Goal: Task Accomplishment & Management: Manage account settings

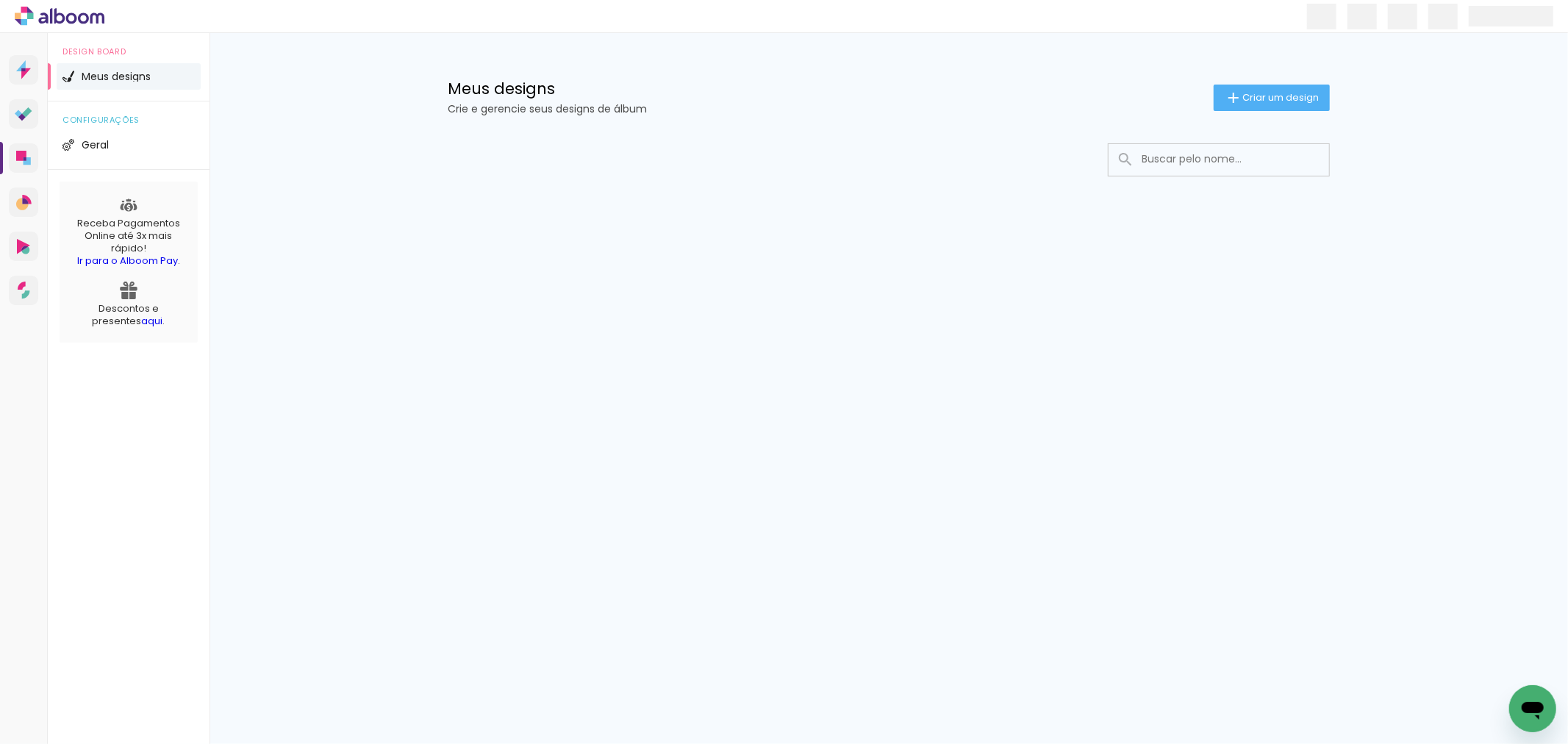
click at [1536, 710] on icon "Abrir janela de mensagens" at bounding box center [1532, 710] width 22 height 18
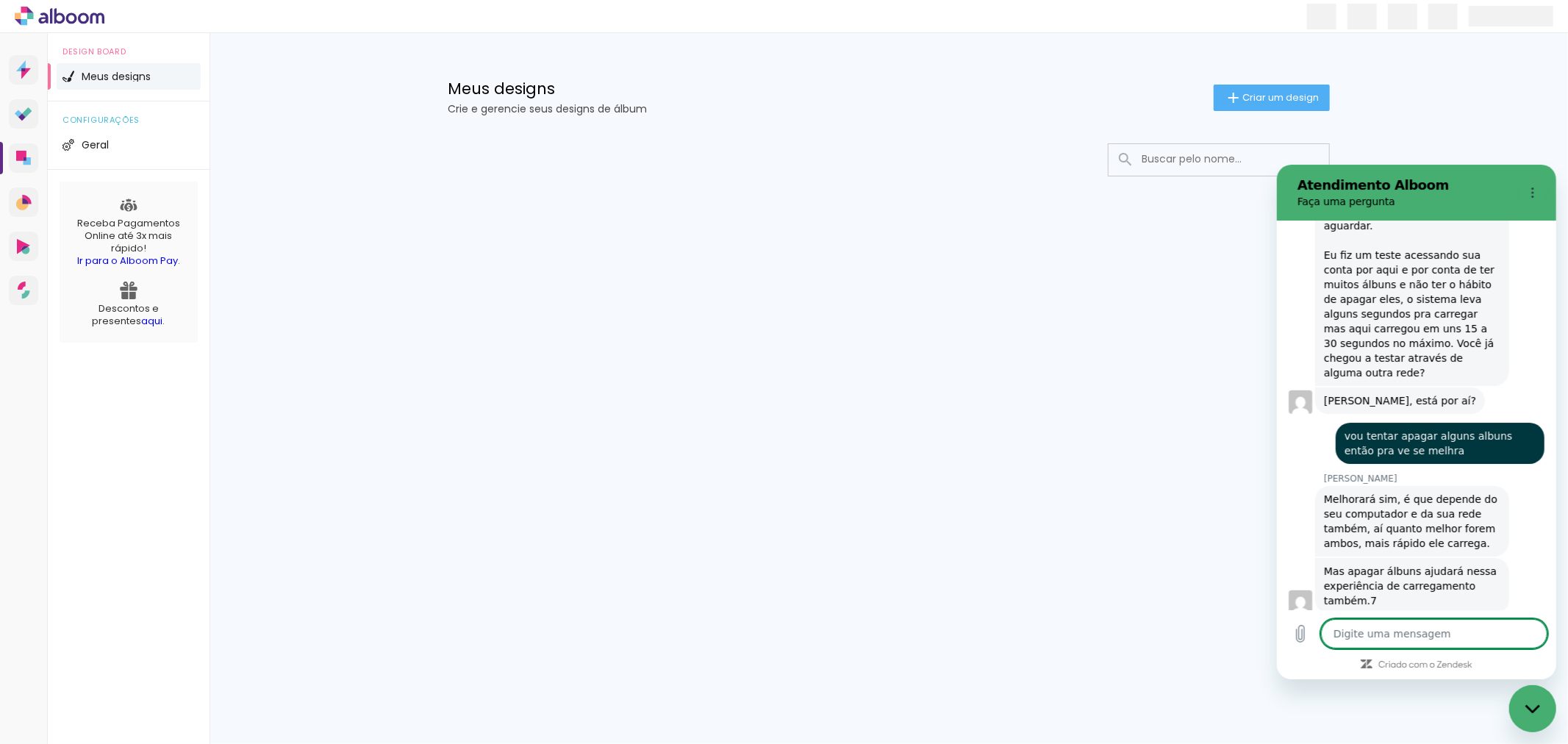
scroll to position [5595, 0]
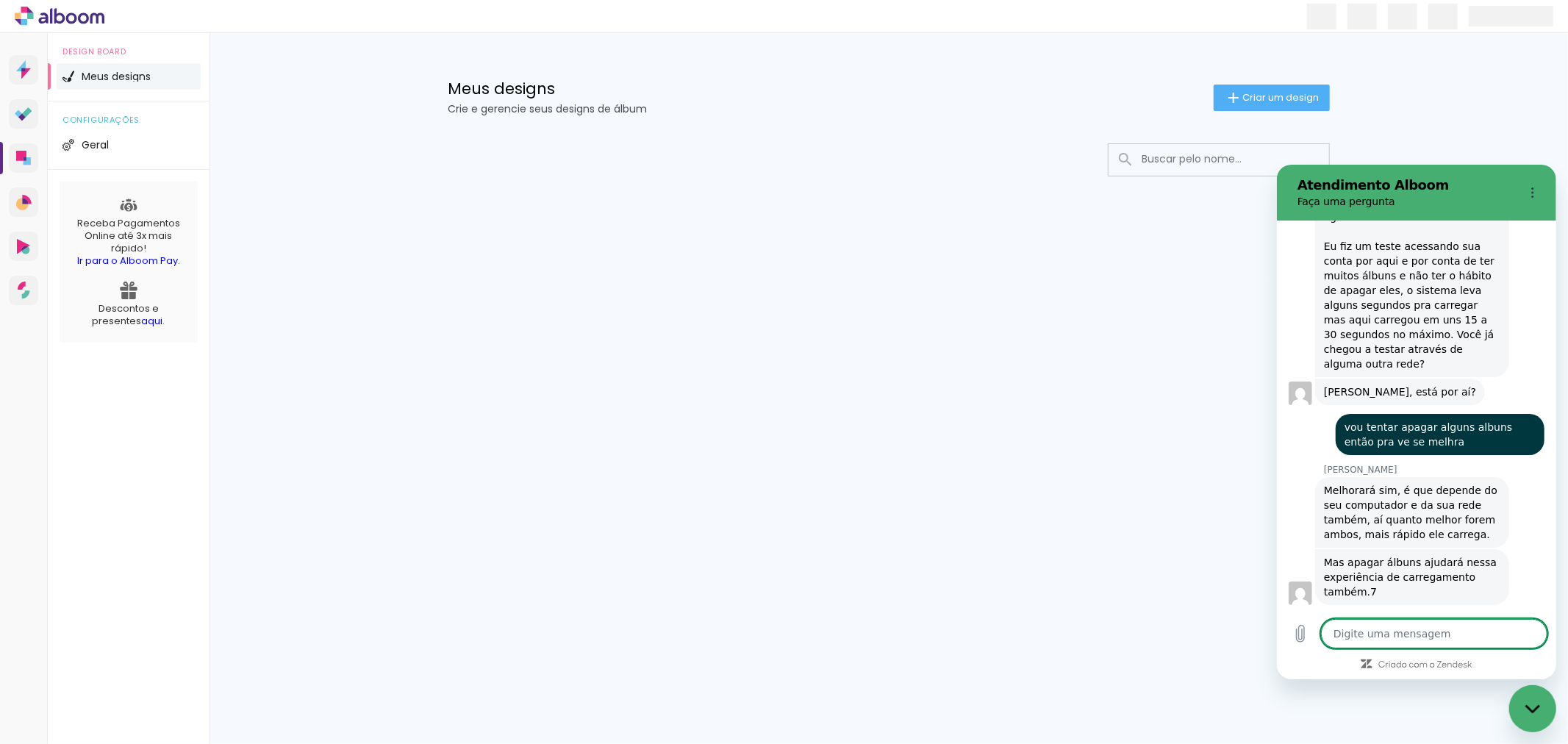
type textarea "o"
type textarea "x"
type textarea "oi"
type textarea "x"
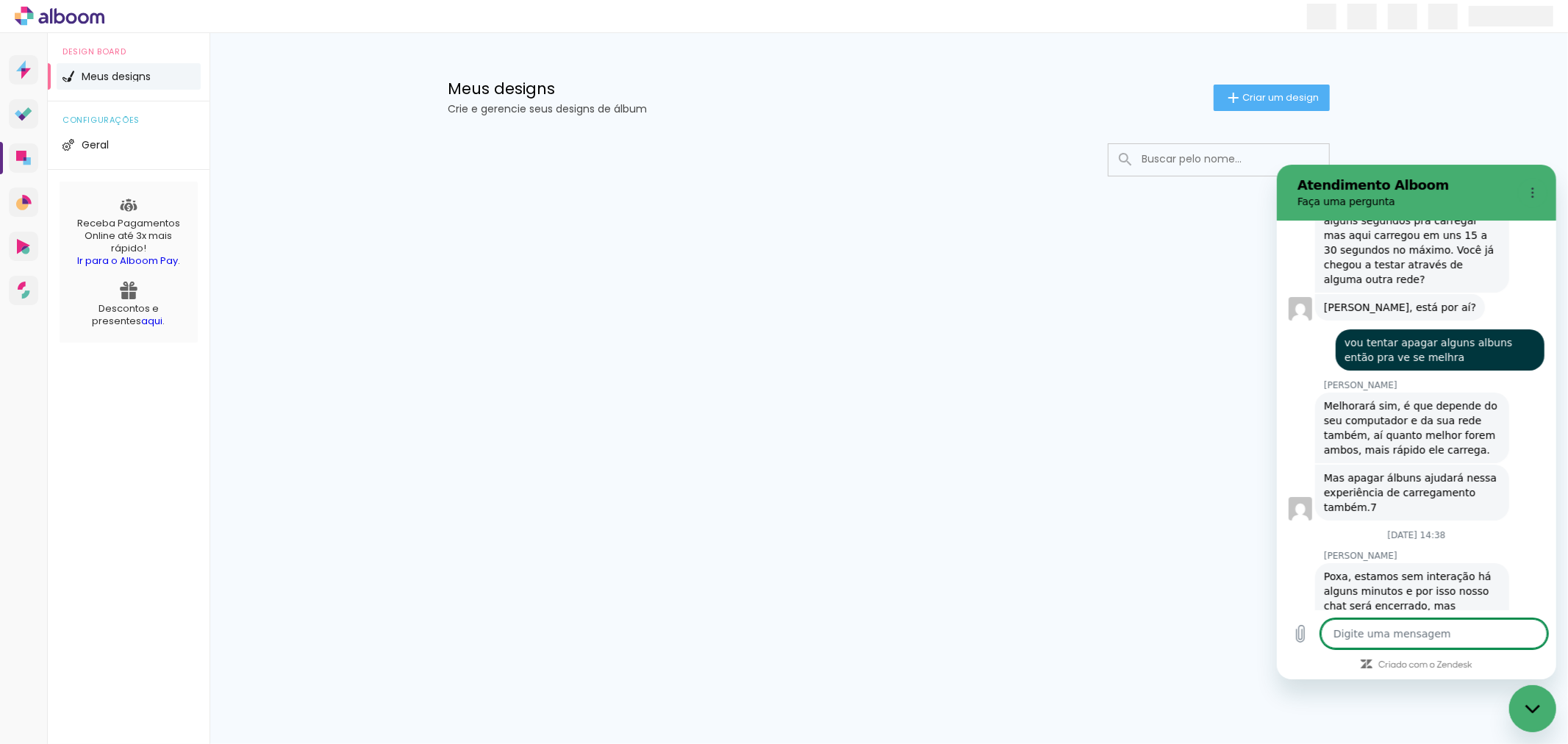
scroll to position [5678, 0]
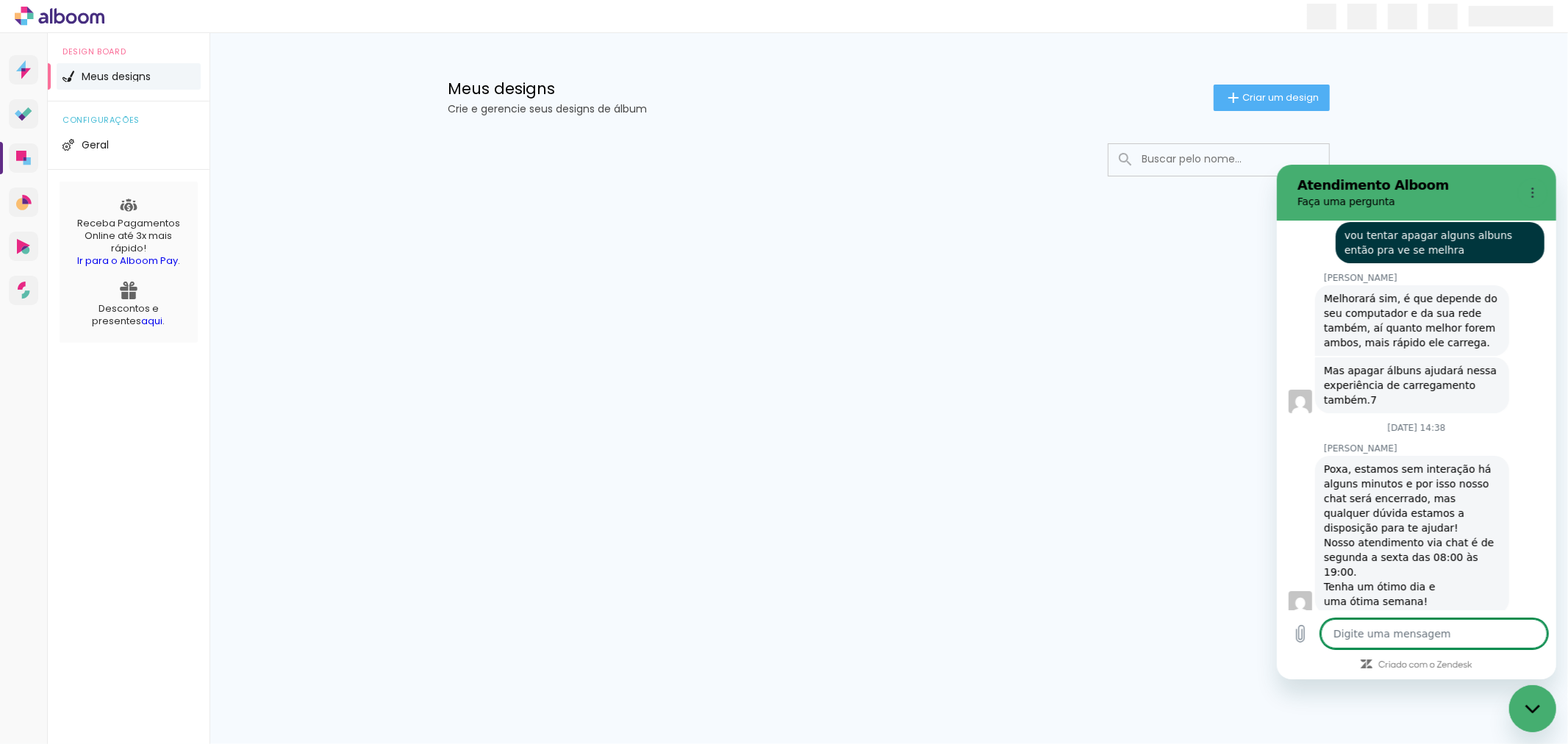
type textarea "x"
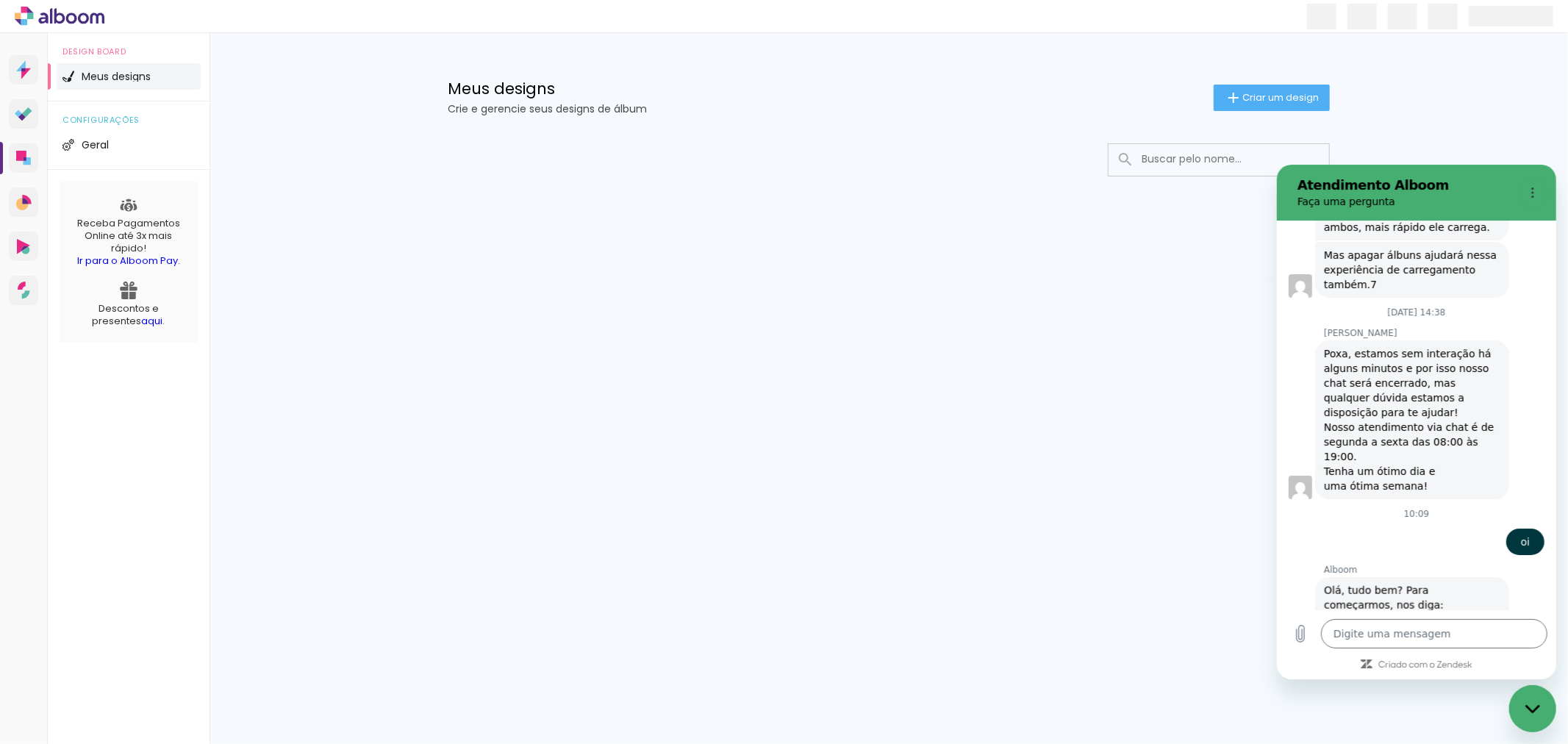
scroll to position [5900, 0]
type input "[PERSON_NAME]"
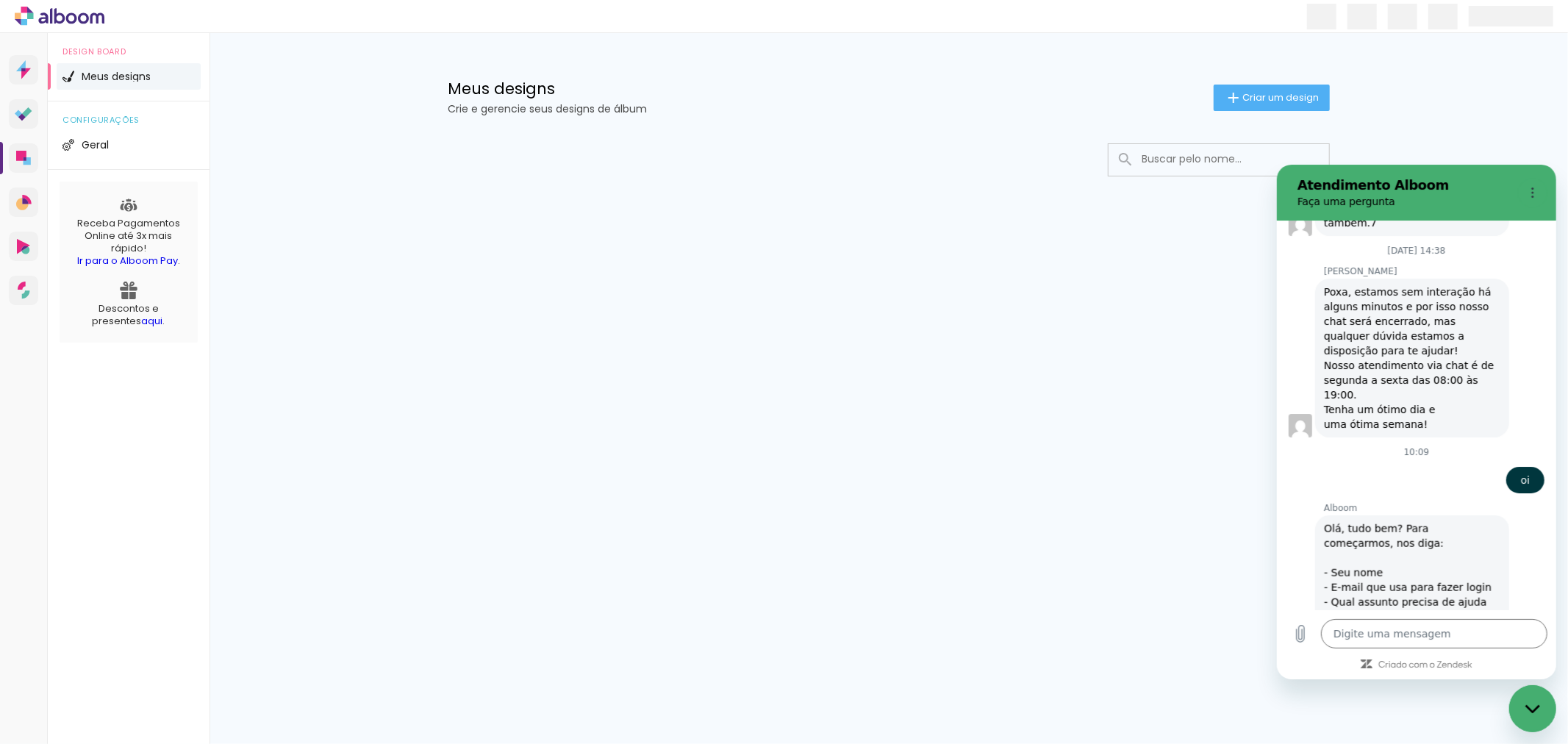
type input "e"
type input "eventosonline@fotonascimento.com.br"
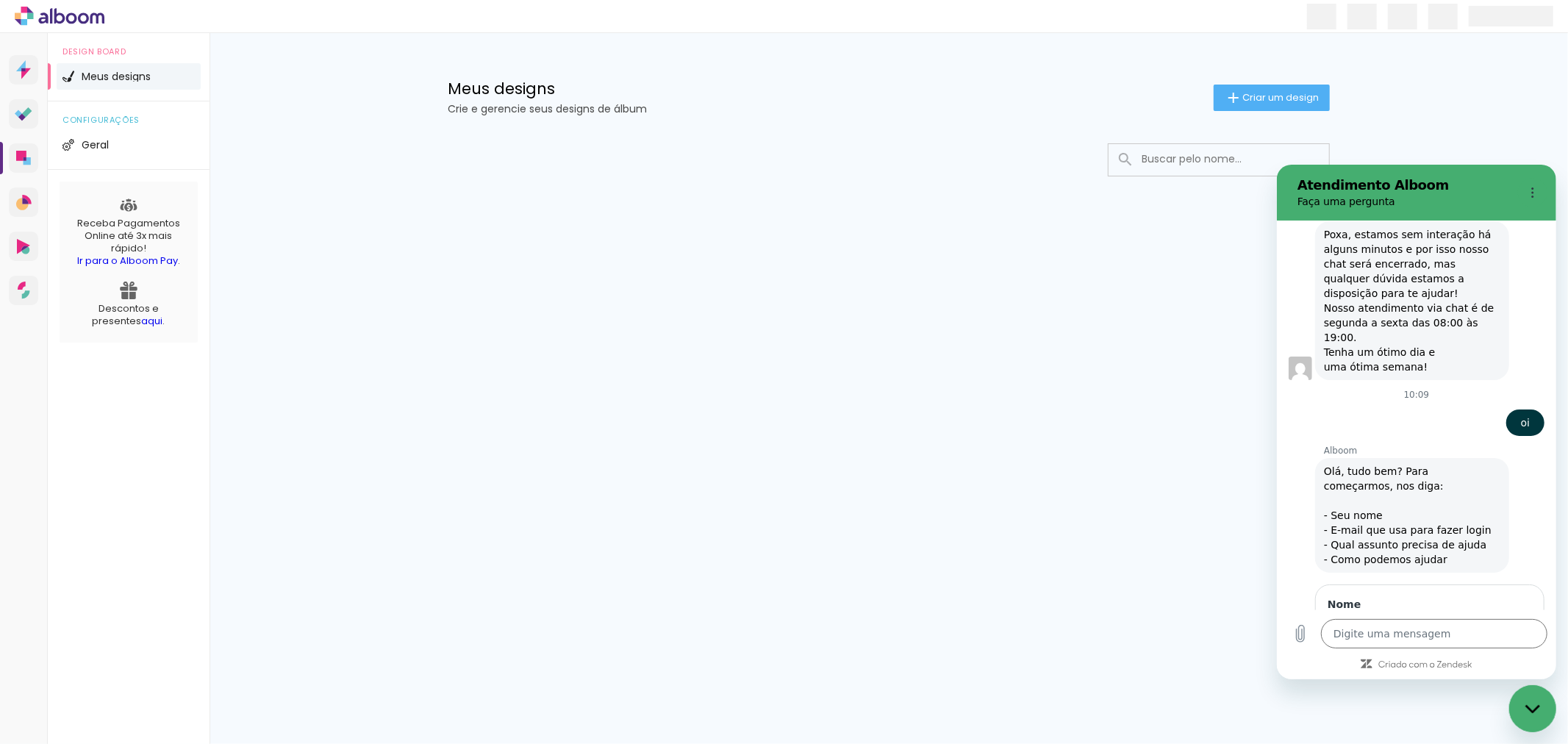
scroll to position [6025, 0]
click at [1439, 739] on div "Alboom Prosite Alboom Prosite" at bounding box center [1429, 754] width 204 height 29
click at [1420, 679] on li "Alboom Designbox" at bounding box center [1422, 695] width 190 height 31
type input "Alboom Designbox"
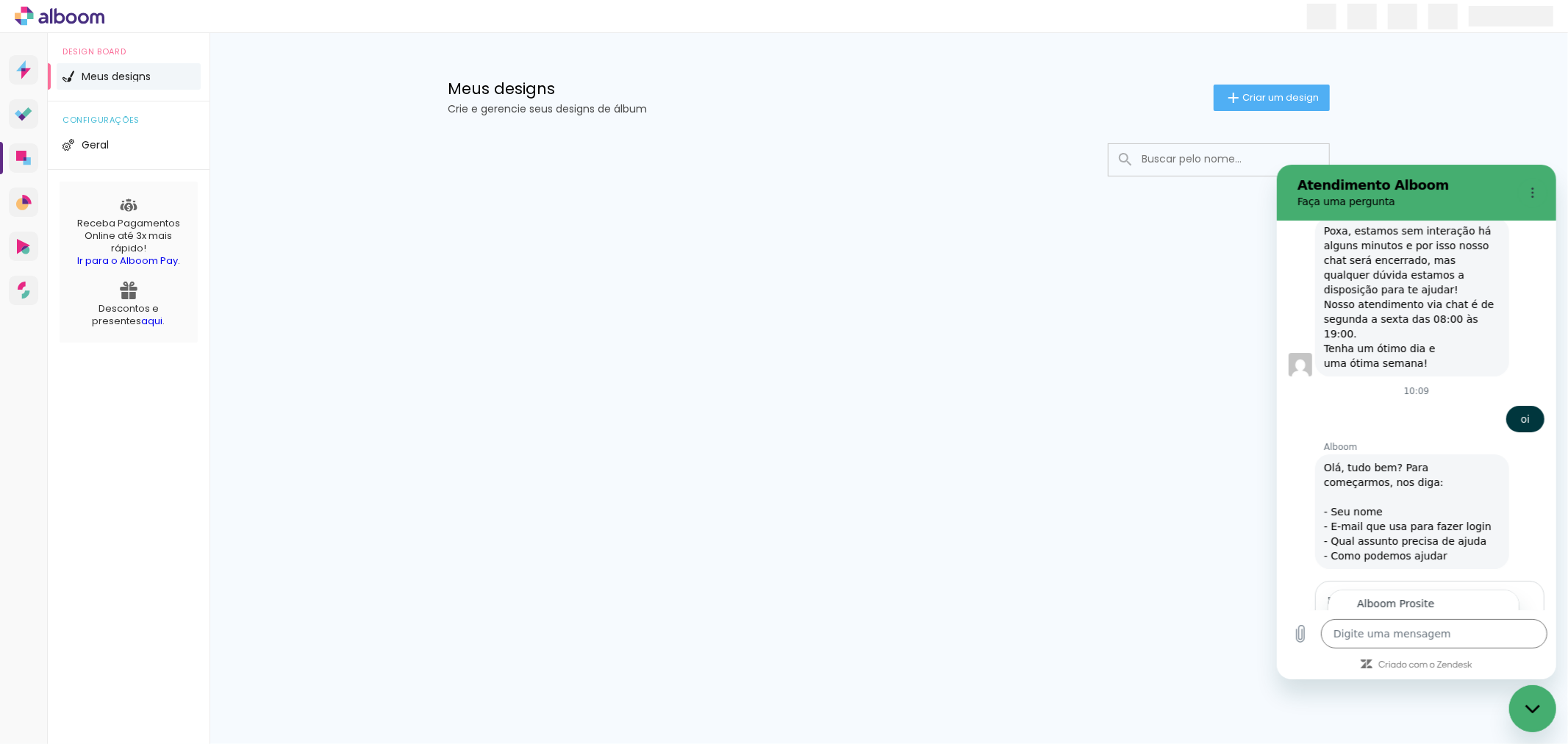
scroll to position [0, 0]
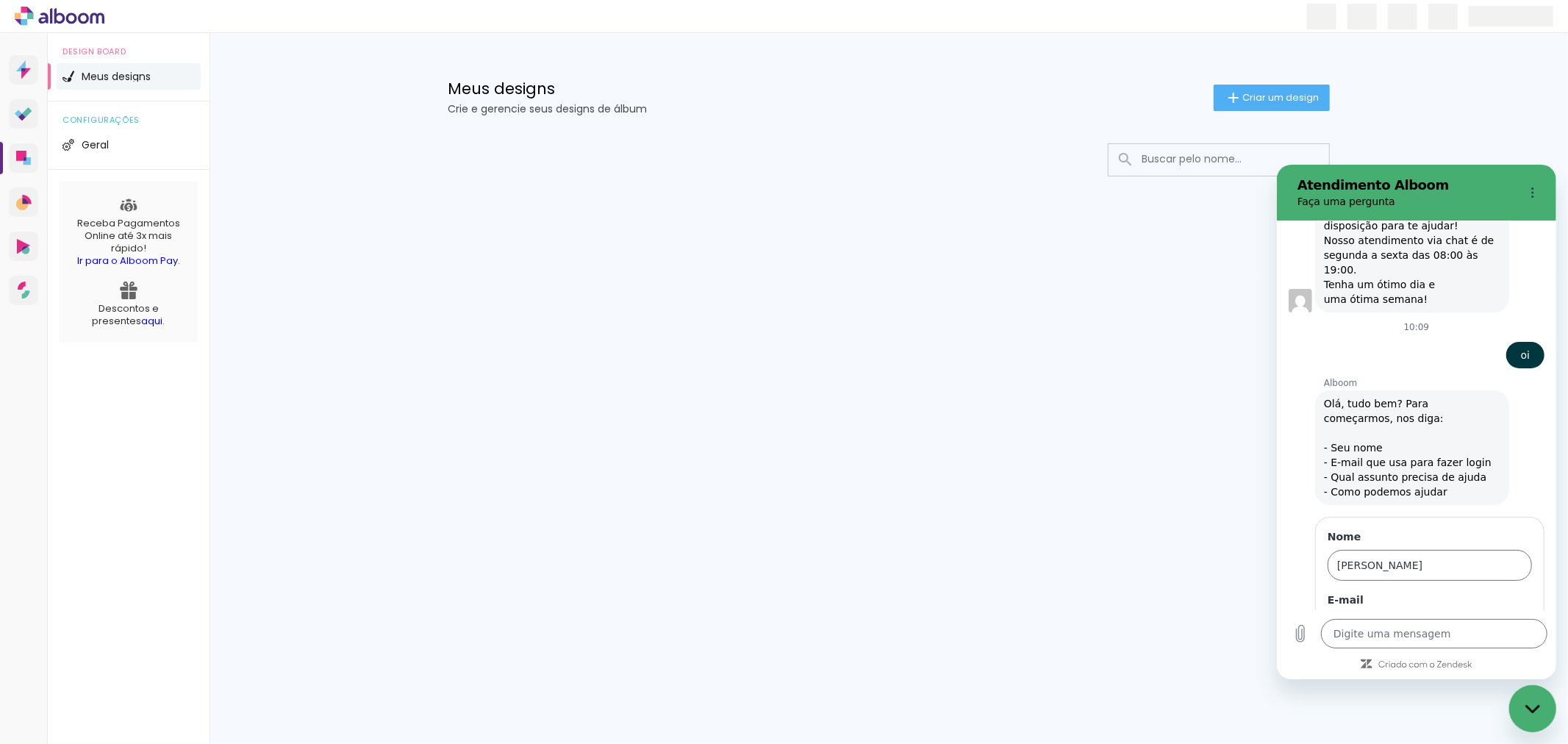
type input "G"
click at [1461, 737] on input "Bom dia , gostaria de saber se vcs conseguem apagar os albuns antigos pra ver s…" at bounding box center [1429, 752] width 204 height 31
type input "Bom dia , gostaria de saber se vcs conseguem apagar os albuns antigos pra ver s…"
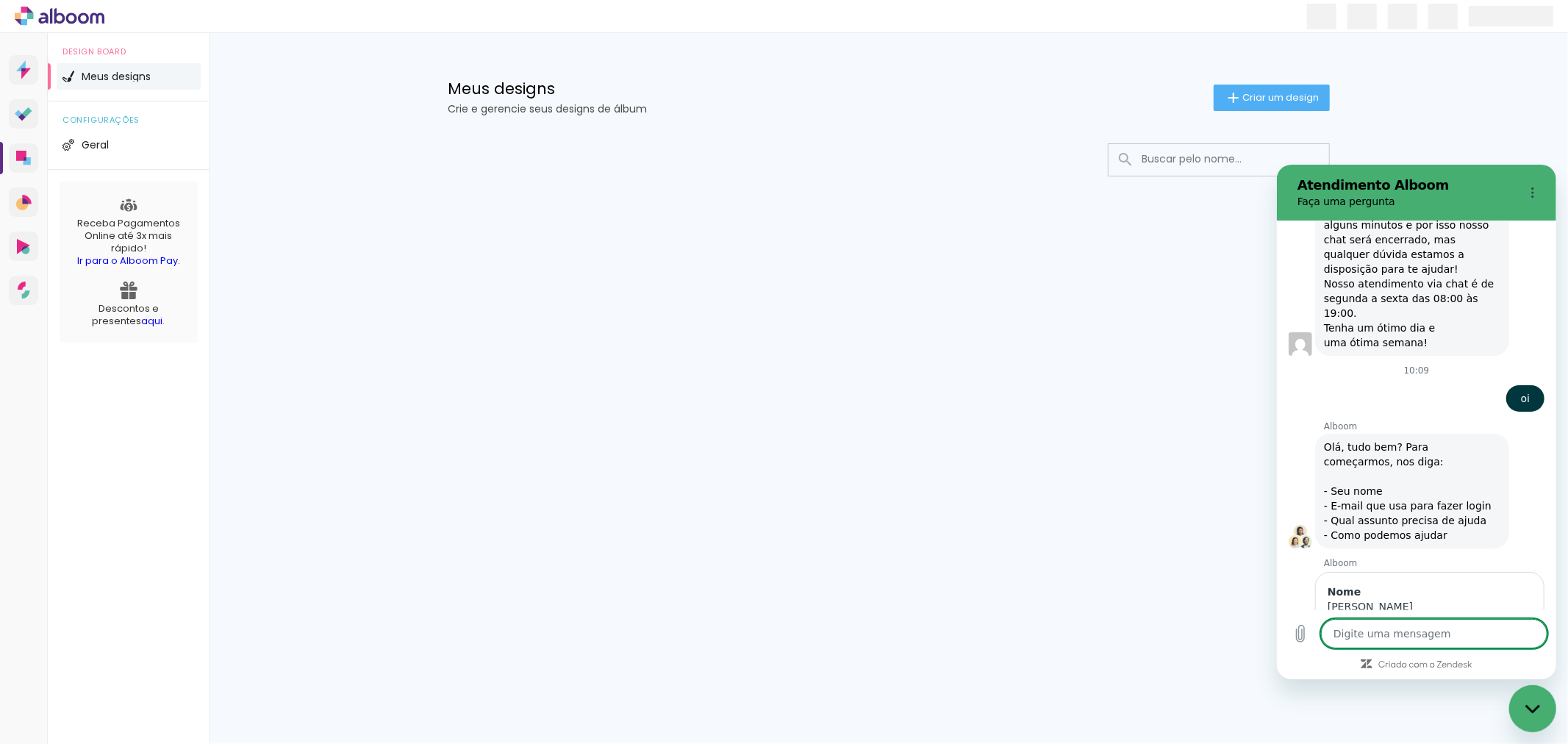
scroll to position [6079, 0]
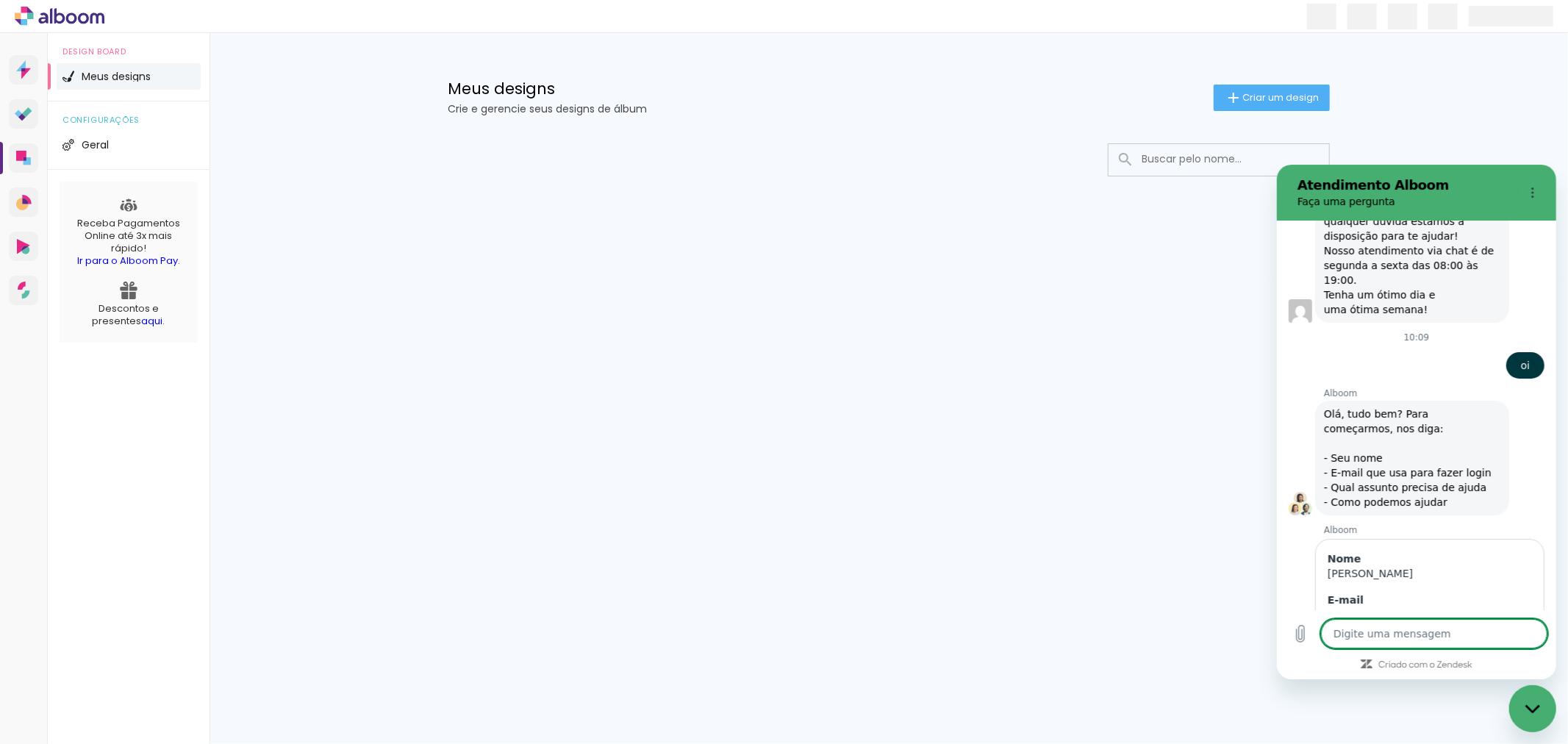
type textarea "x"
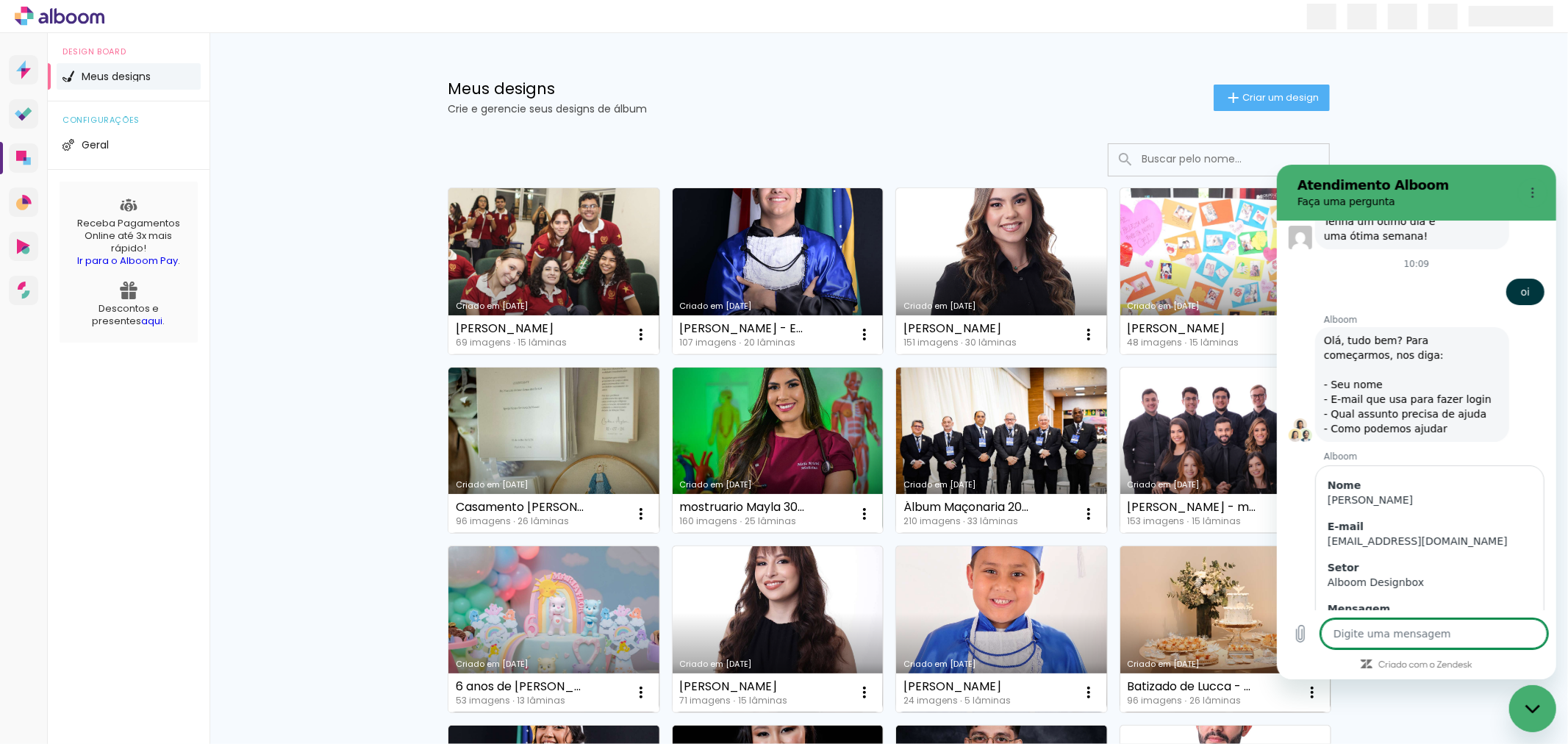
scroll to position [6154, 0]
type textarea "+"
type textarea "x"
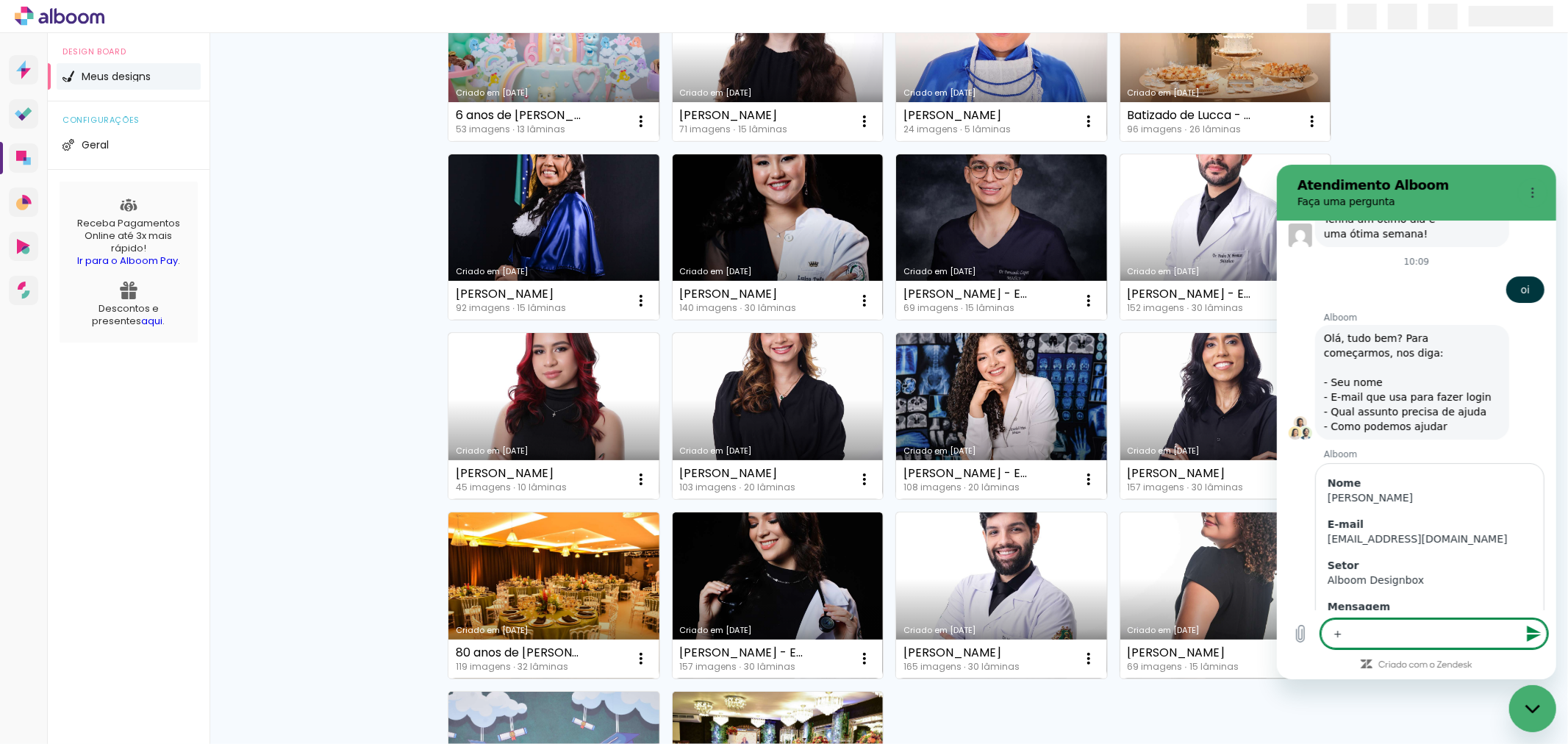
scroll to position [850, 0]
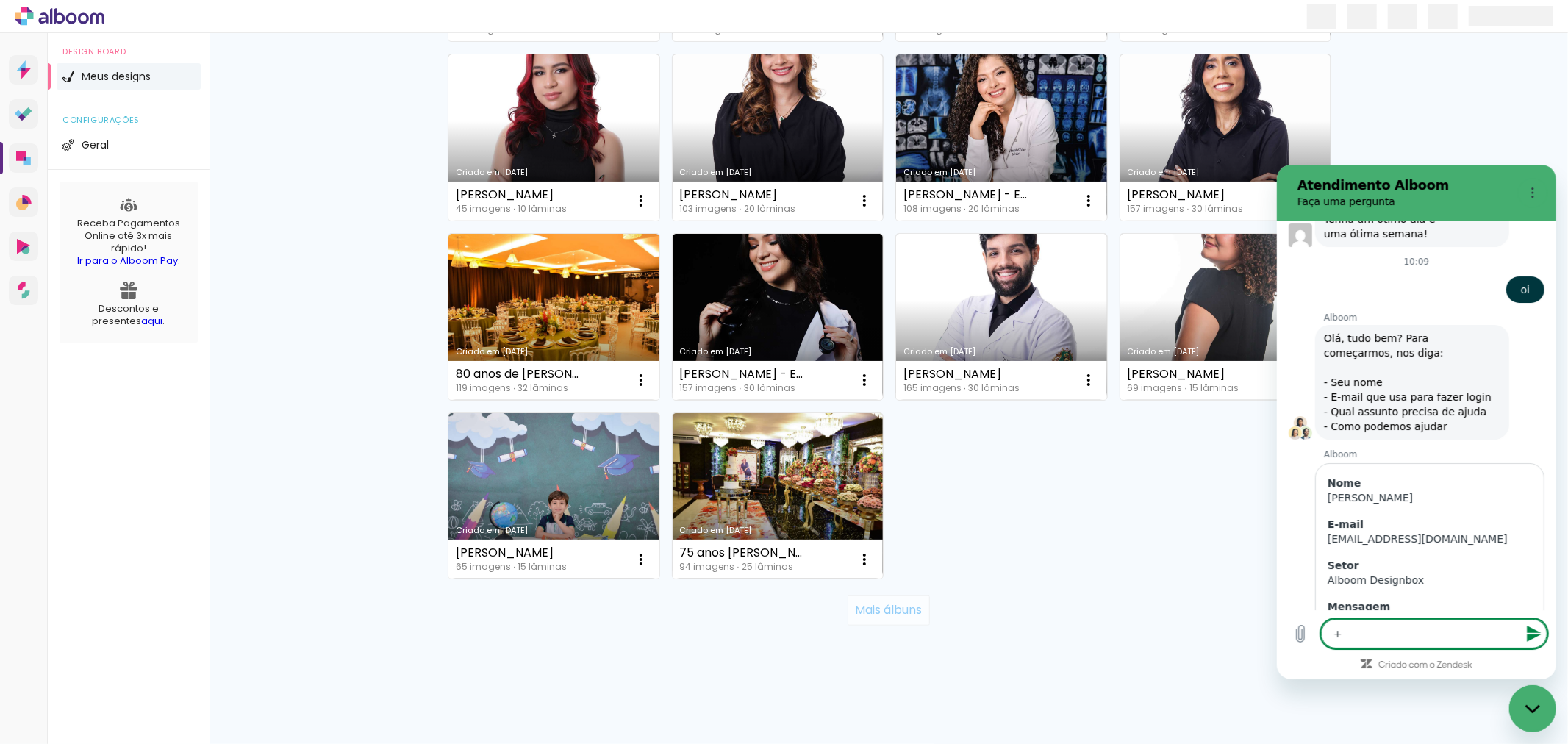
type textarea "+"
click at [0, 0] on slot "Mais álbuns" at bounding box center [0, 0] width 0 height 0
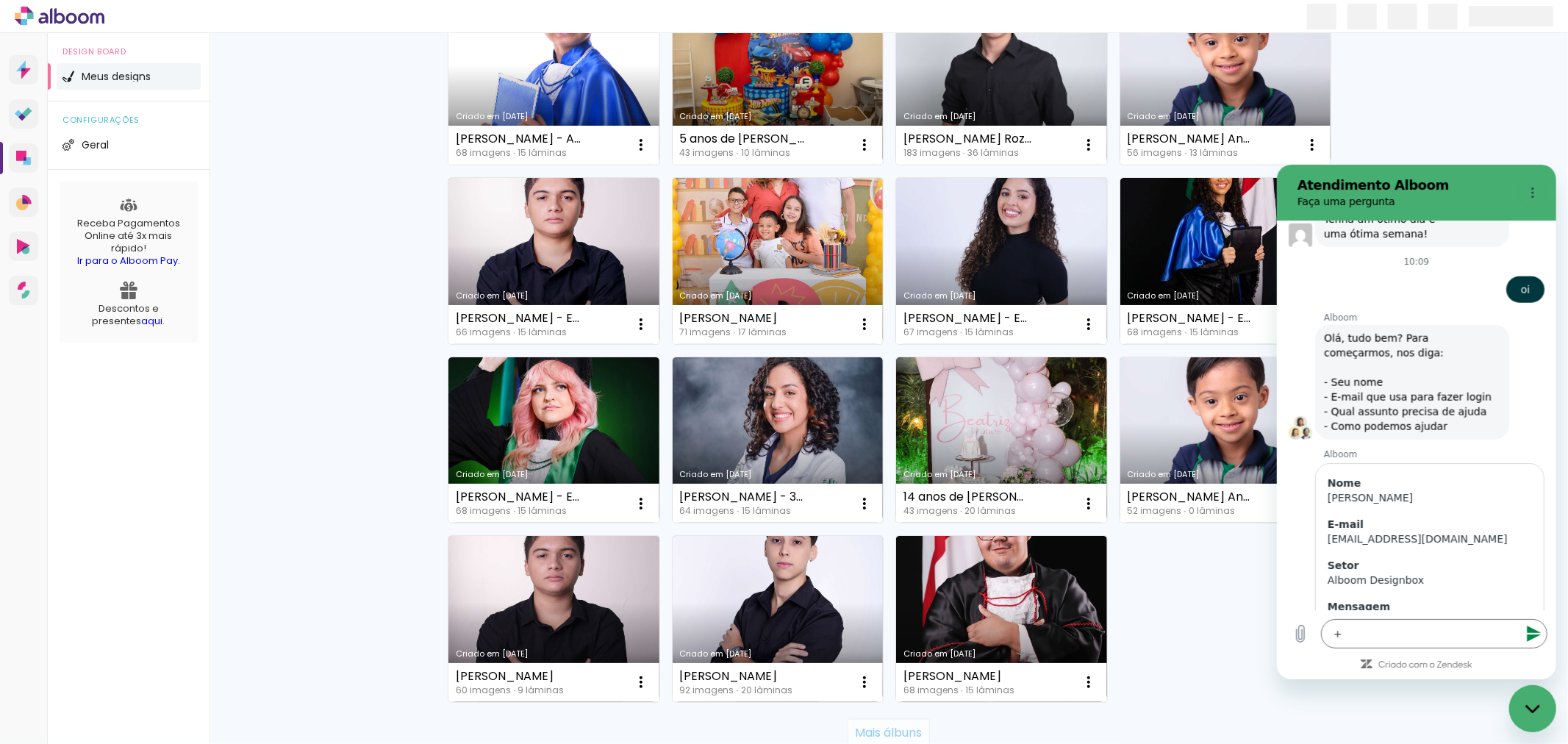
scroll to position [1924, 0]
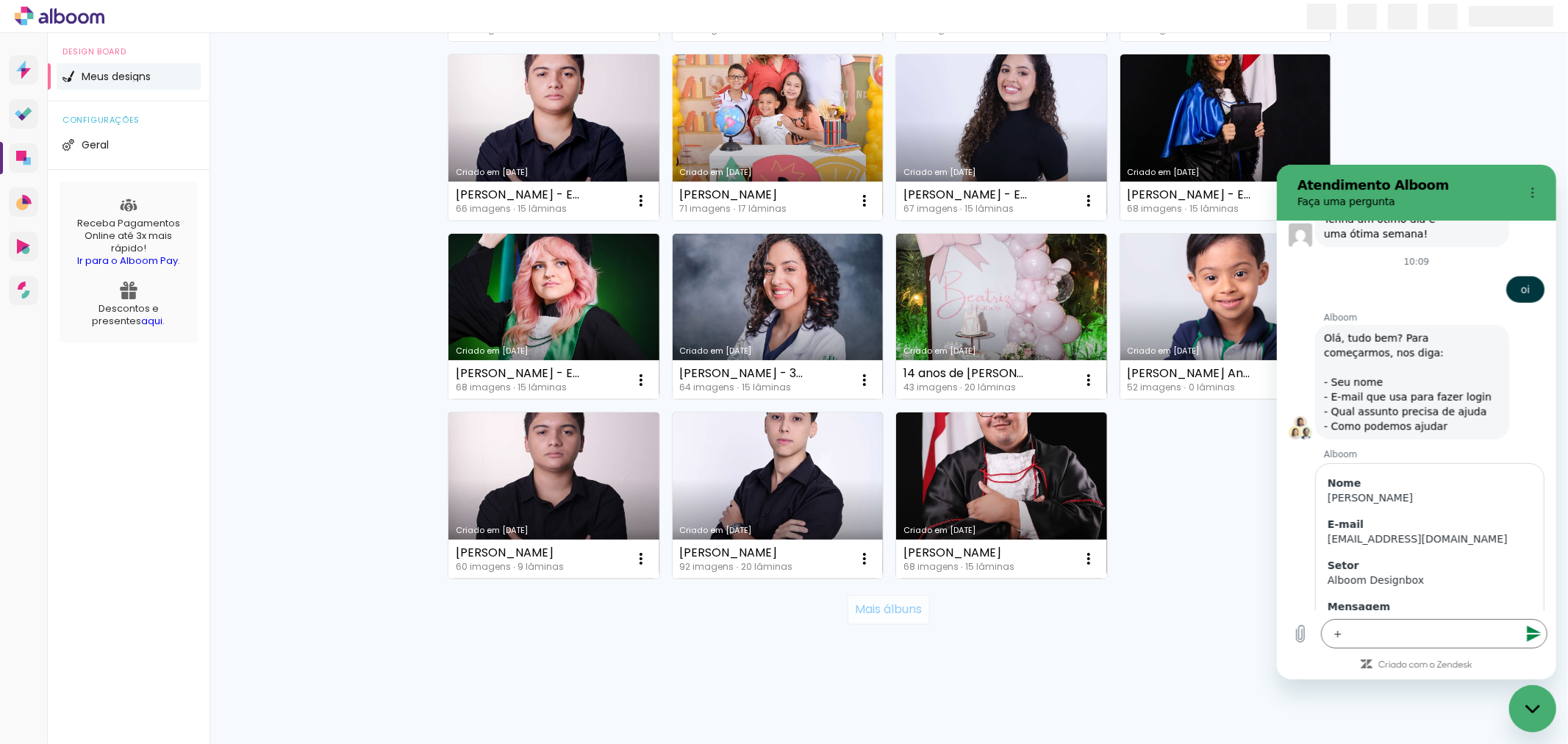
click at [0, 0] on slot "Mais álbuns" at bounding box center [0, 0] width 0 height 0
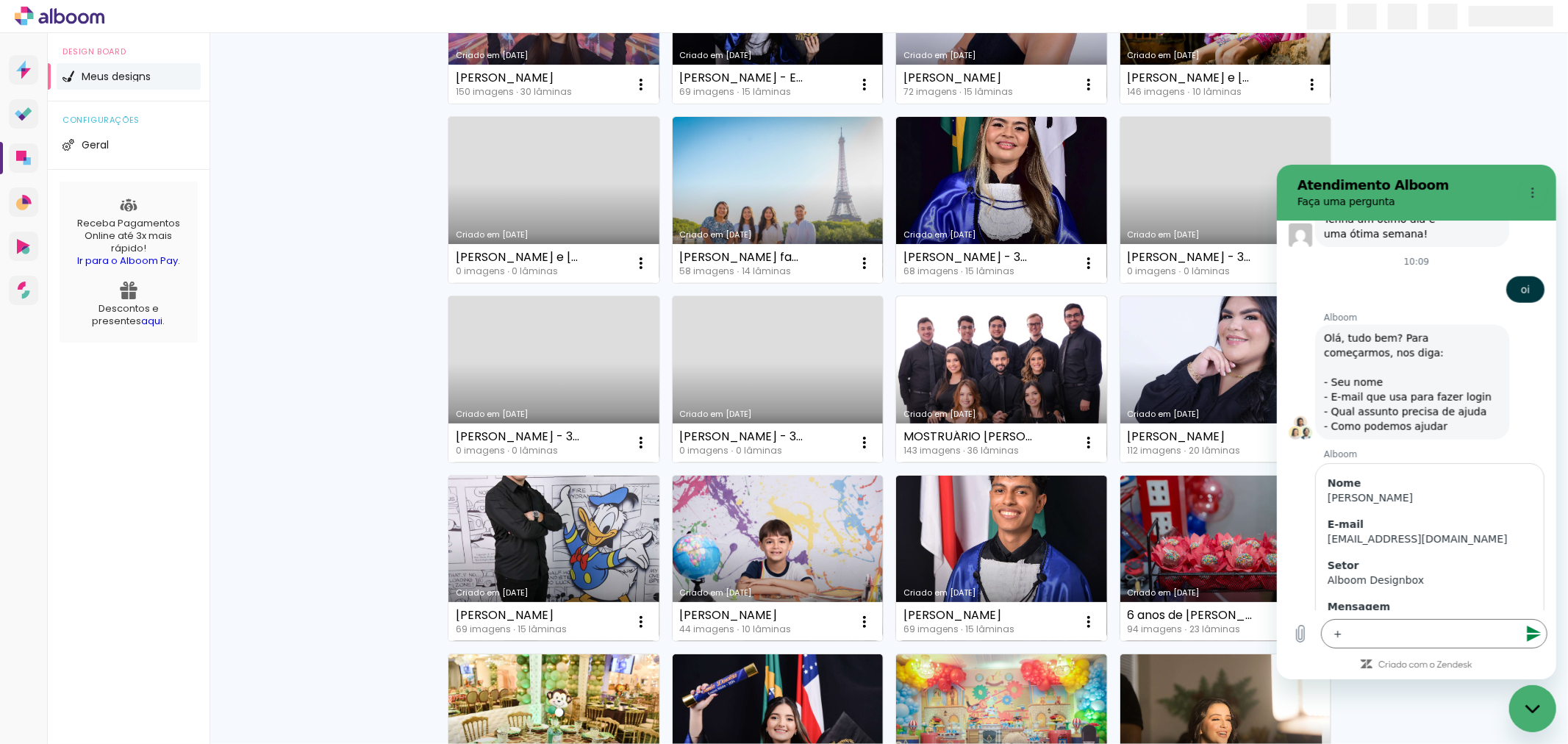
scroll to position [2998, 0]
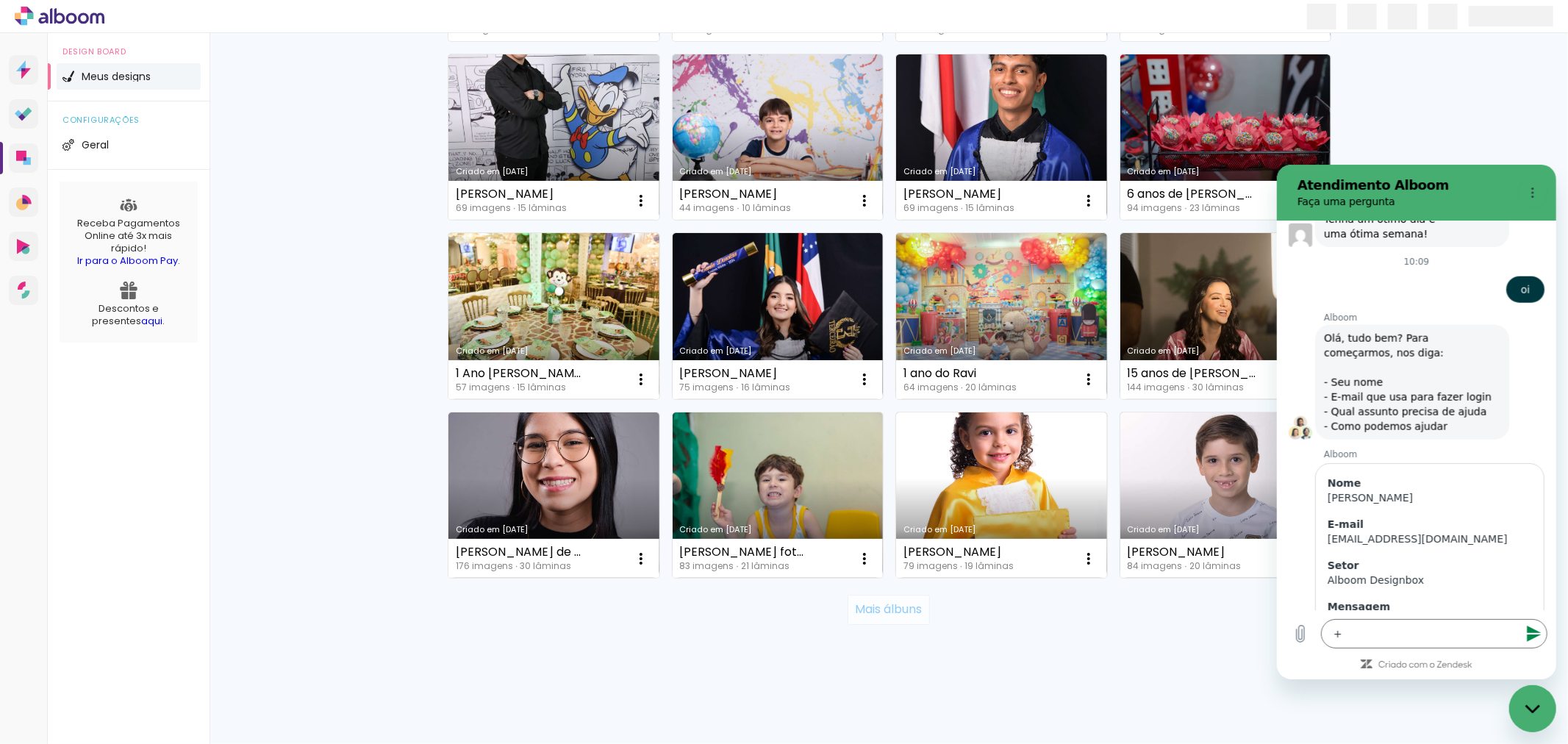
click at [902, 617] on paper-button "Mais álbuns" at bounding box center [888, 609] width 81 height 29
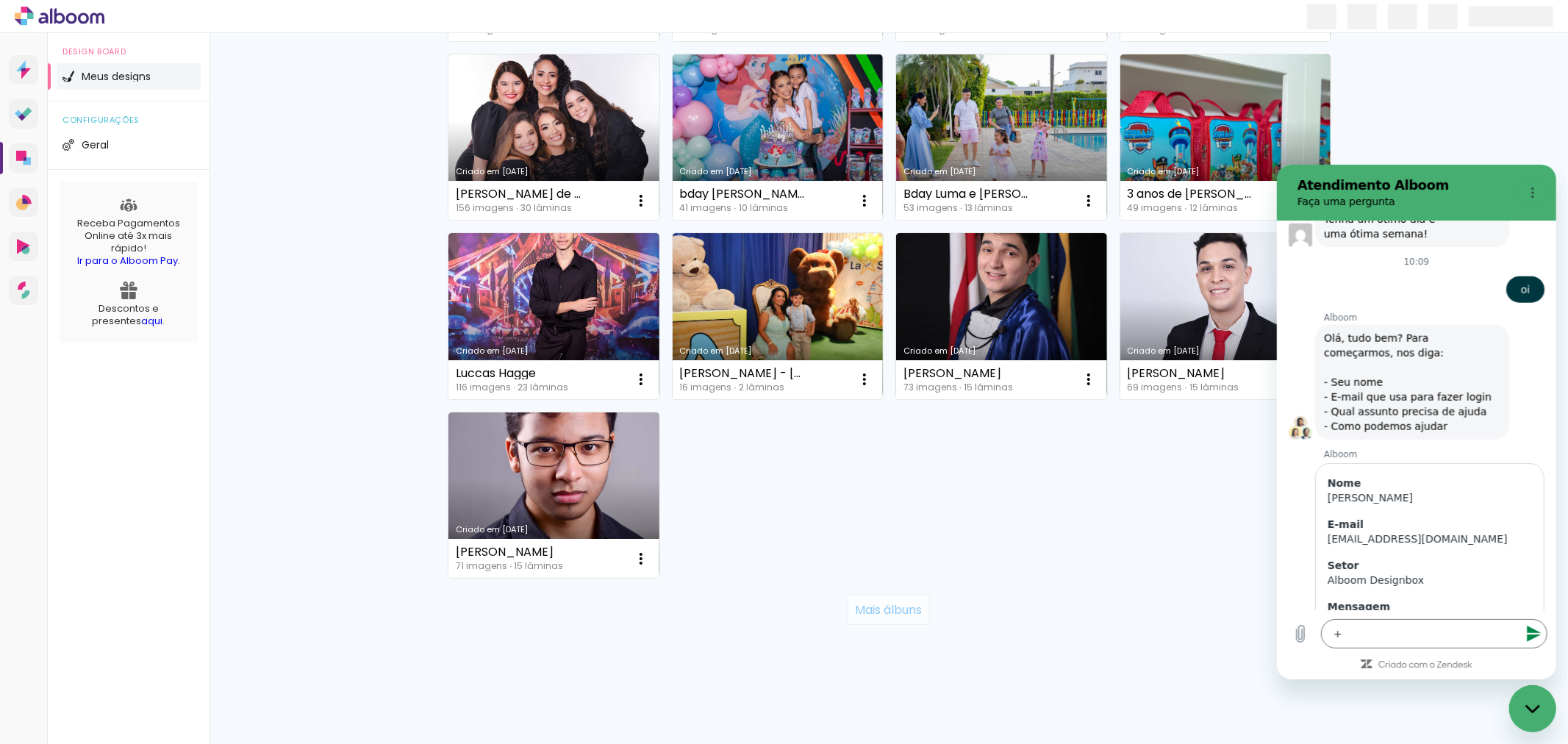
click at [902, 617] on paper-button "Mais álbuns" at bounding box center [888, 609] width 81 height 29
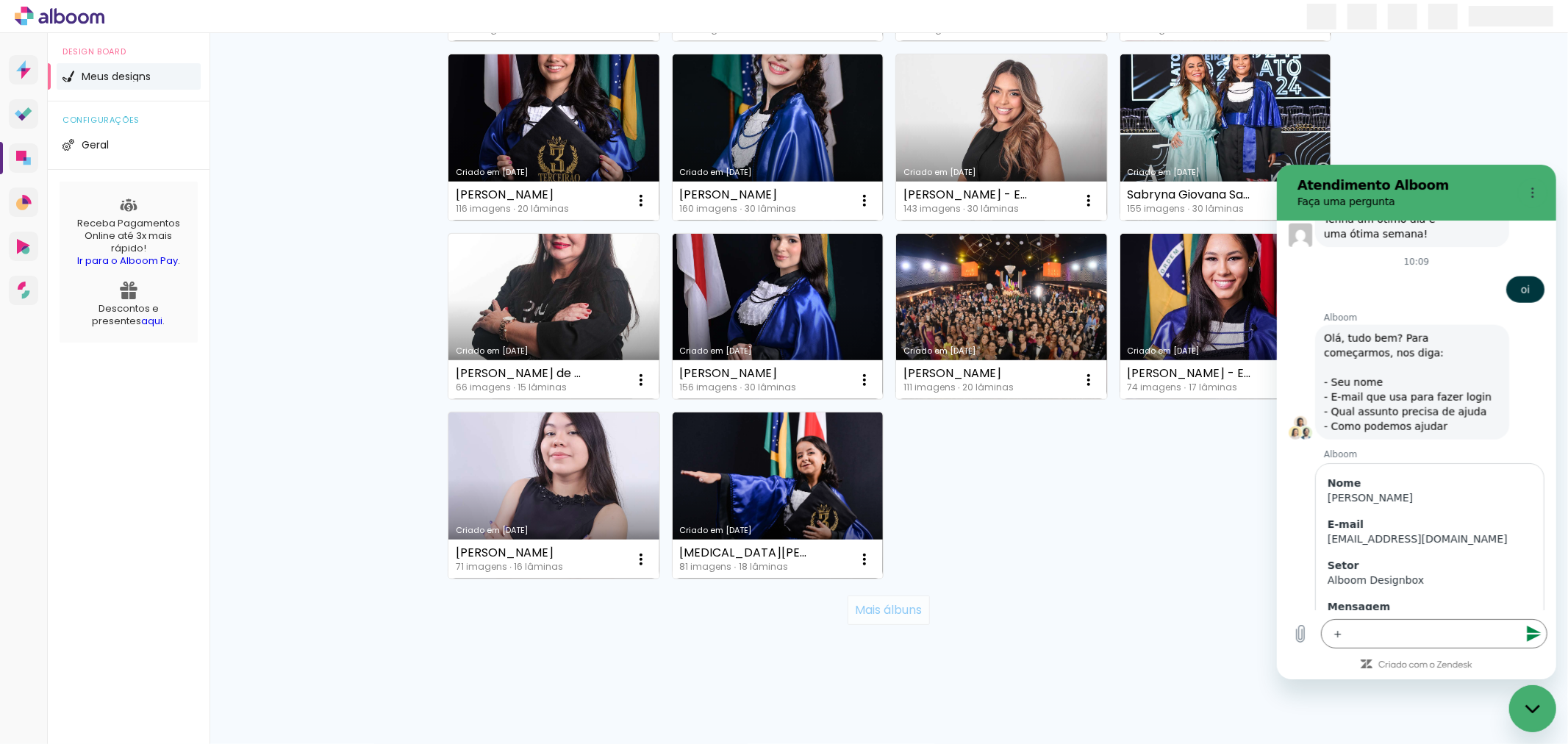
click at [902, 617] on paper-button "Mais álbuns" at bounding box center [888, 609] width 81 height 29
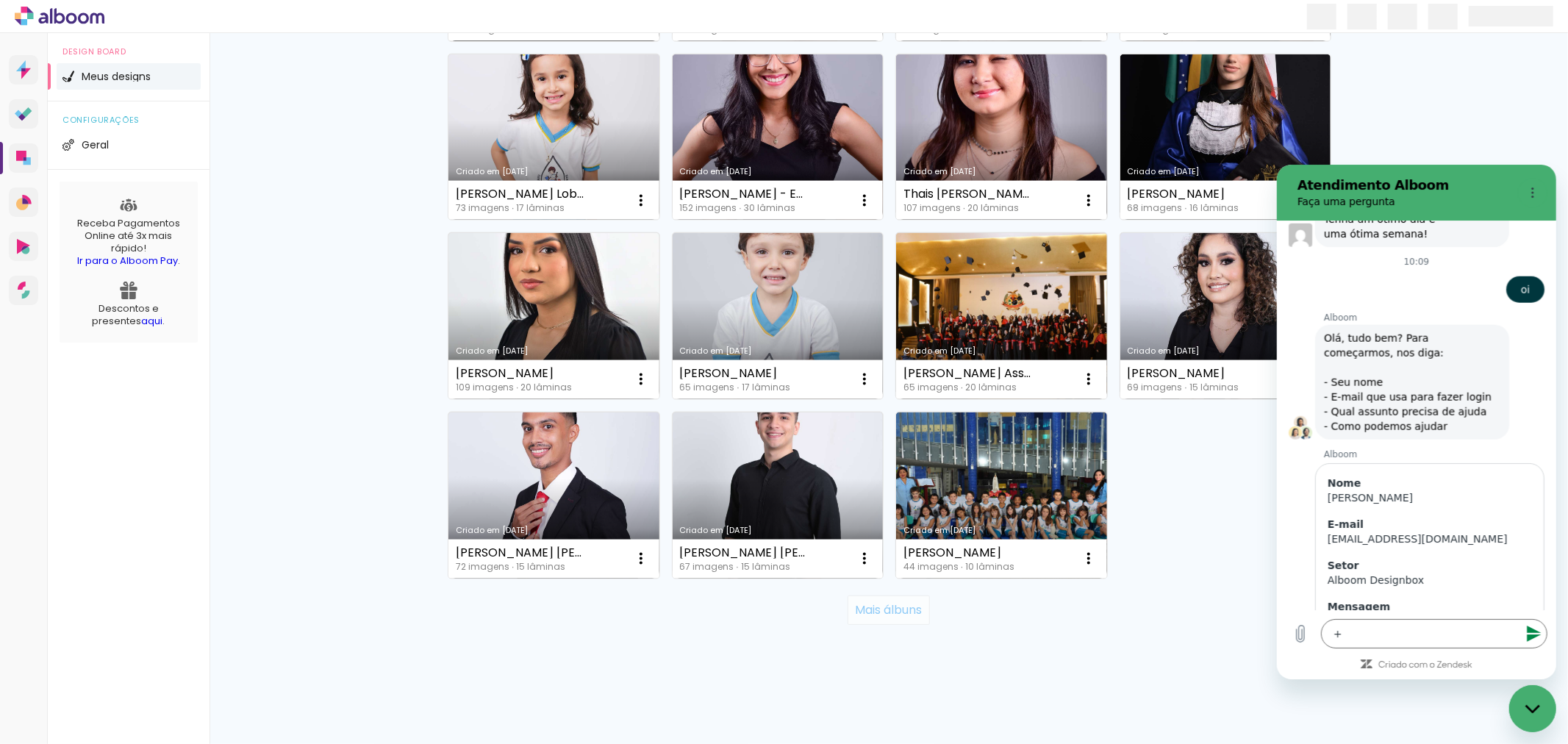
click at [902, 617] on paper-button "Mais álbuns" at bounding box center [888, 609] width 81 height 29
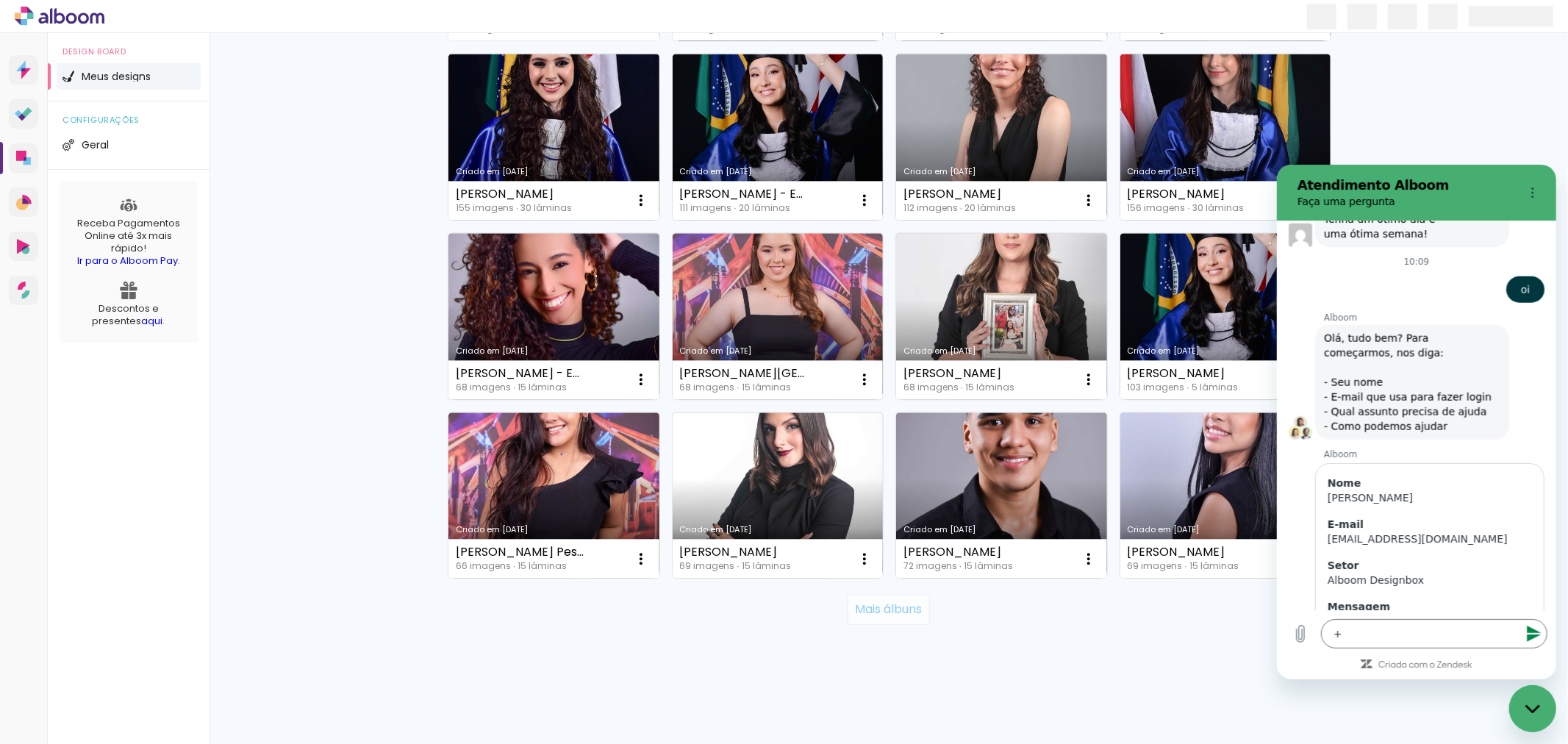
click at [902, 617] on paper-button "Mais álbuns" at bounding box center [888, 609] width 81 height 29
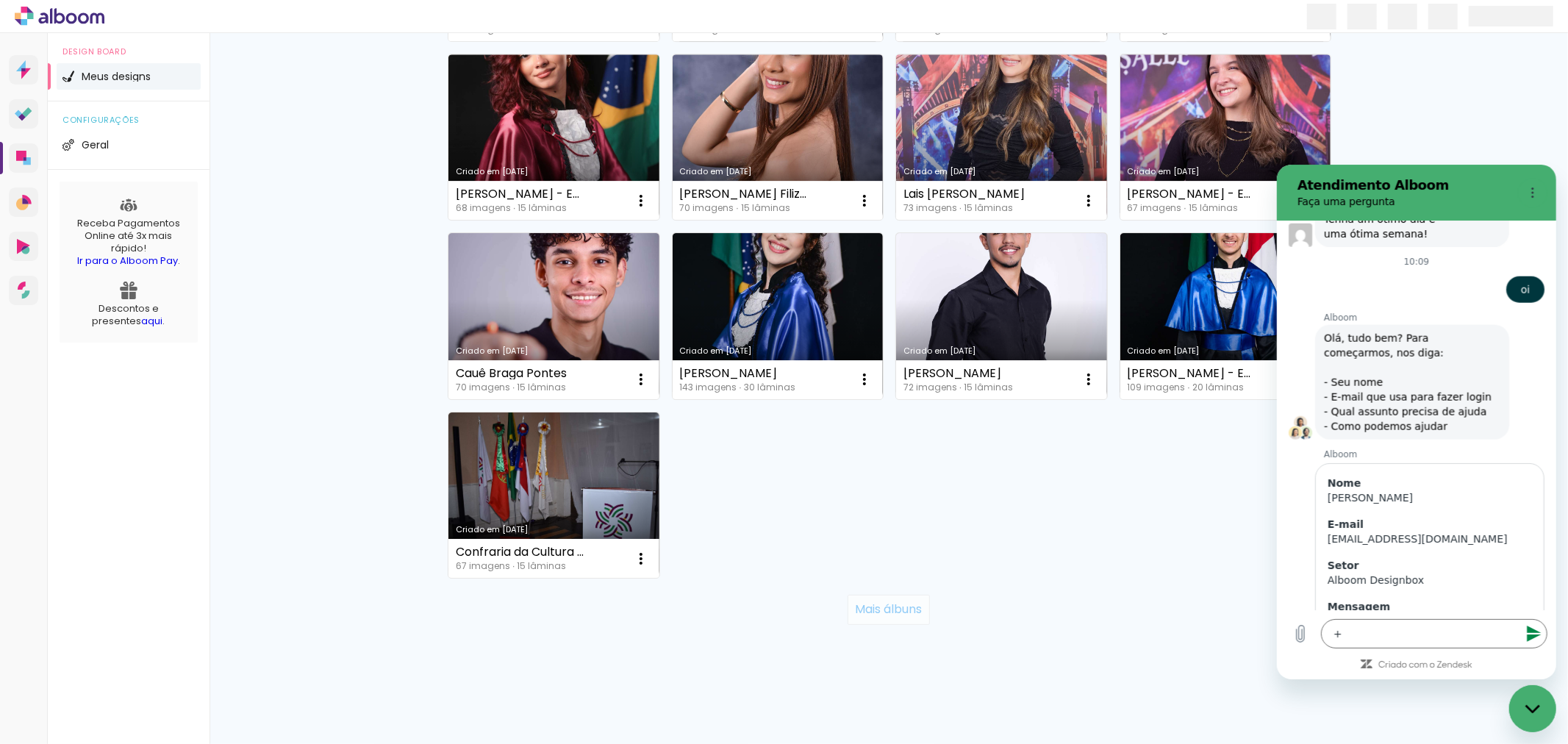
click at [902, 617] on paper-button "Mais álbuns" at bounding box center [888, 609] width 81 height 29
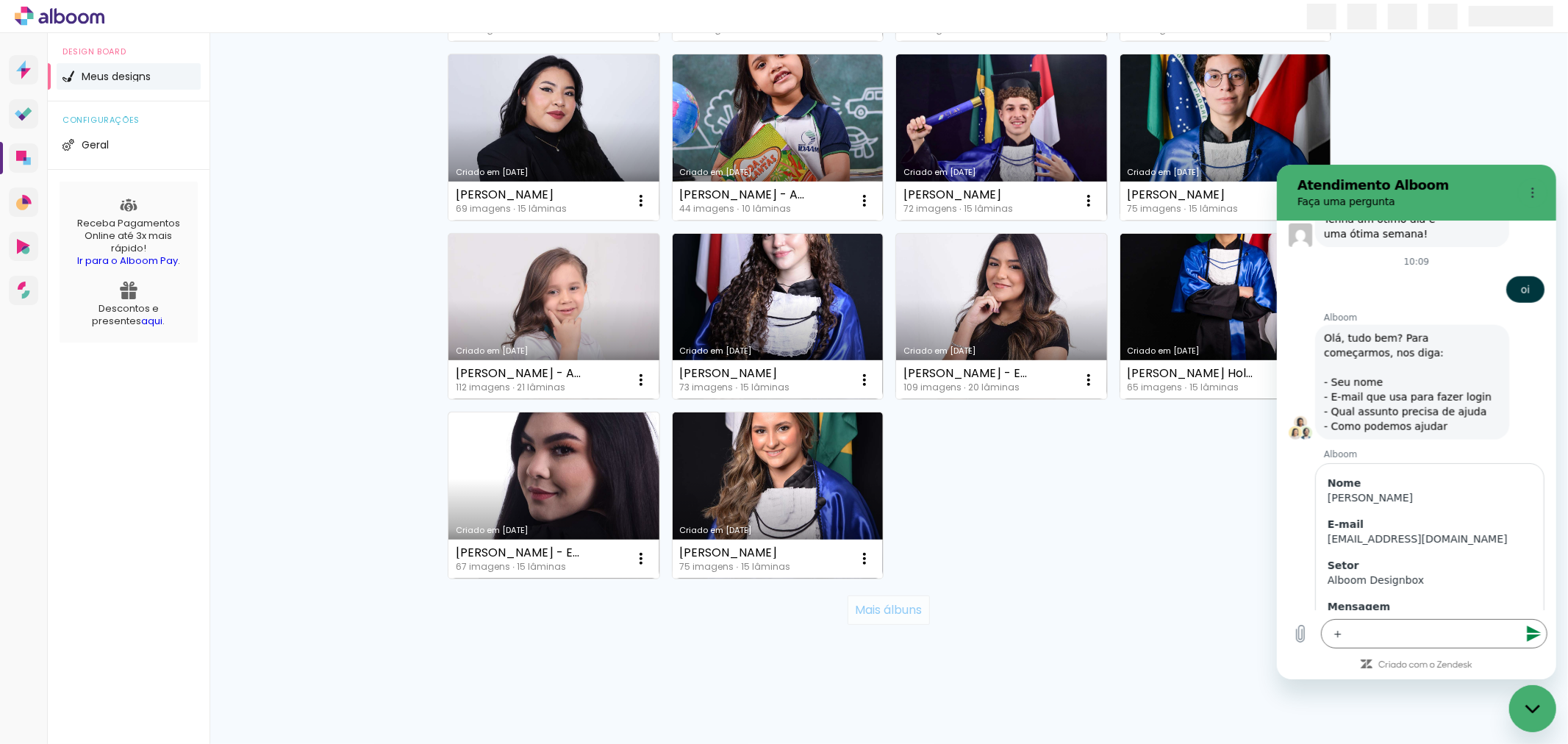
click at [902, 617] on paper-button "Mais álbuns" at bounding box center [888, 609] width 81 height 29
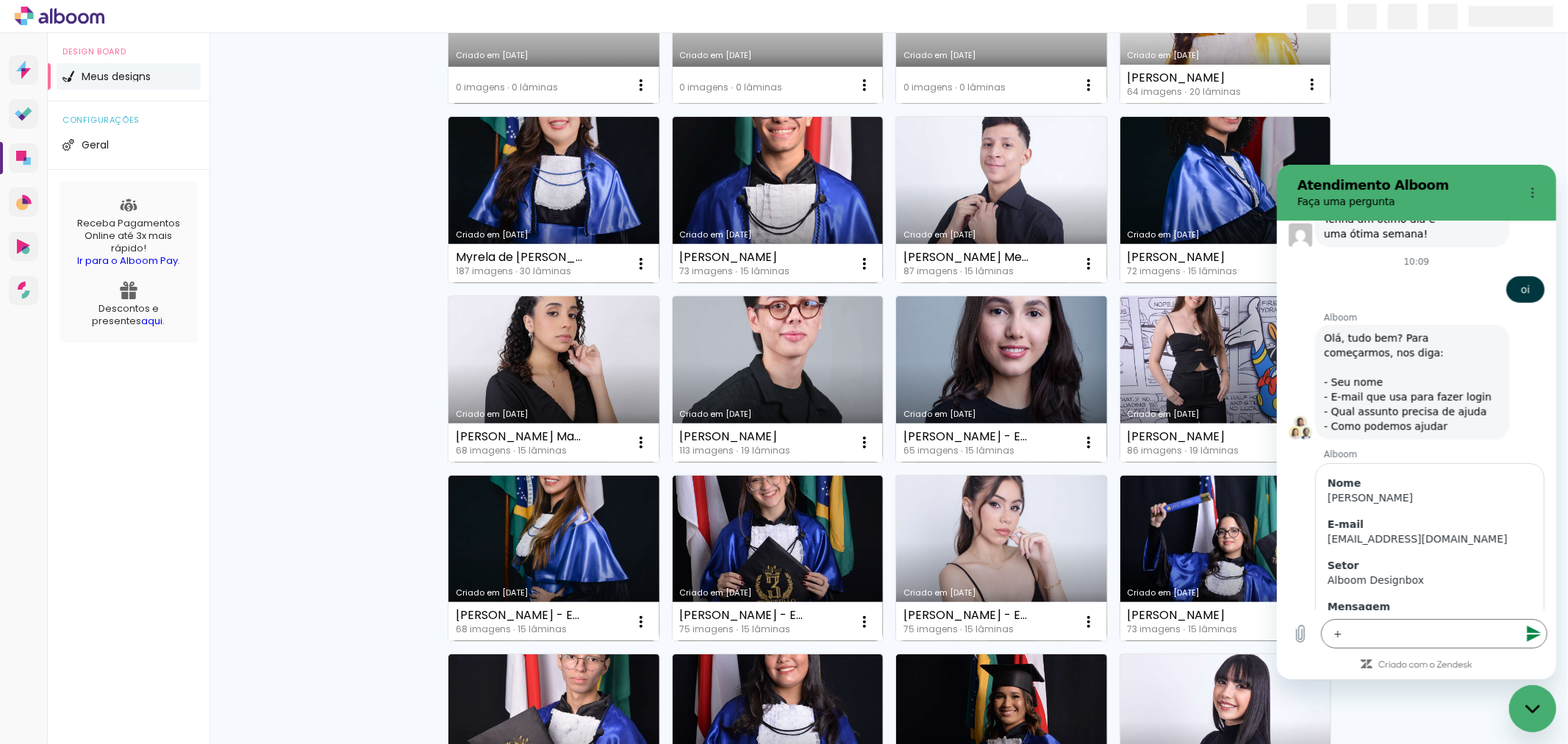
scroll to position [10876, 0]
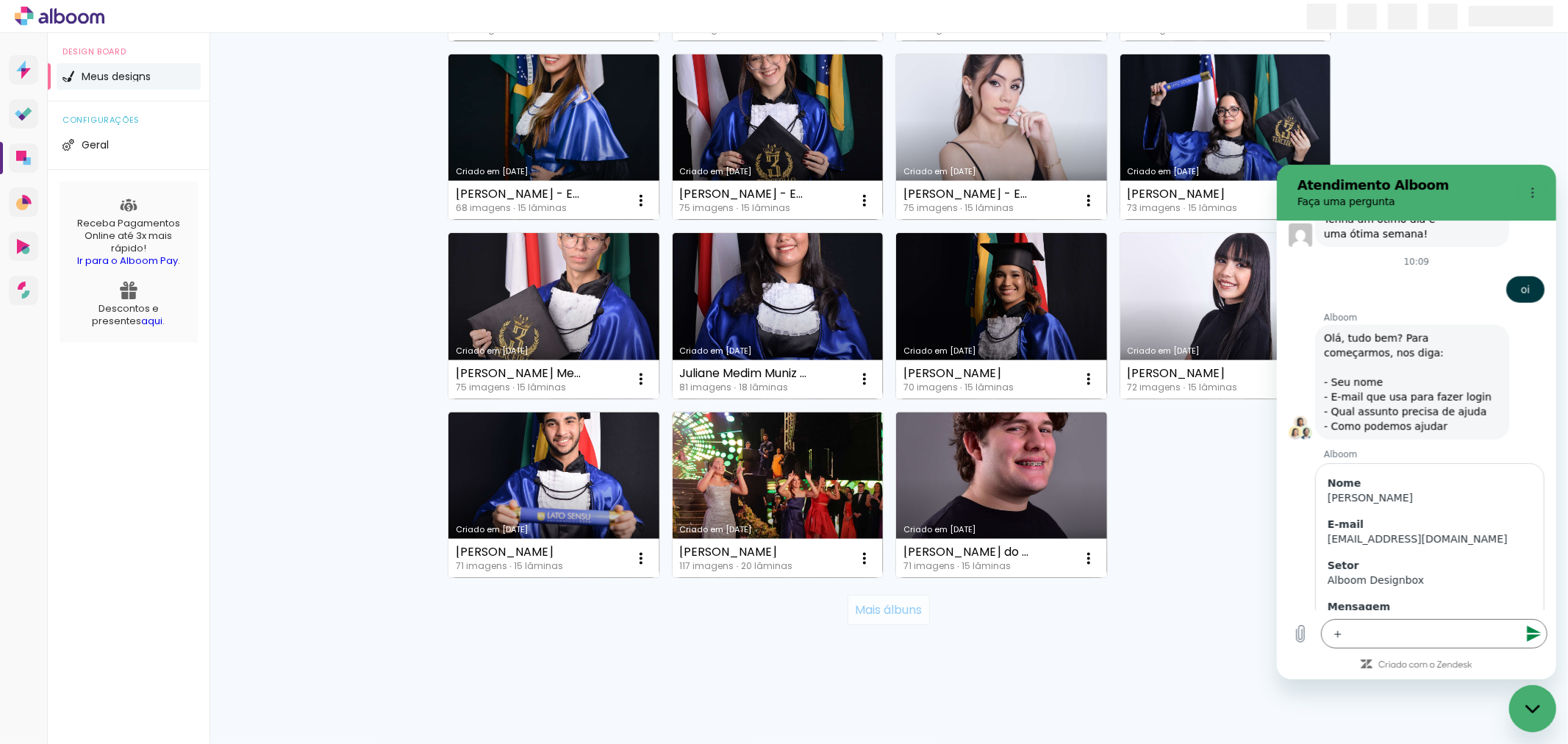
click at [888, 621] on paper-button "Mais álbuns" at bounding box center [888, 609] width 81 height 29
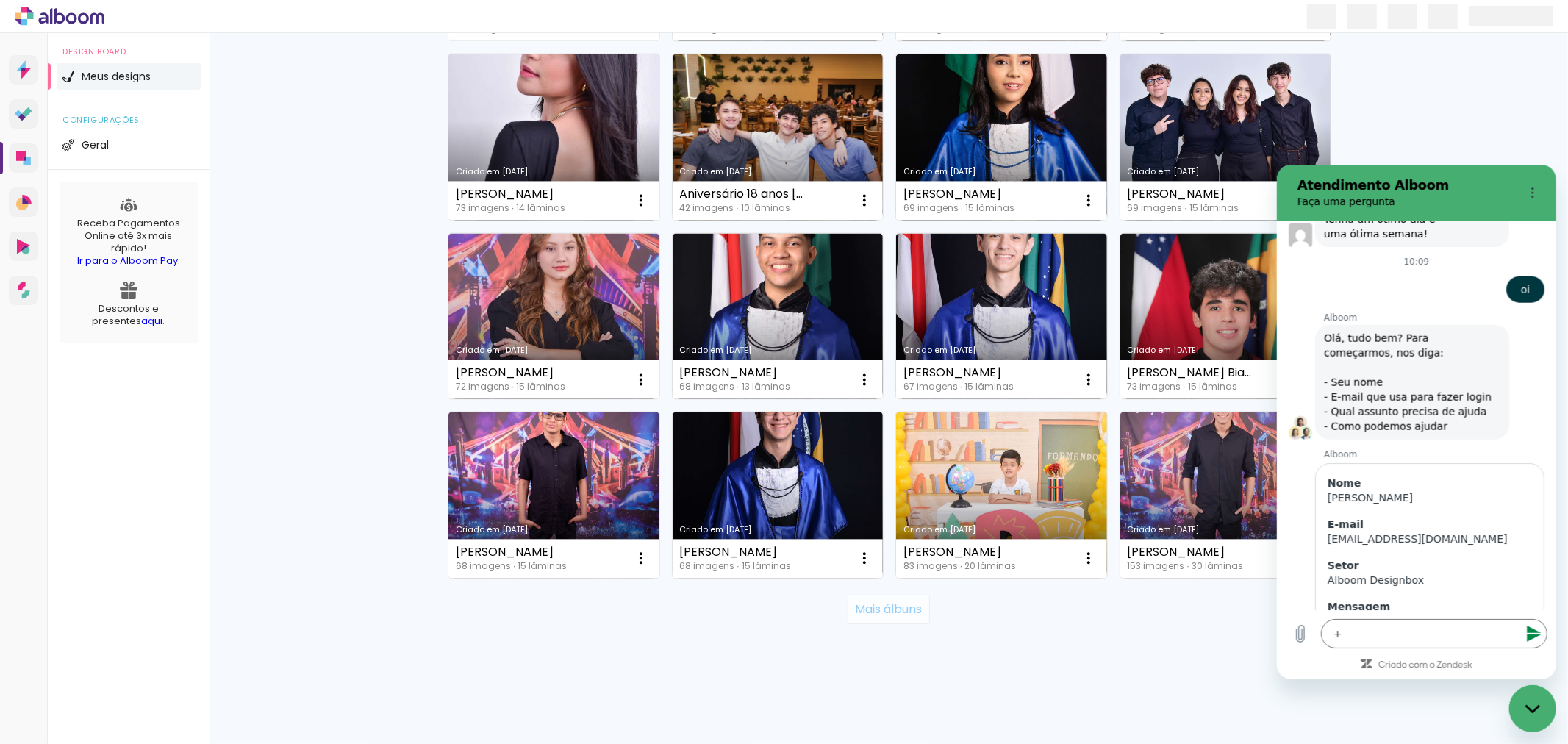
click at [892, 617] on paper-button "Mais álbuns" at bounding box center [888, 609] width 81 height 29
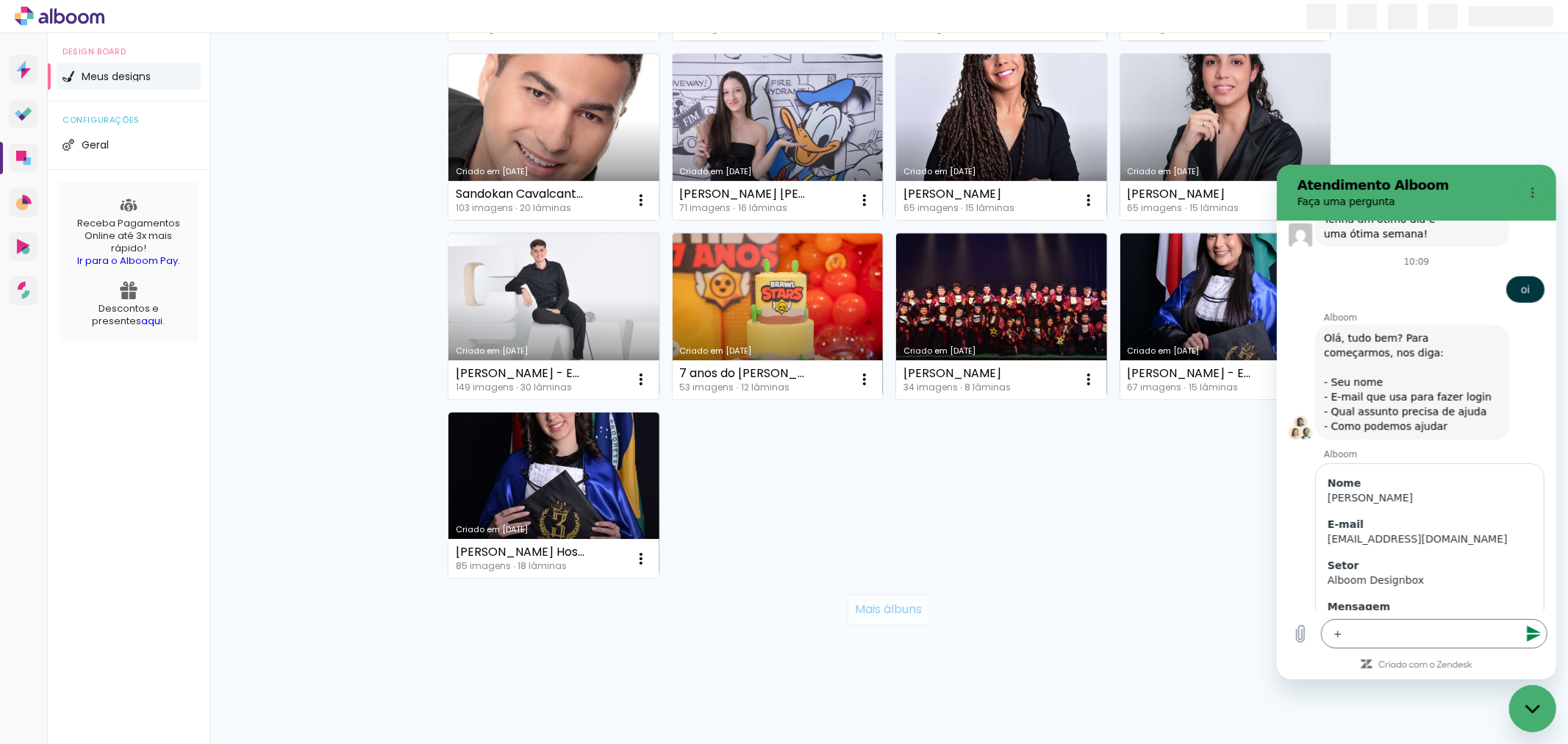
click at [892, 617] on paper-button "Mais álbuns" at bounding box center [888, 609] width 81 height 29
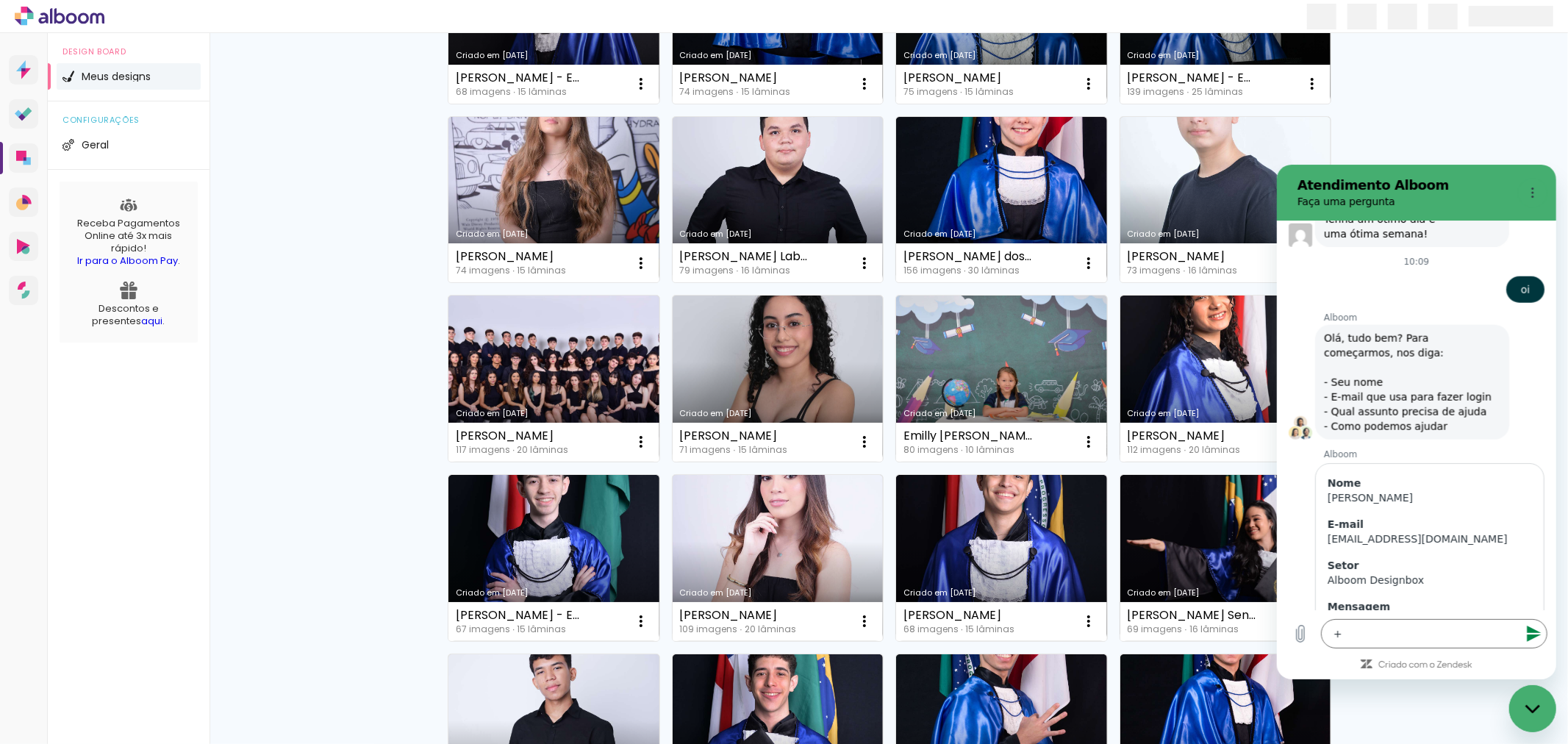
scroll to position [14277, 0]
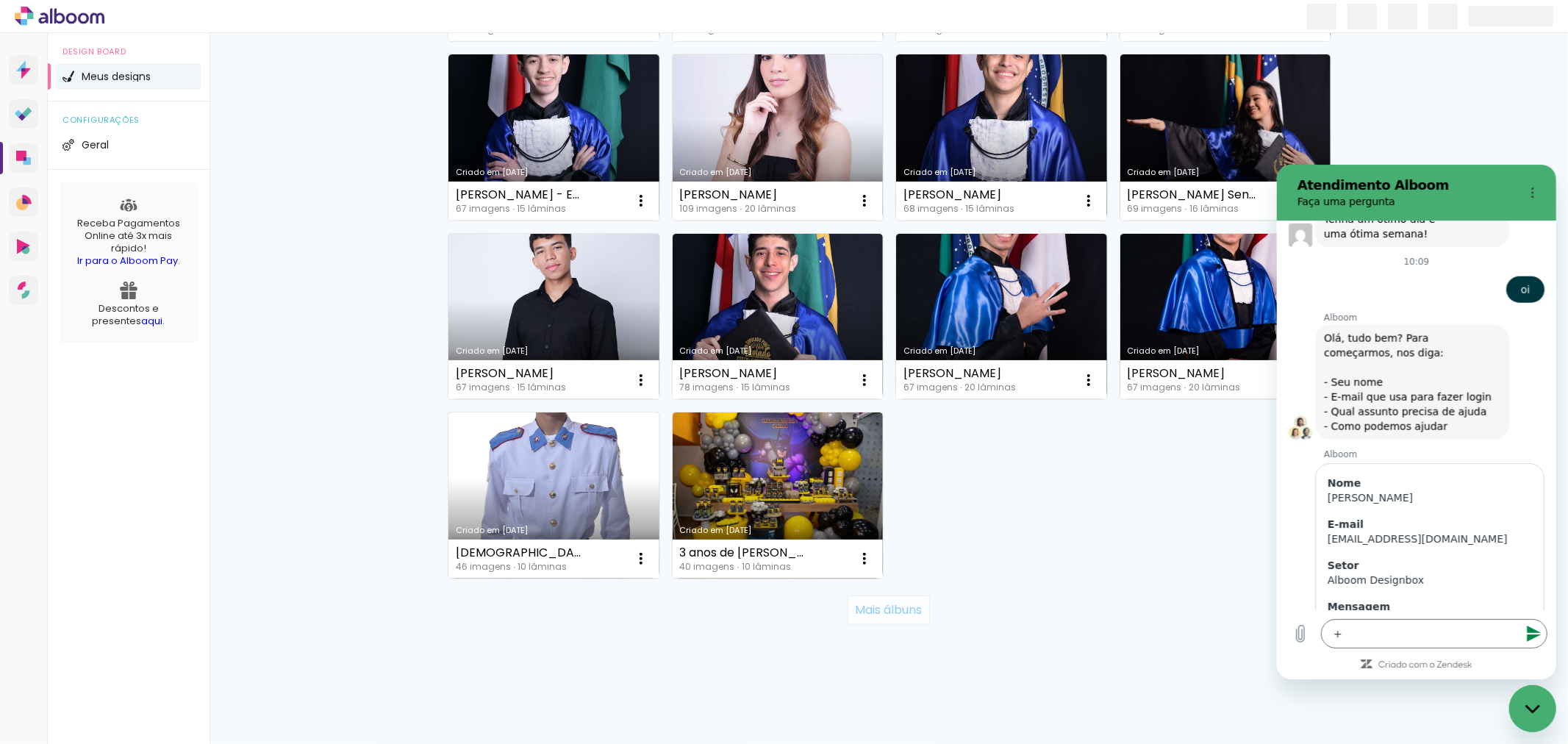
click at [892, 617] on paper-button "Mais álbuns" at bounding box center [888, 609] width 81 height 29
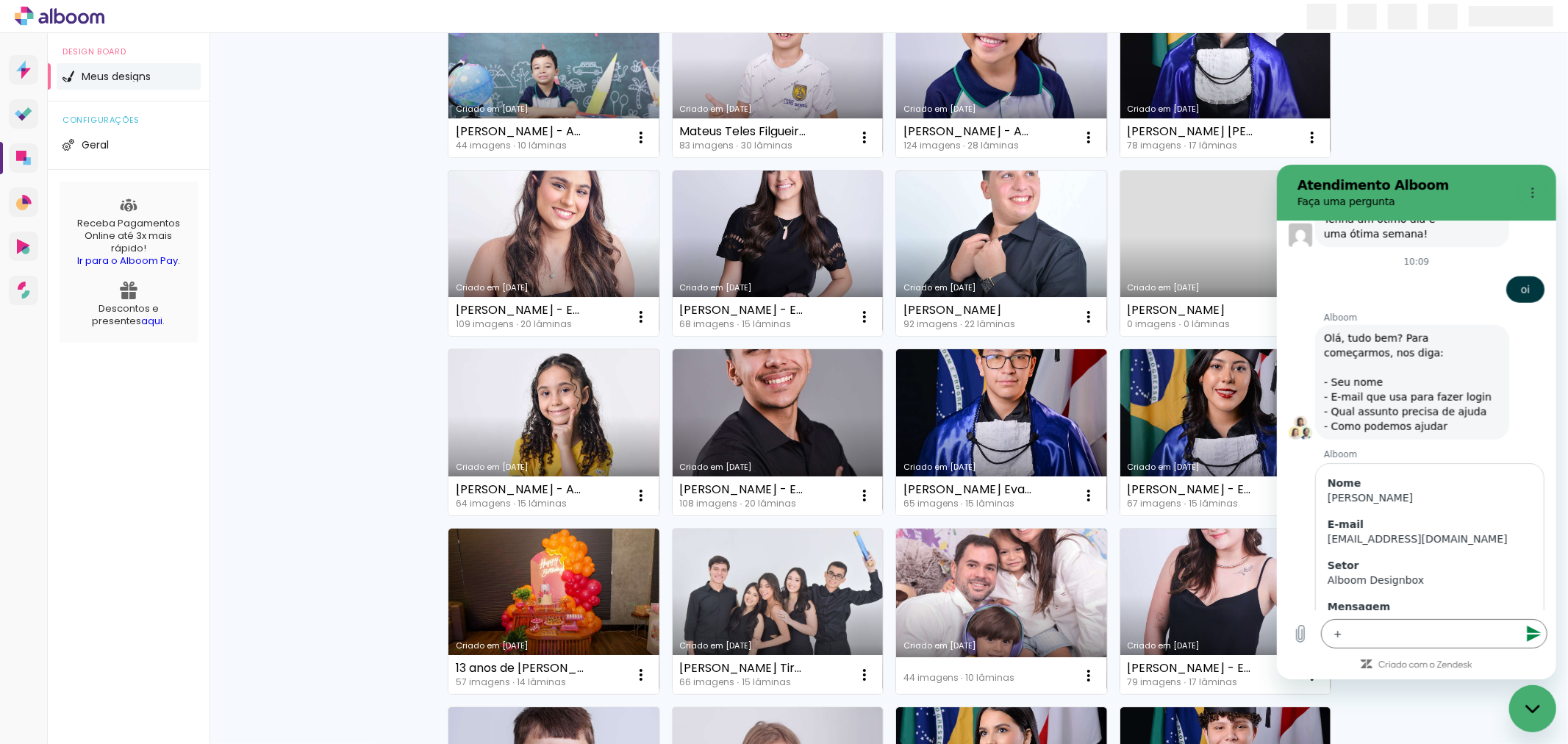
scroll to position [18752, 0]
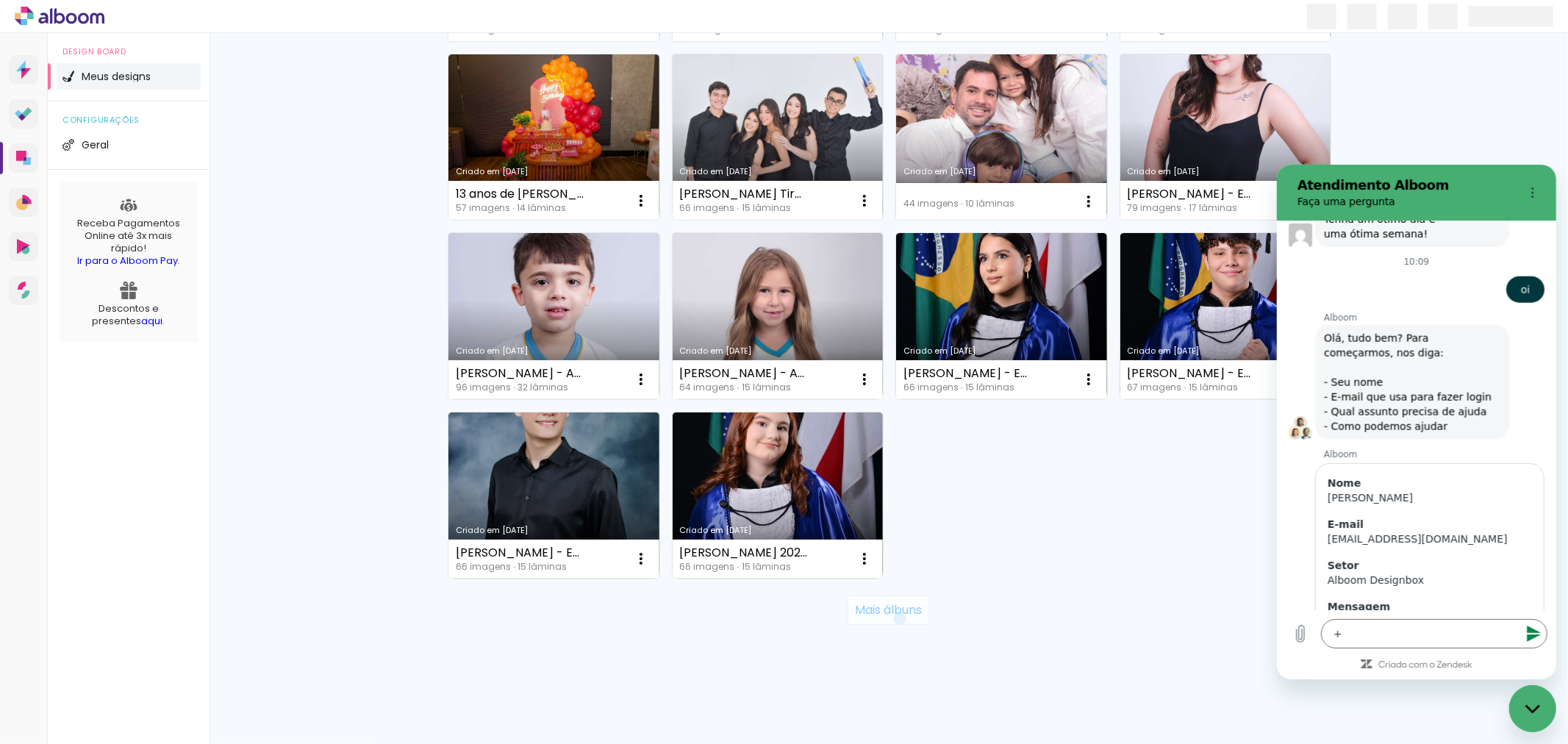
click at [892, 617] on paper-button "Mais álbuns" at bounding box center [888, 609] width 81 height 29
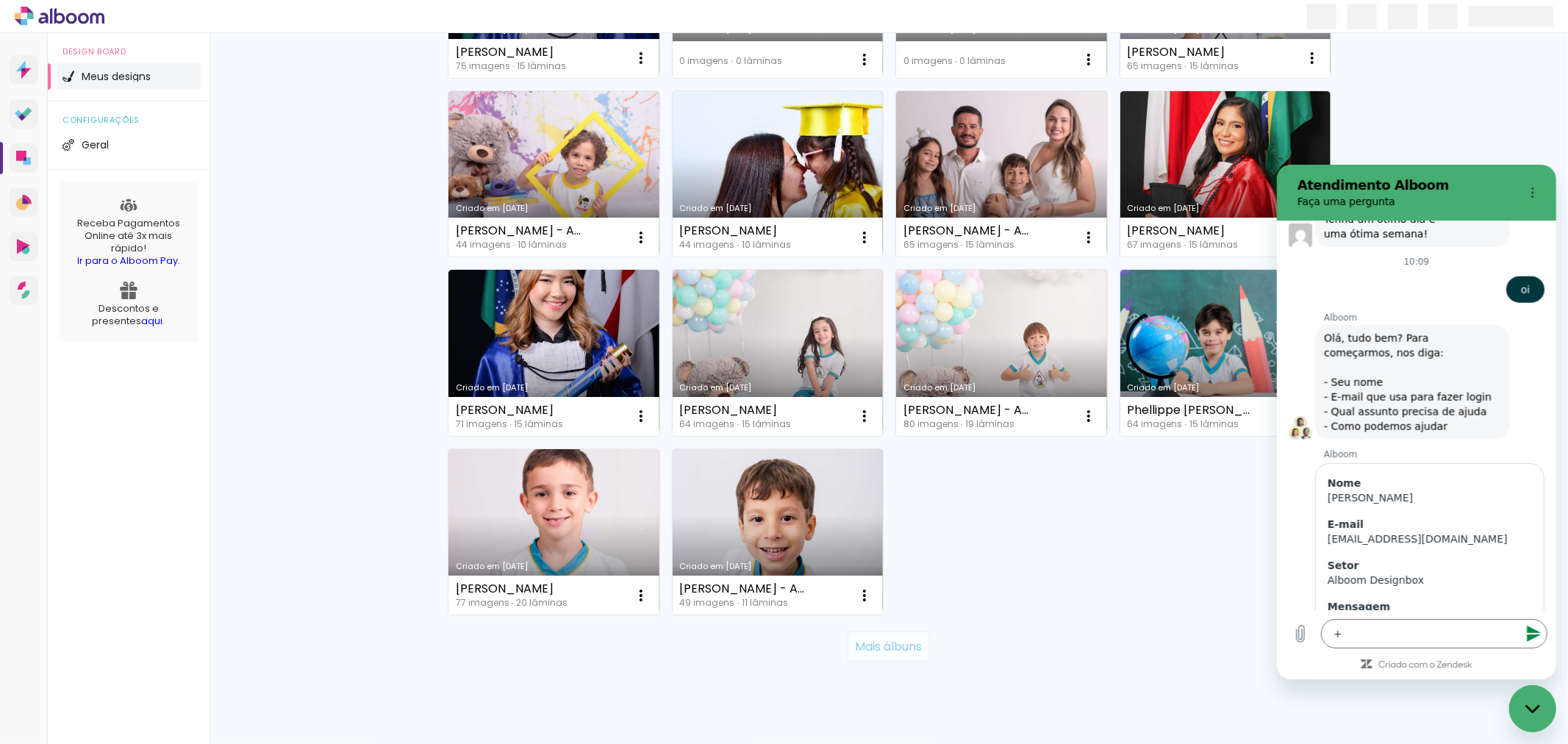
scroll to position [23228, 0]
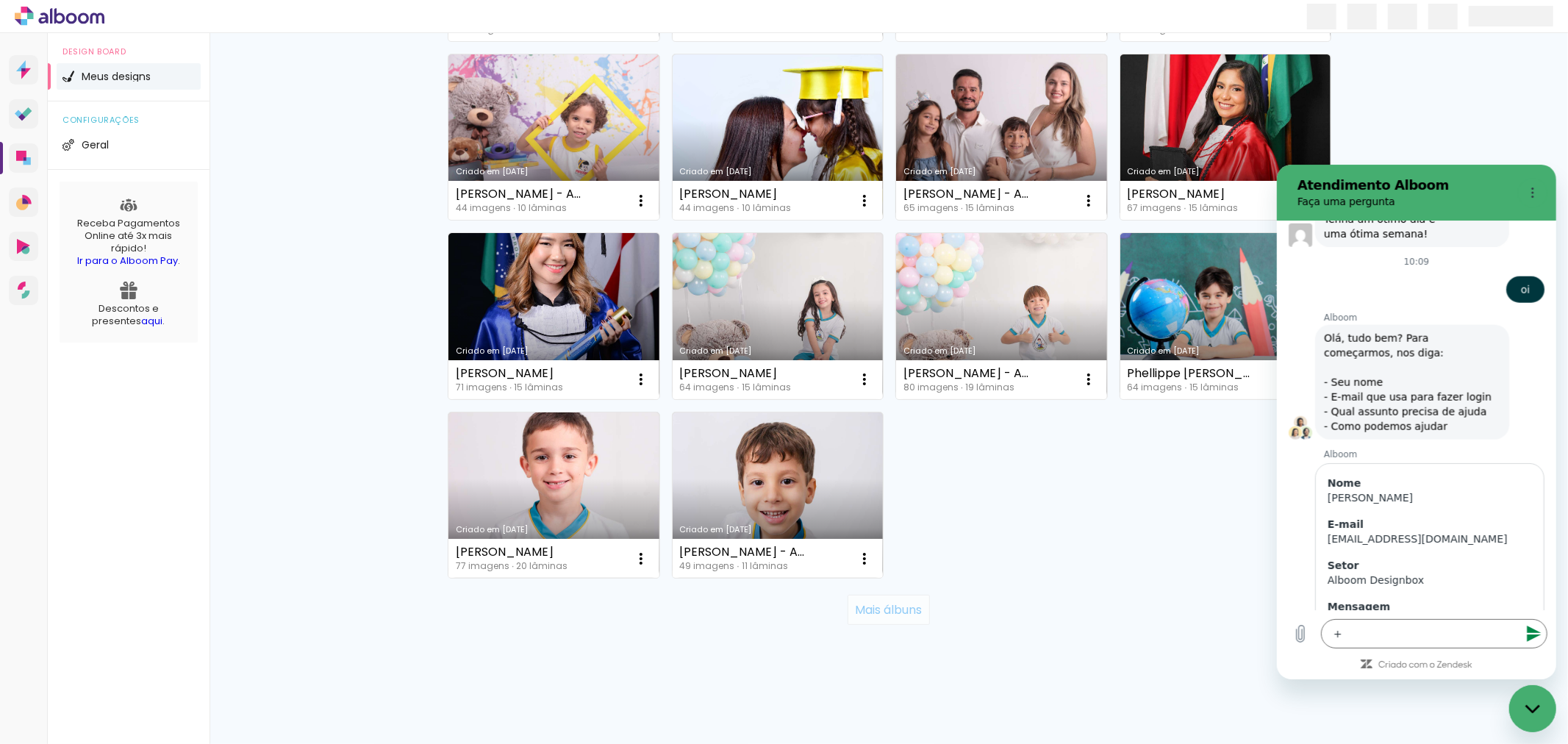
click at [892, 617] on paper-button "Mais álbuns" at bounding box center [888, 609] width 81 height 29
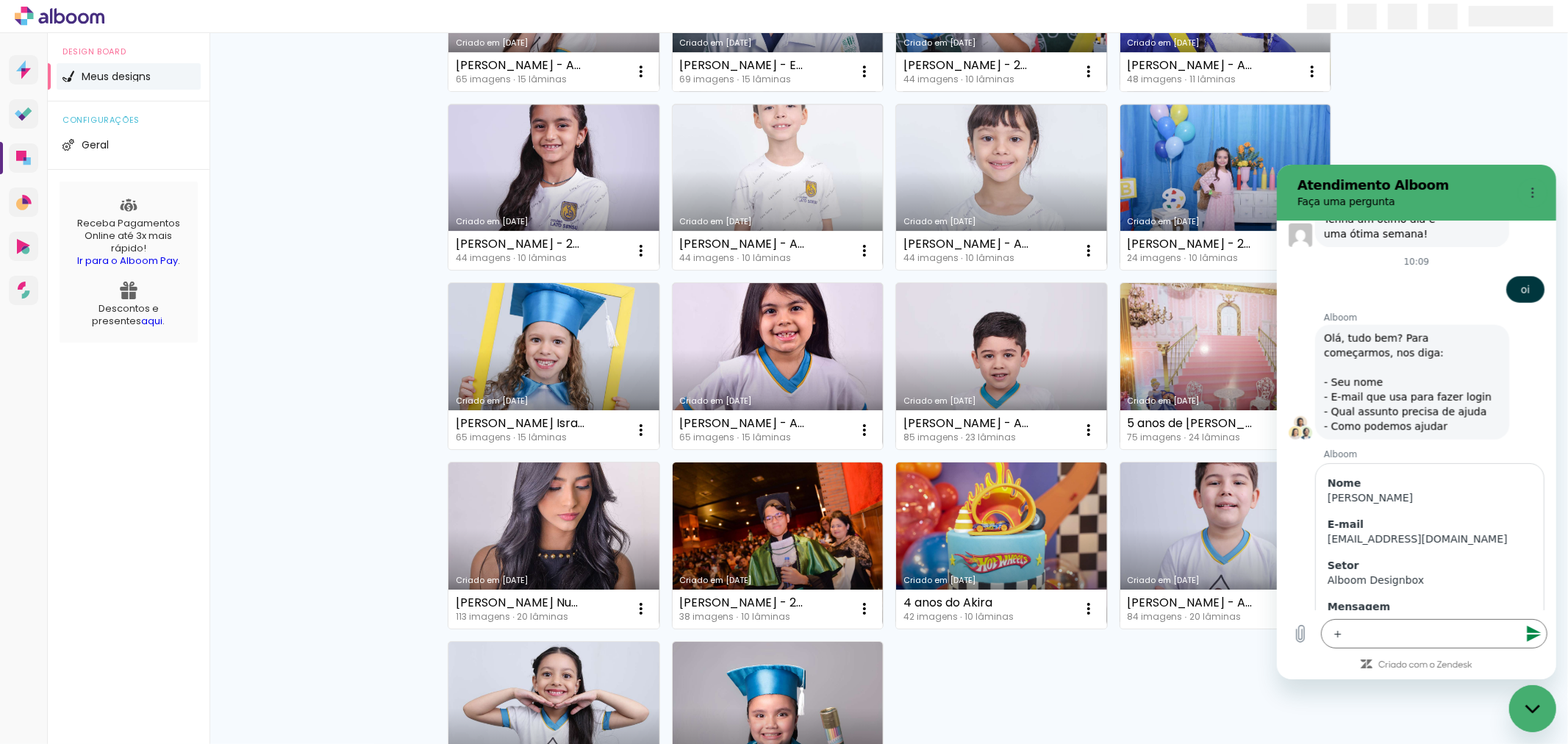
scroll to position [27704, 0]
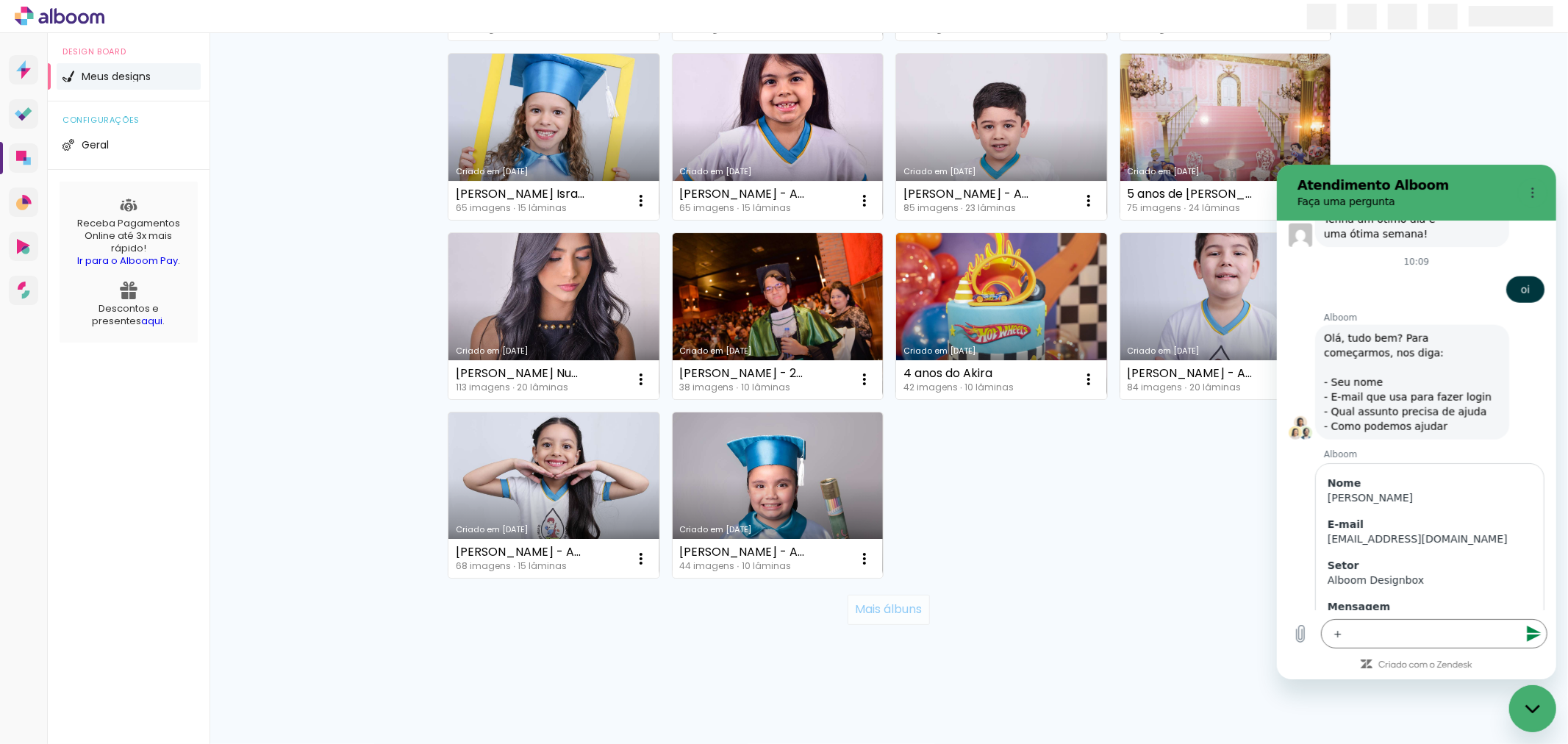
click at [892, 617] on paper-button "Mais álbuns" at bounding box center [888, 609] width 81 height 29
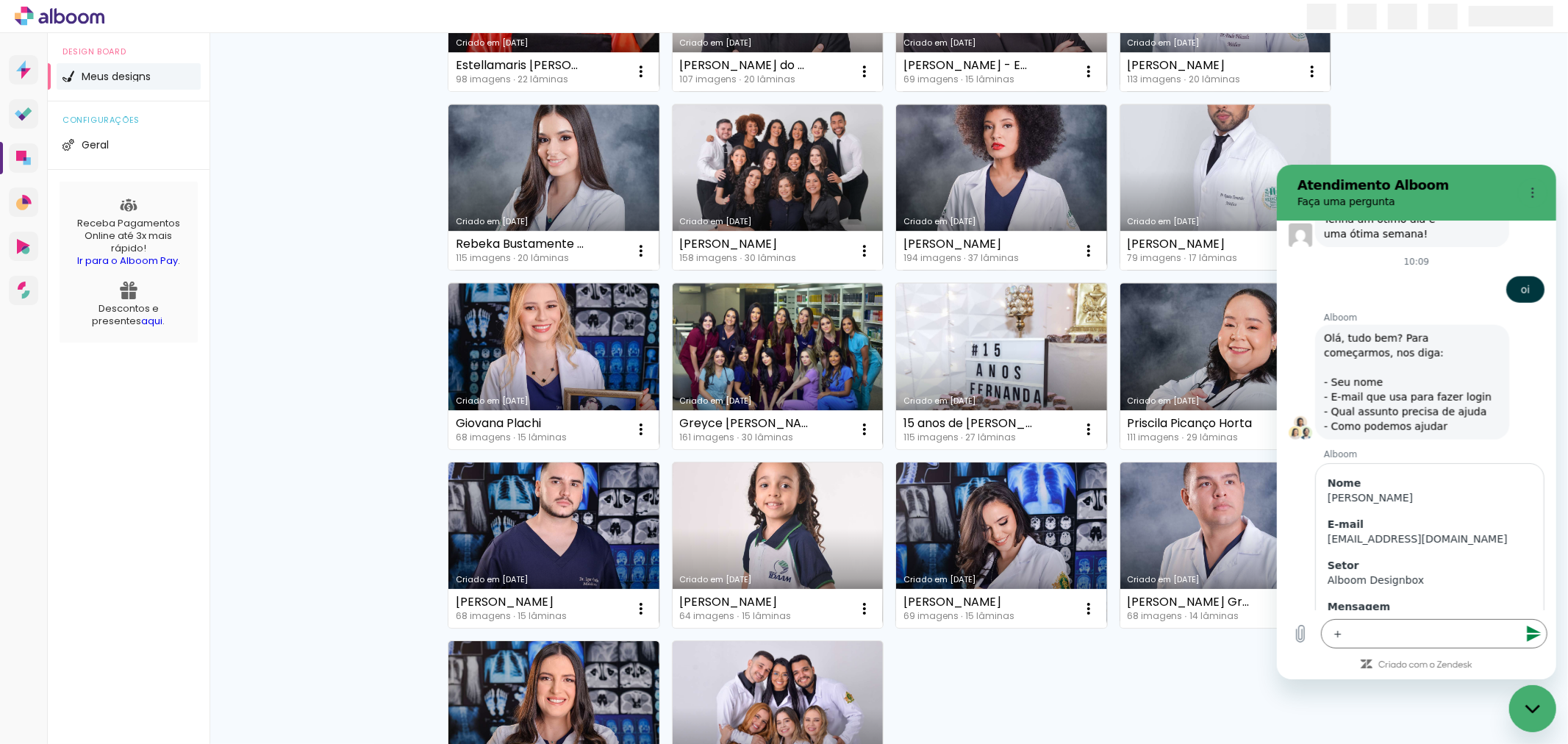
scroll to position [32179, 0]
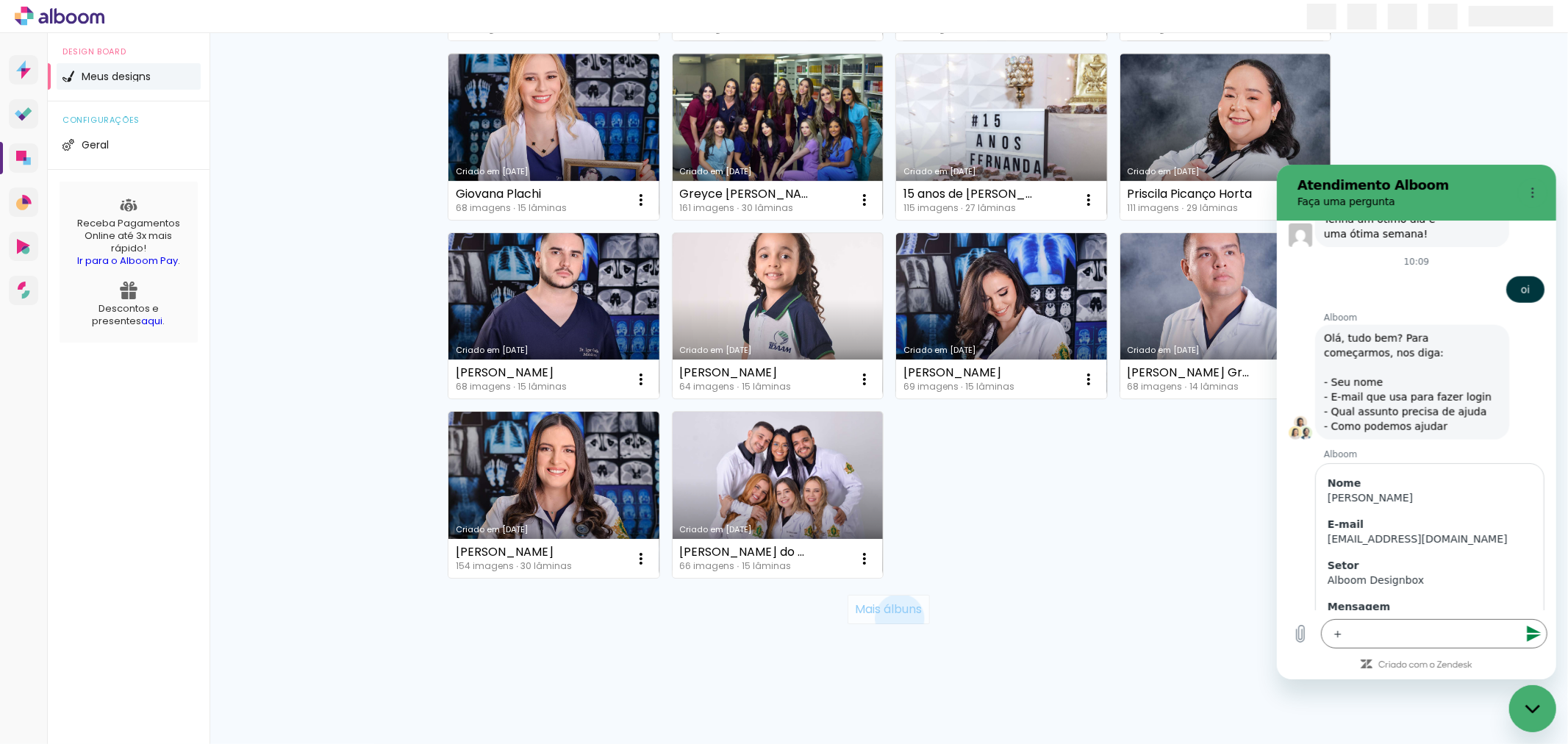
click at [892, 617] on paper-button "Mais álbuns" at bounding box center [888, 609] width 81 height 29
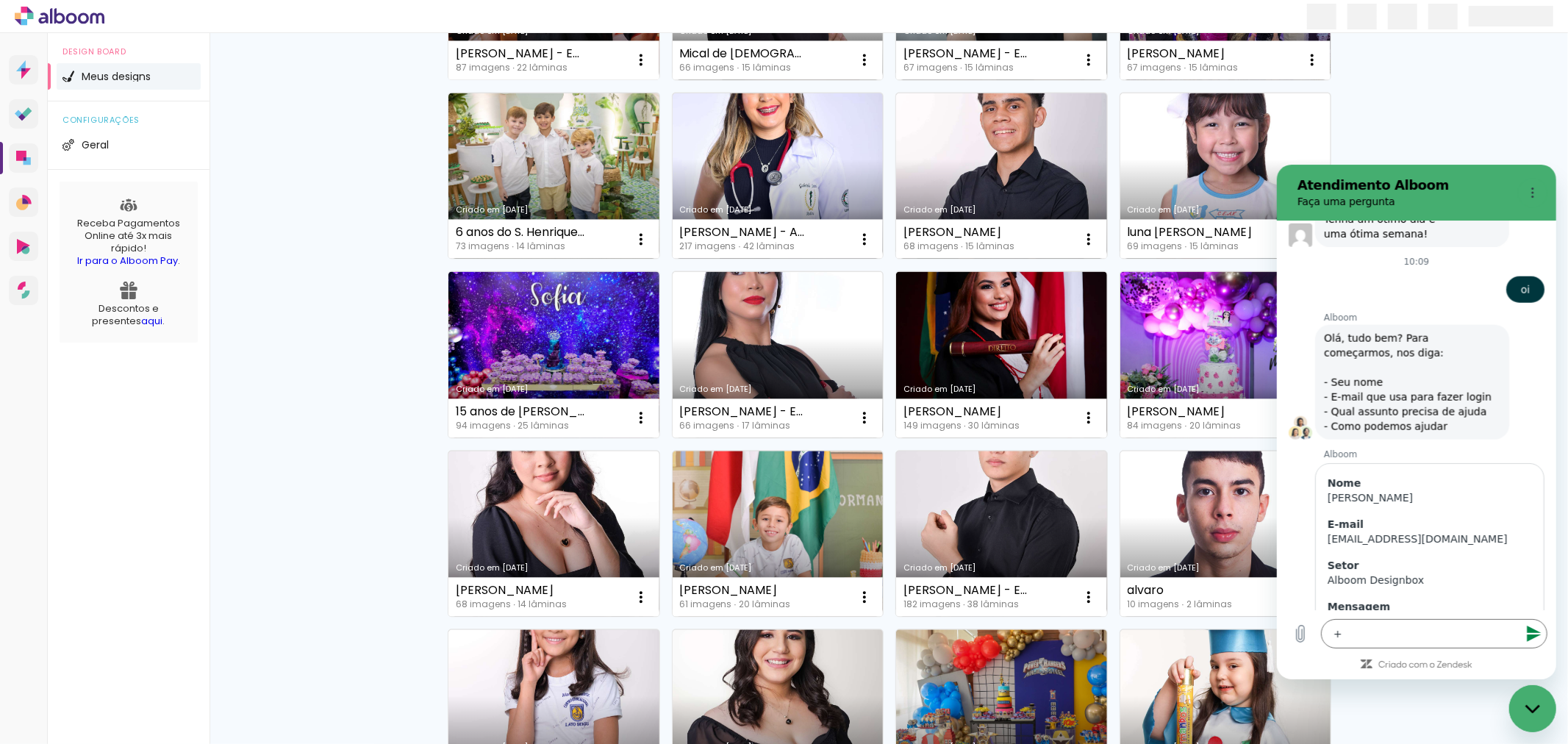
scroll to position [35936, 0]
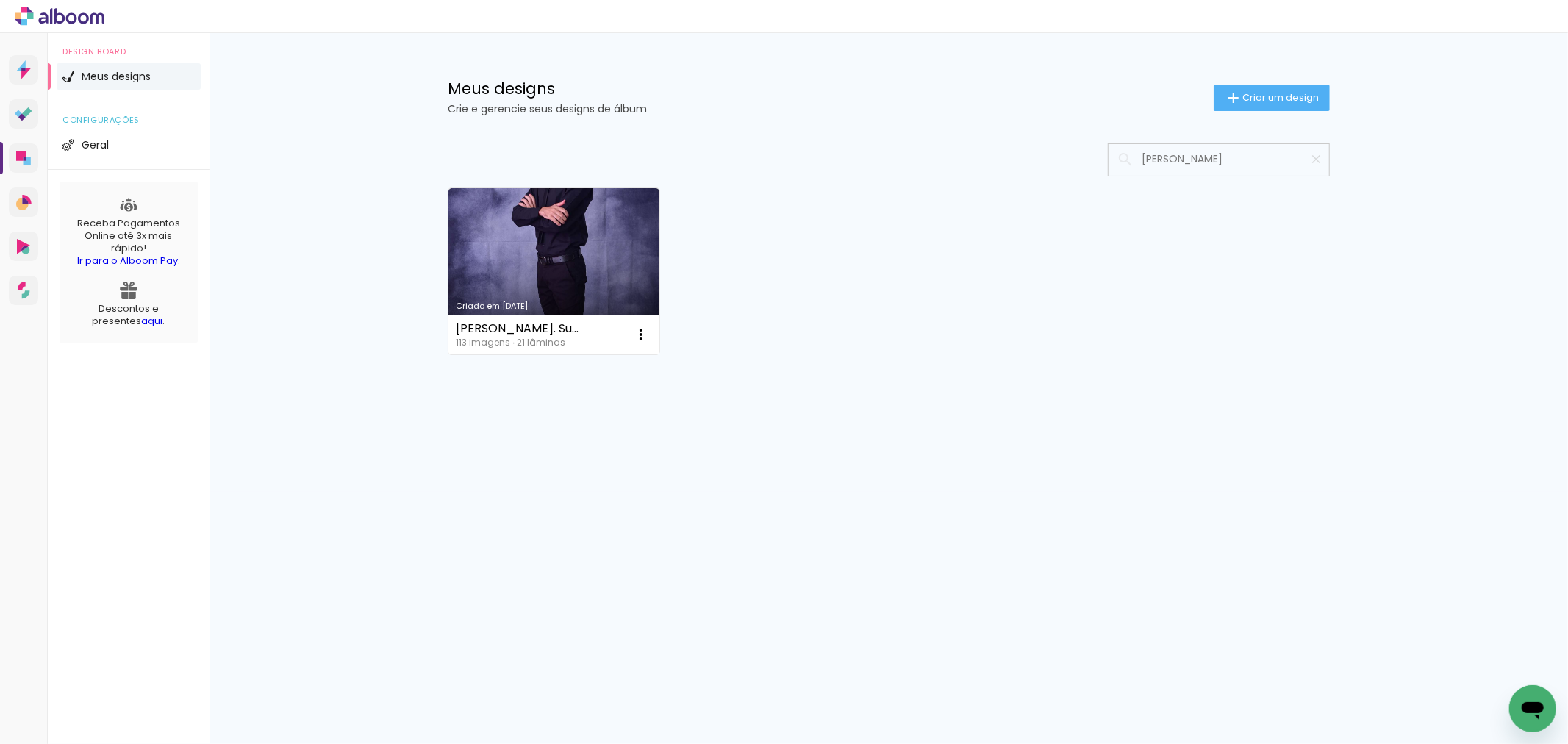
type input "elias"
type paper-input "elias"
drag, startPoint x: 1188, startPoint y: 157, endPoint x: 1040, endPoint y: 144, distance: 148.6
click at [1040, 151] on div at bounding box center [888, 160] width 882 height 33
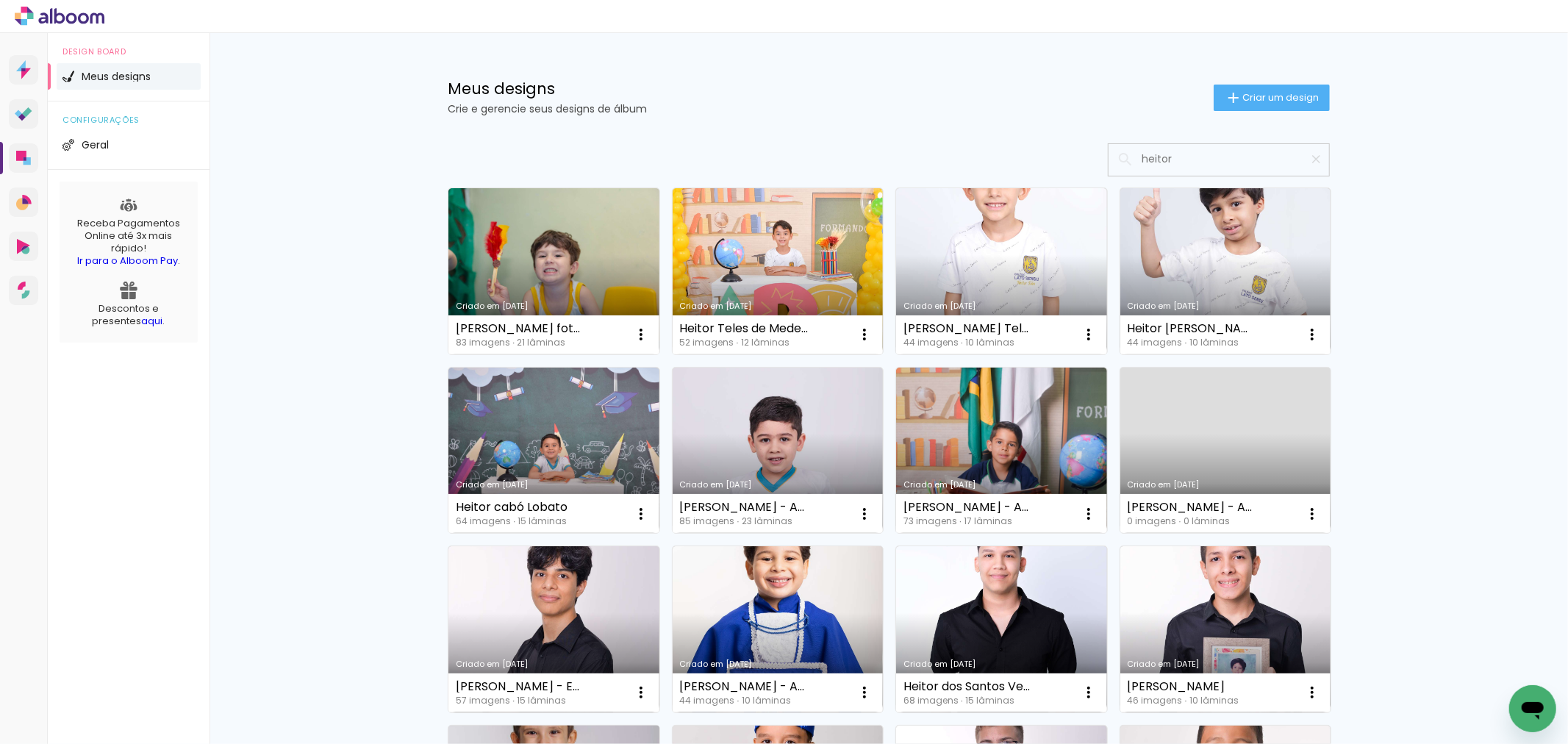
type input "heitor"
type paper-input "heitor"
click at [1240, 163] on input "heitor" at bounding box center [1226, 159] width 184 height 30
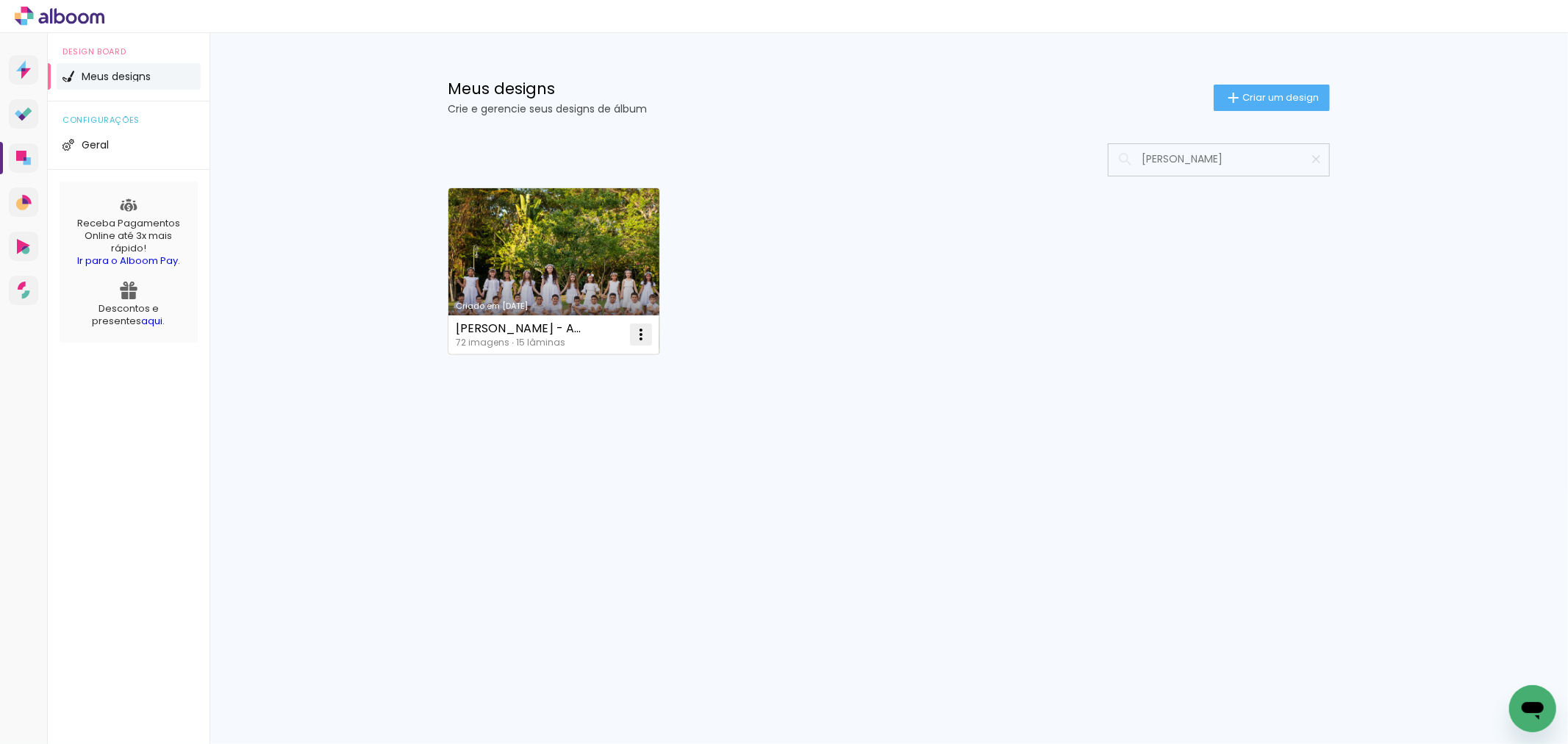
type input "heitor levi"
type paper-input "heitor levi"
click at [643, 334] on iron-icon at bounding box center [641, 335] width 18 height 18
click at [585, 432] on paper-item "Excluir" at bounding box center [582, 431] width 145 height 29
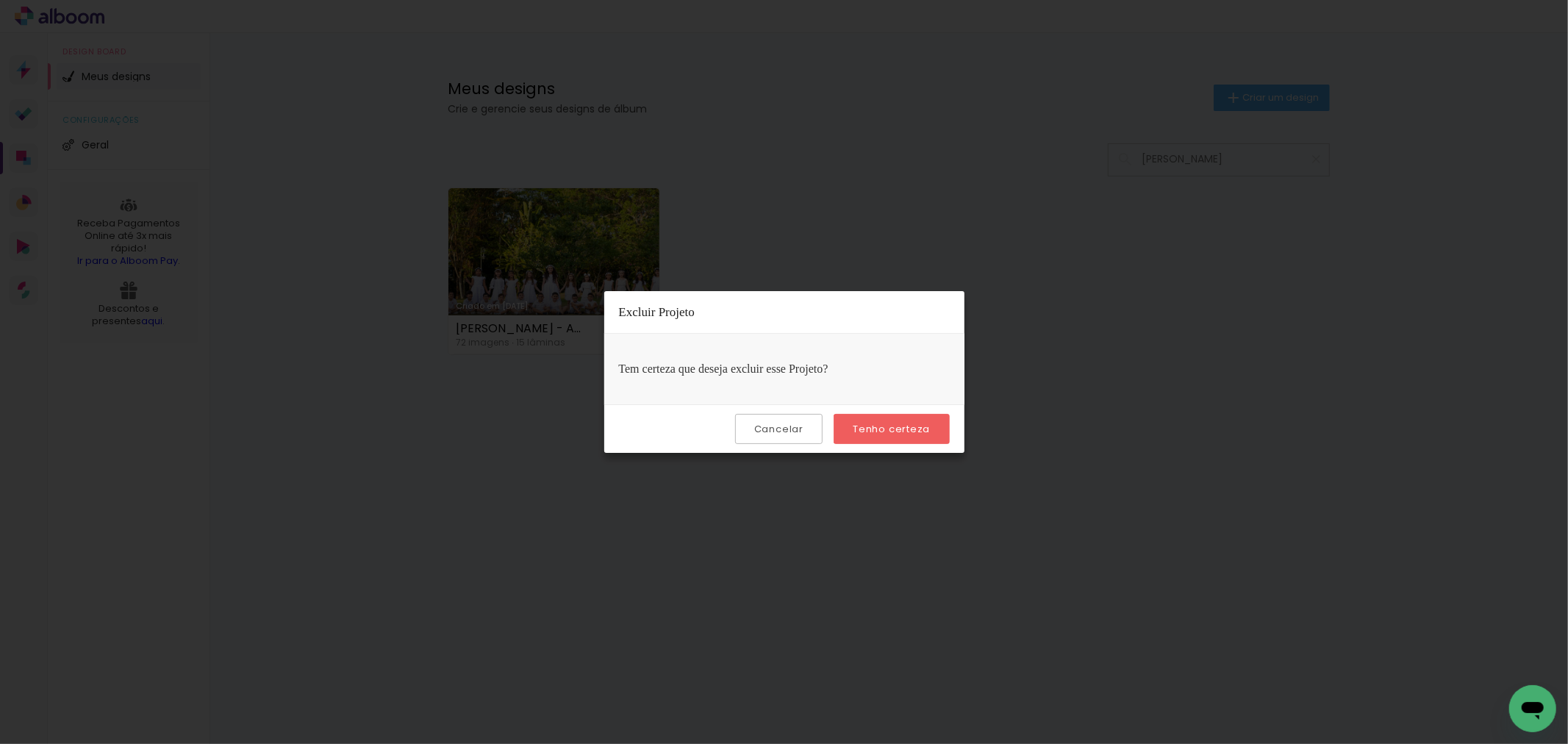
click at [872, 435] on paper-button "Tenho certeza" at bounding box center [891, 429] width 116 height 30
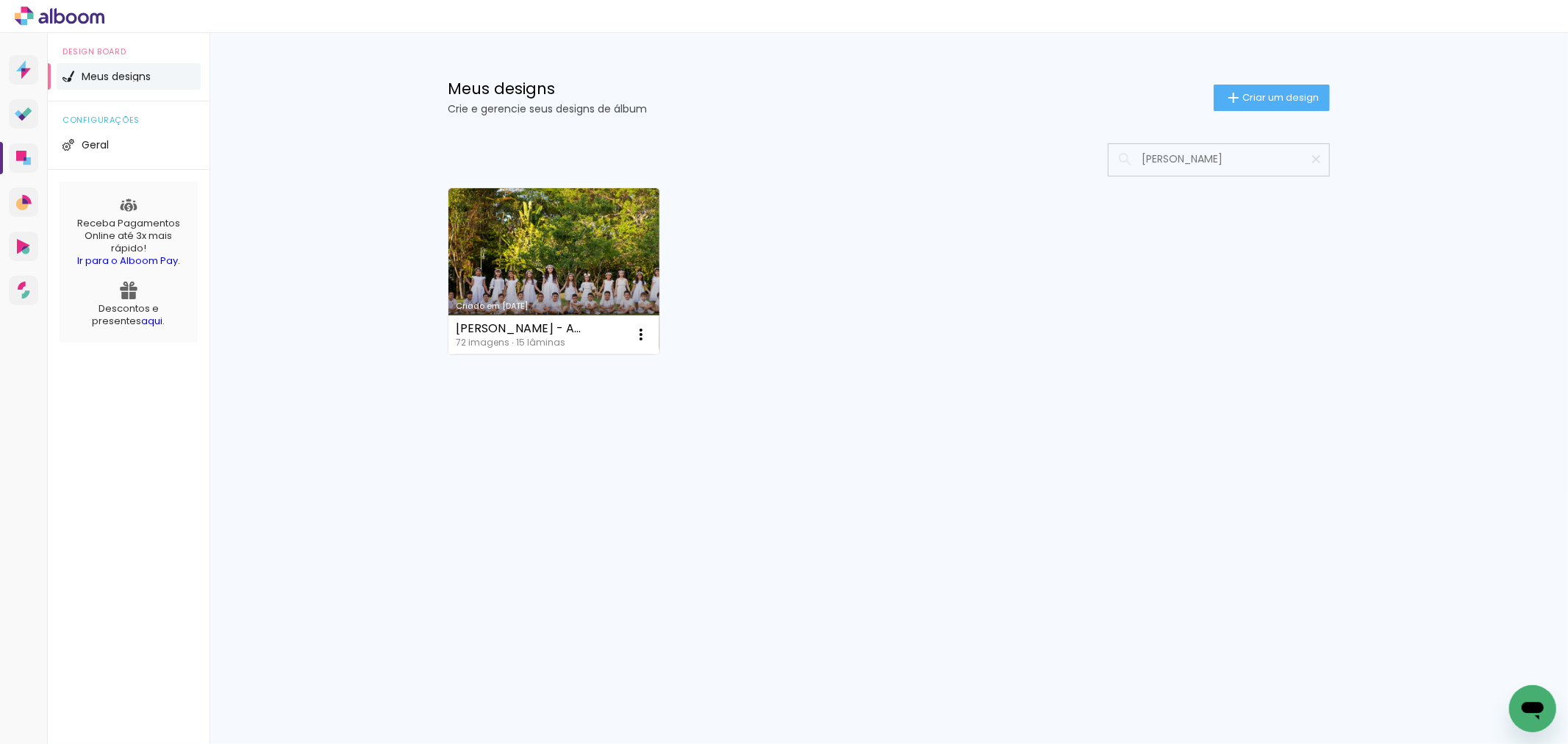
click at [994, 41] on div "Meus designs Crie e gerencie seus designs de álbum Criar um design" at bounding box center [888, 81] width 955 height 96
click at [635, 334] on iron-icon at bounding box center [641, 335] width 18 height 18
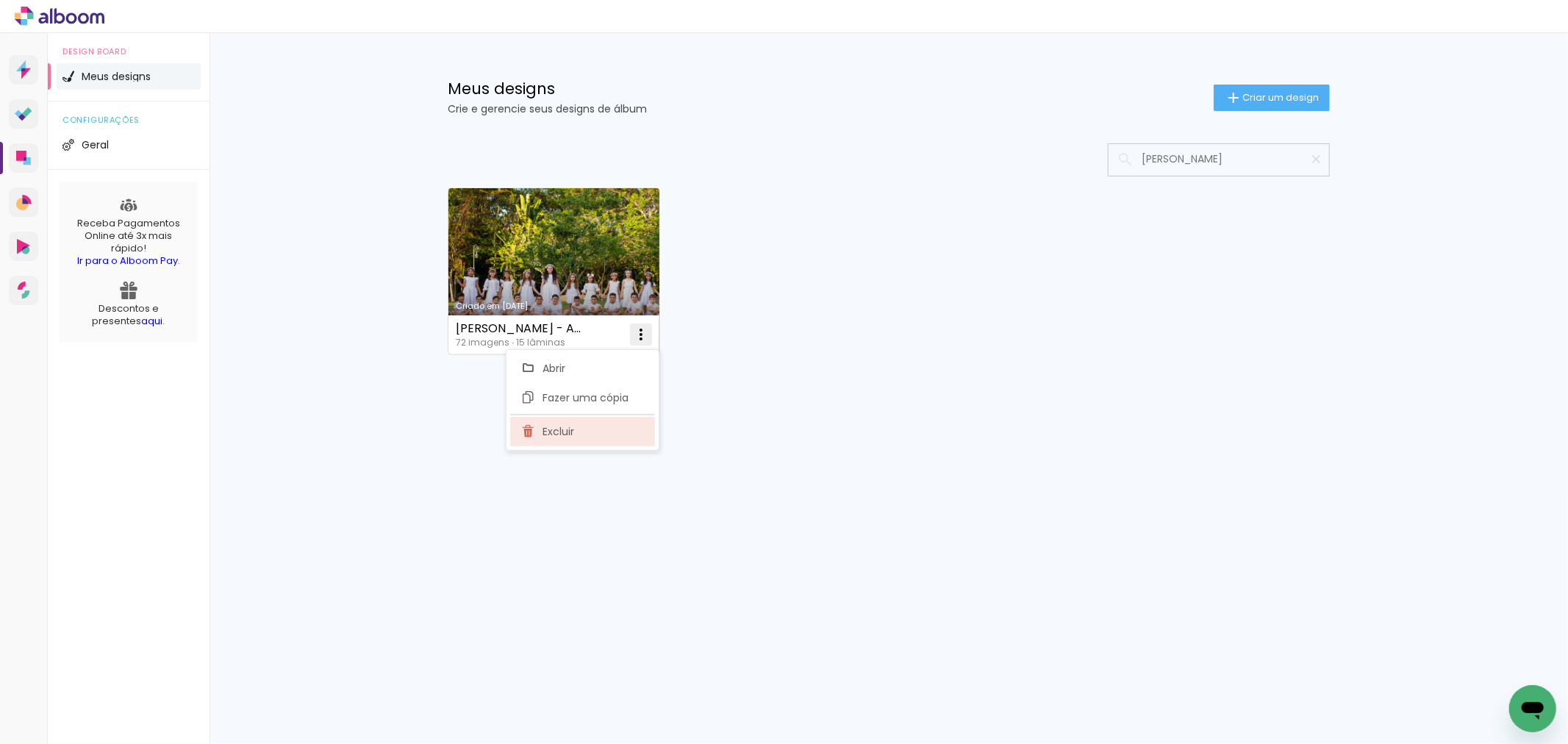
click at [582, 431] on paper-item "Excluir" at bounding box center [582, 431] width 145 height 29
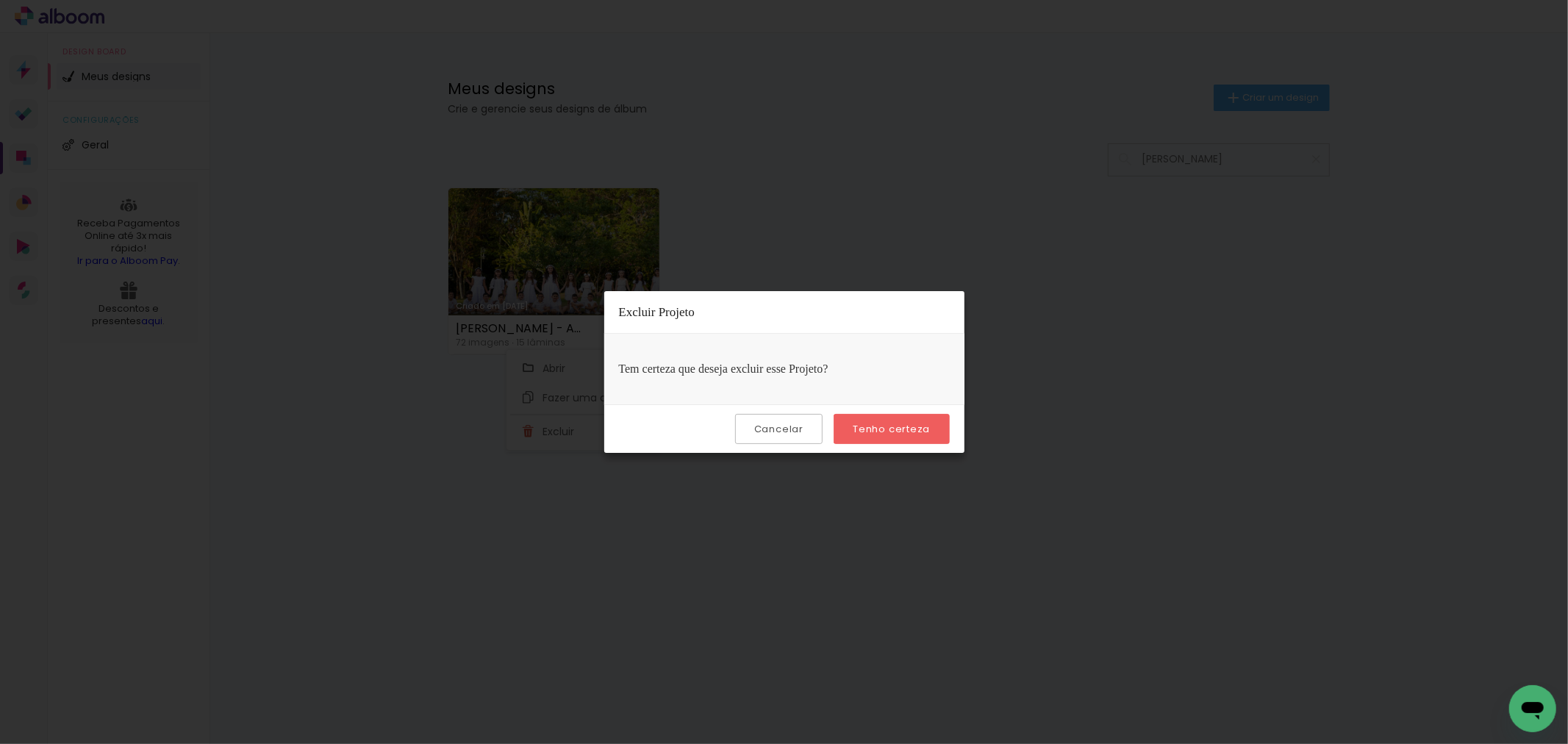
click at [872, 434] on paper-button "Tenho certeza" at bounding box center [891, 429] width 116 height 30
click at [882, 419] on paper-button "Tenho certeza" at bounding box center [891, 429] width 116 height 30
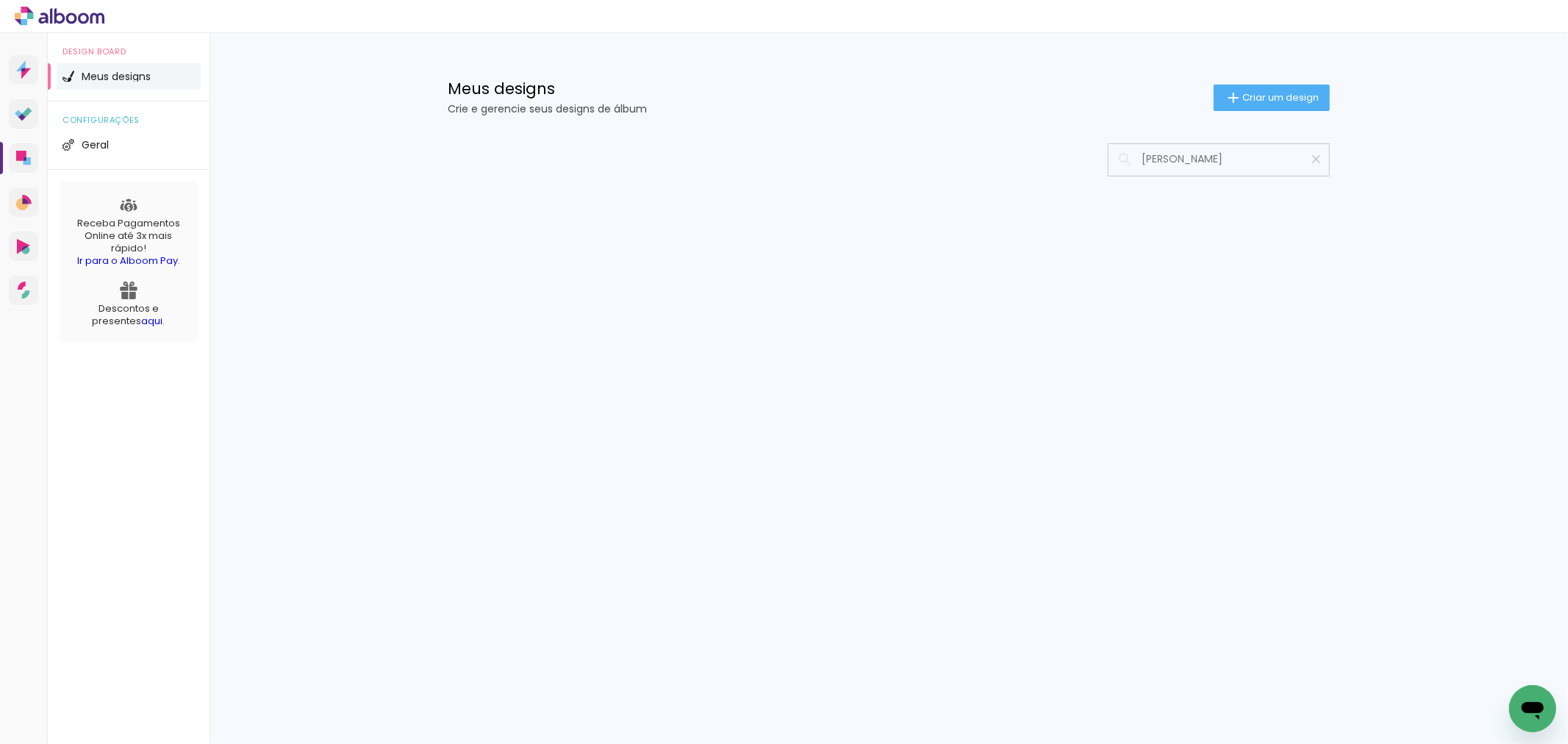
click at [1313, 163] on iron-icon at bounding box center [1316, 159] width 14 height 14
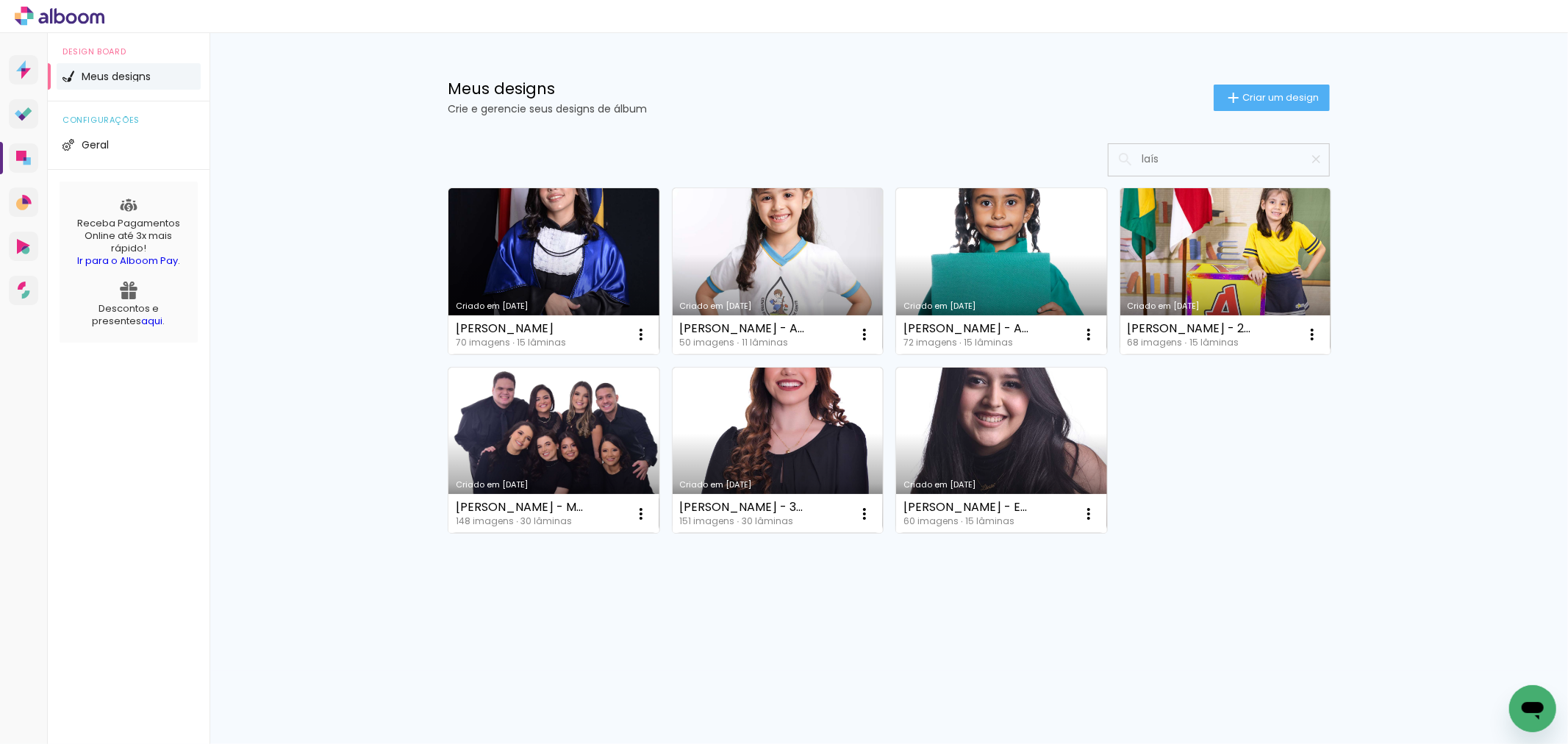
type input "laís"
type paper-input "laís"
click at [1315, 152] on iron-icon at bounding box center [1316, 159] width 14 height 14
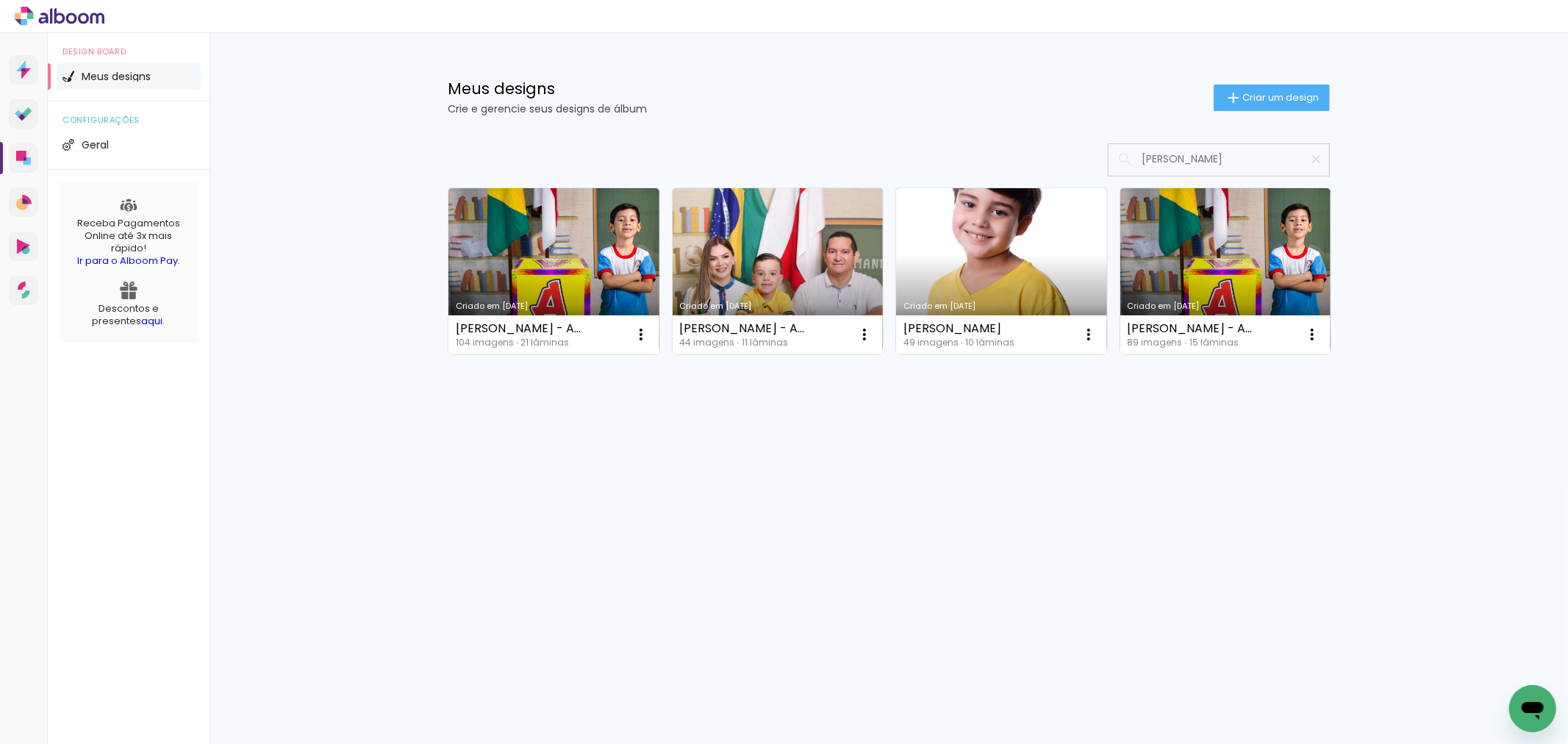
type input "miguel t"
type paper-input "miguel t"
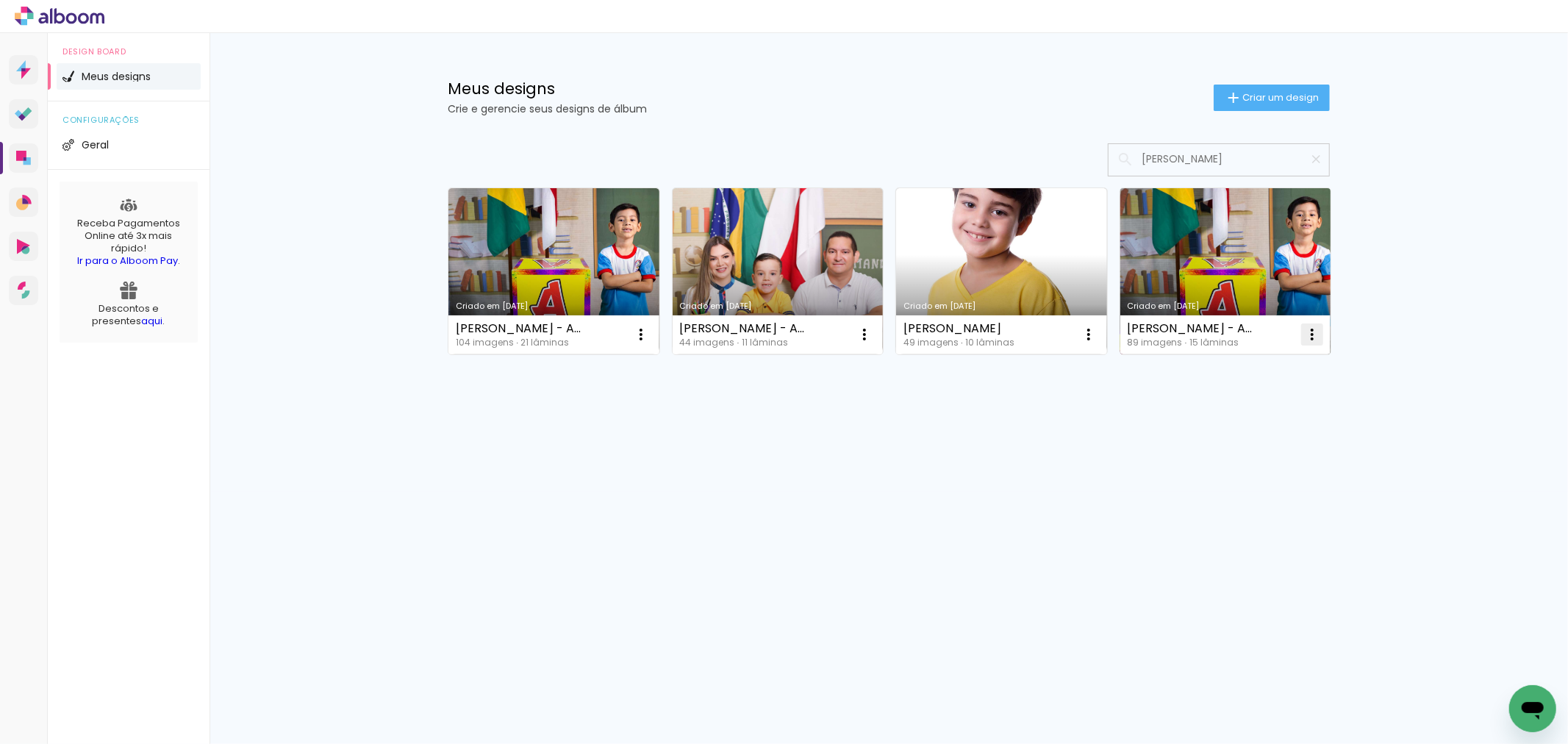
click at [1306, 341] on iron-icon at bounding box center [1312, 335] width 18 height 18
click at [1209, 417] on paper-item "Excluir" at bounding box center [1254, 431] width 145 height 29
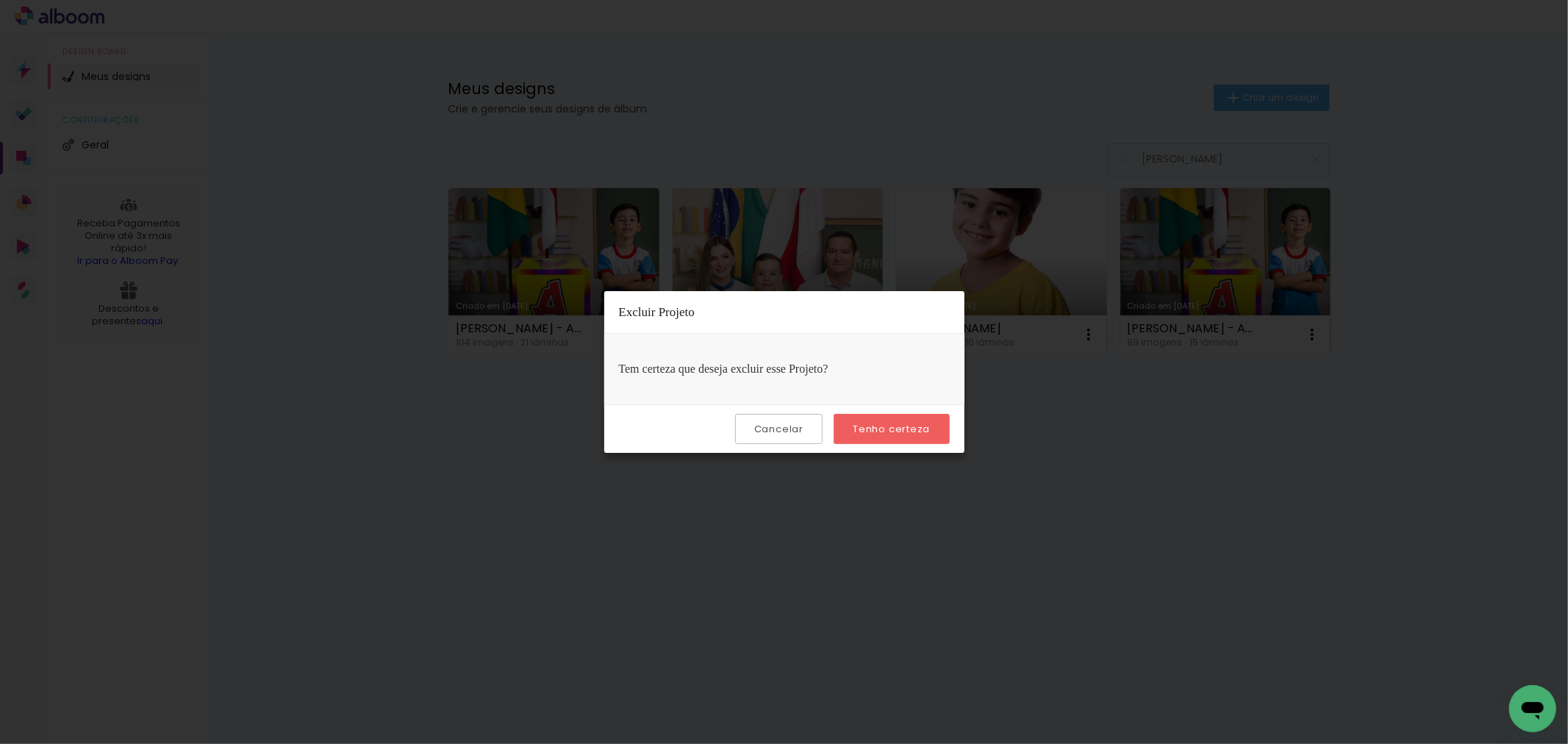
click at [0, 0] on slot "Tenho certeza" at bounding box center [0, 0] width 0 height 0
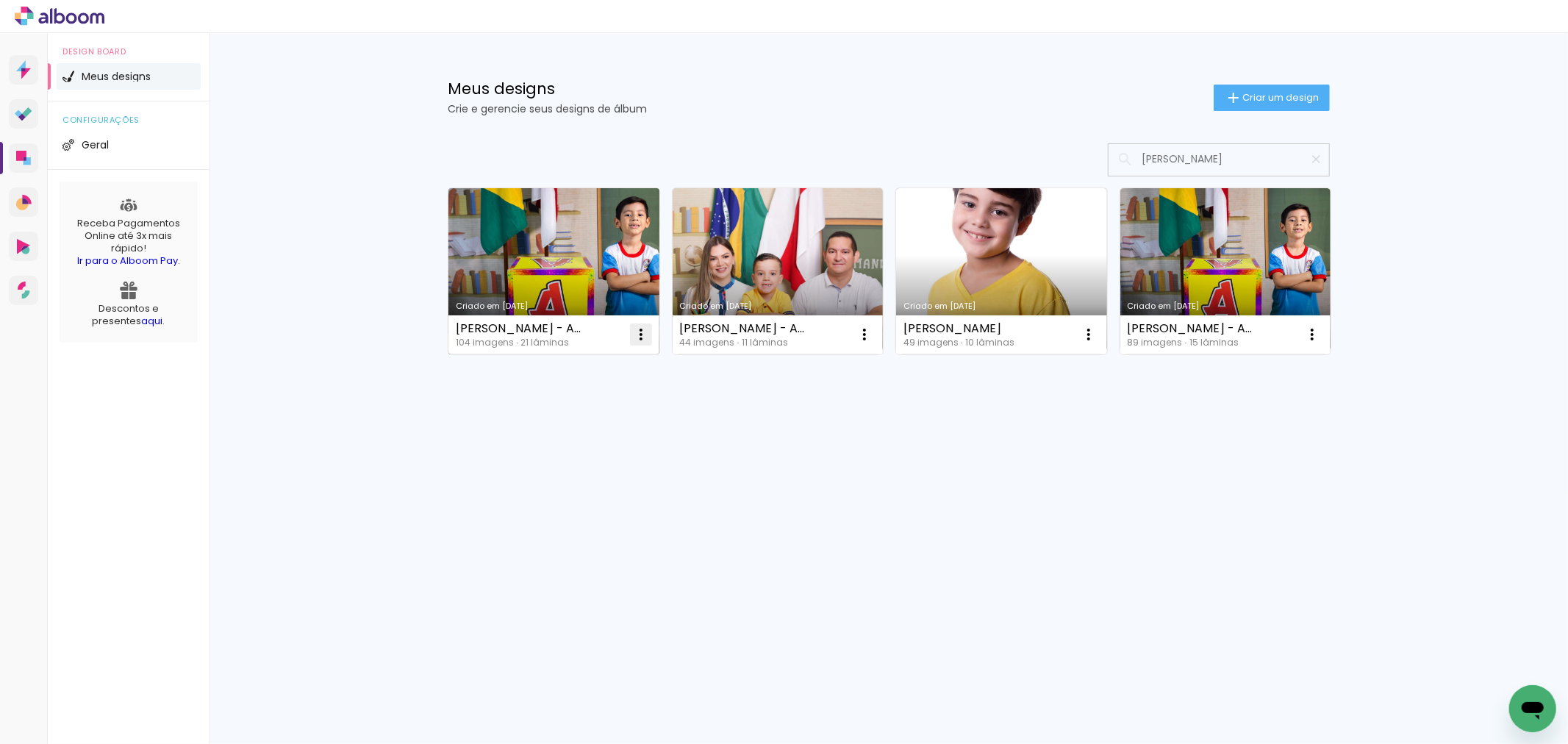
click at [650, 336] on paper-icon-button at bounding box center [641, 334] width 29 height 29
click at [606, 435] on paper-item "Excluir" at bounding box center [582, 431] width 145 height 29
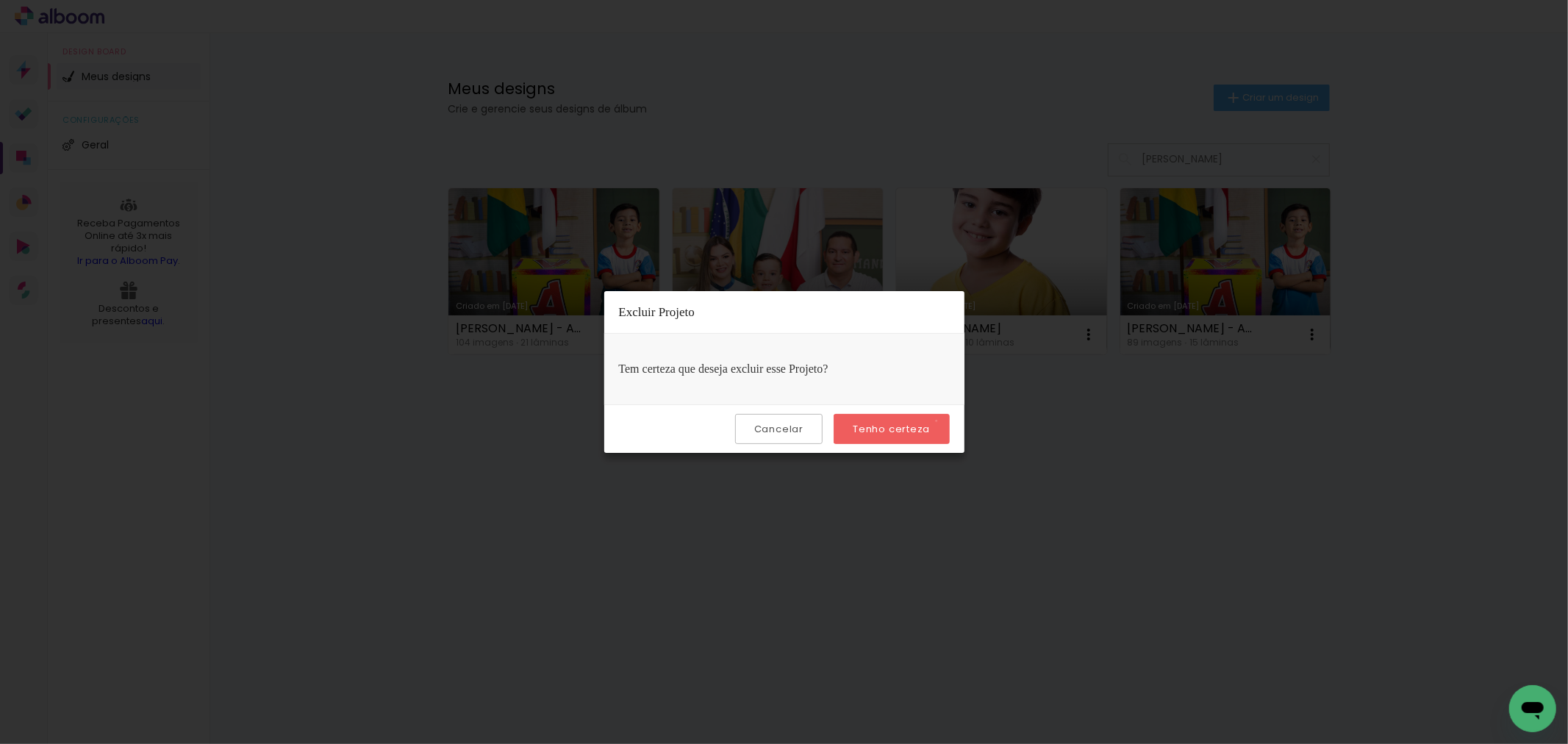
click at [939, 421] on paper-button "Tenho certeza" at bounding box center [891, 429] width 116 height 30
click at [0, 0] on slot "Tenho certeza" at bounding box center [0, 0] width 0 height 0
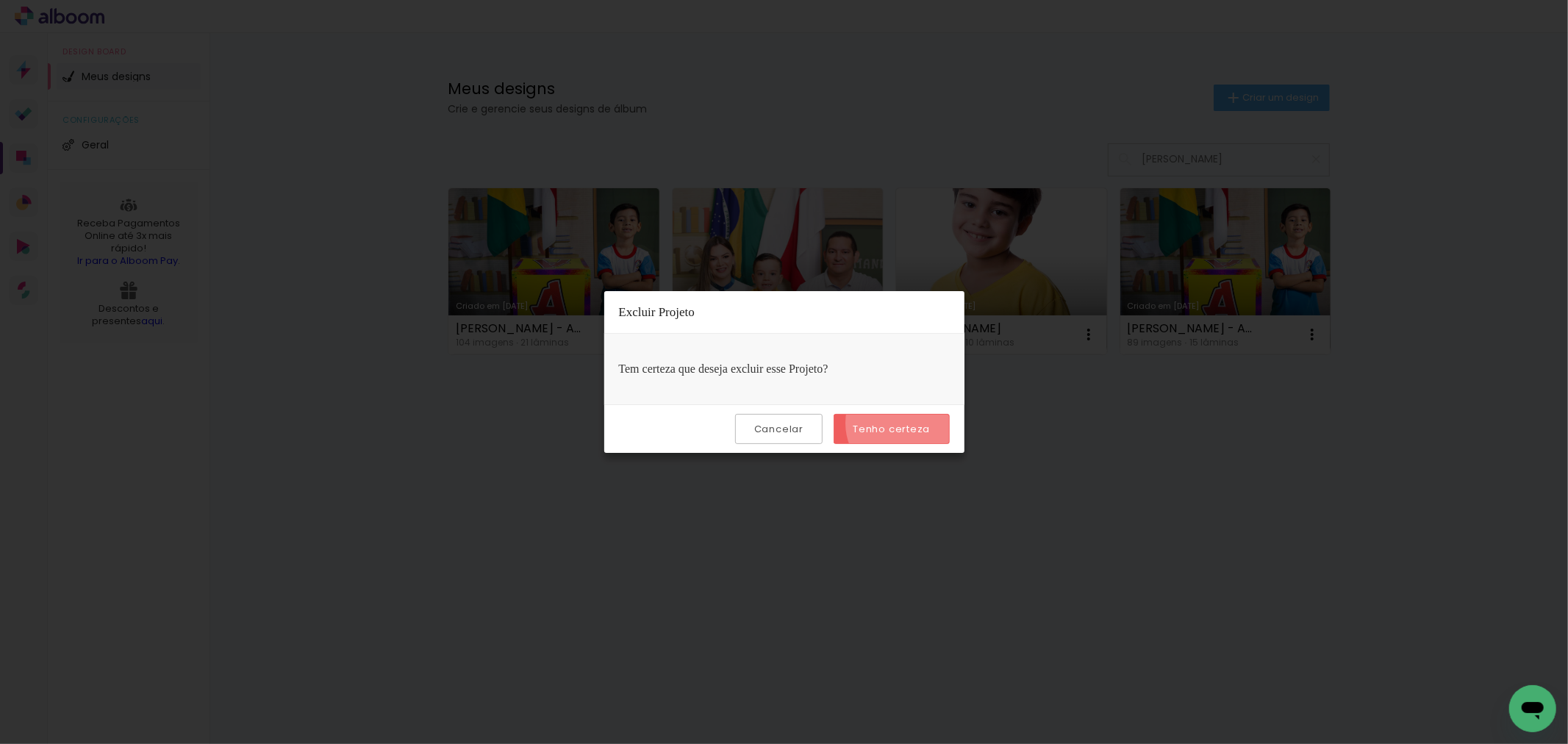
click at [0, 0] on slot "Tenho certeza" at bounding box center [0, 0] width 0 height 0
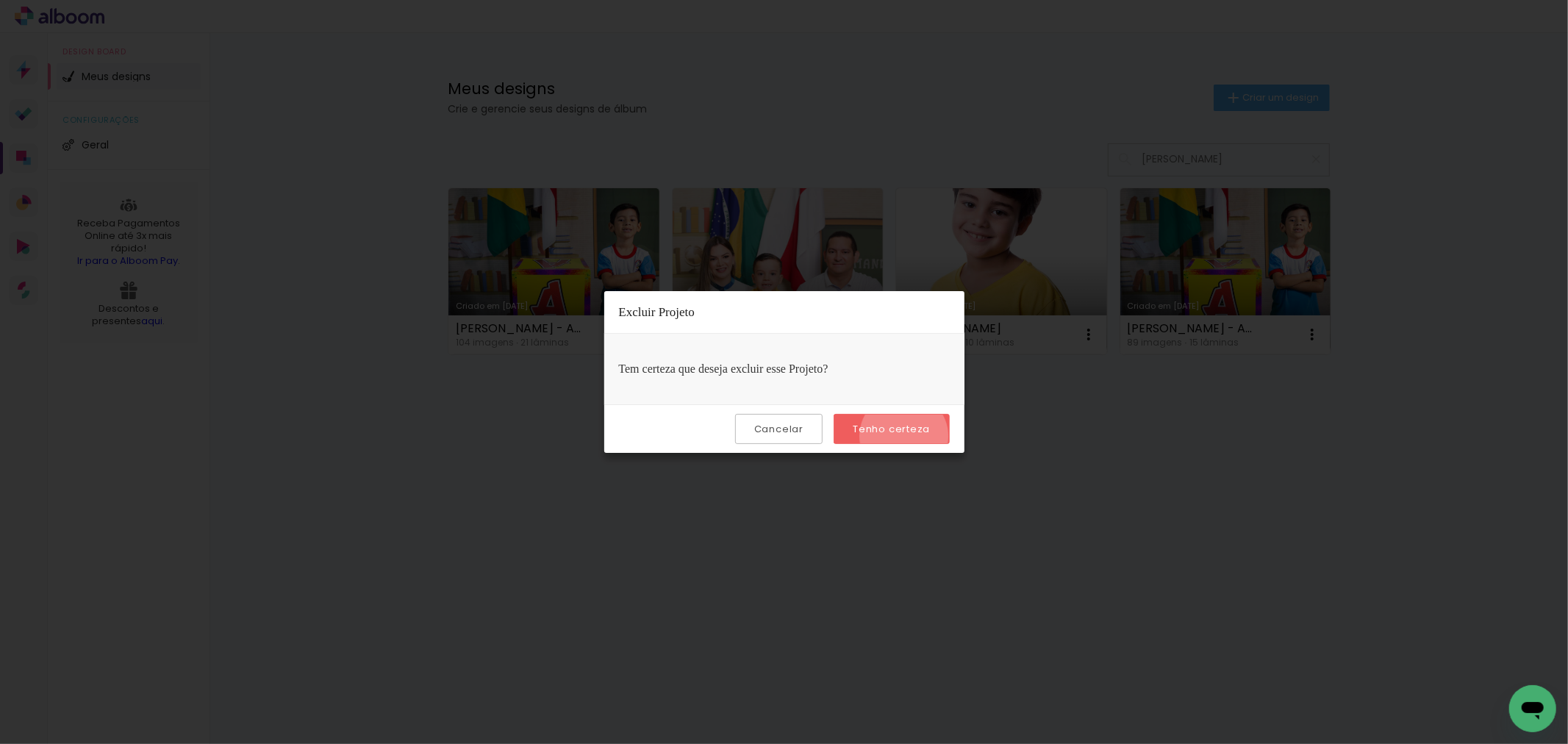
click at [907, 437] on paper-button "Tenho certeza" at bounding box center [891, 429] width 116 height 30
click at [0, 0] on slot "Tenho certeza" at bounding box center [0, 0] width 0 height 0
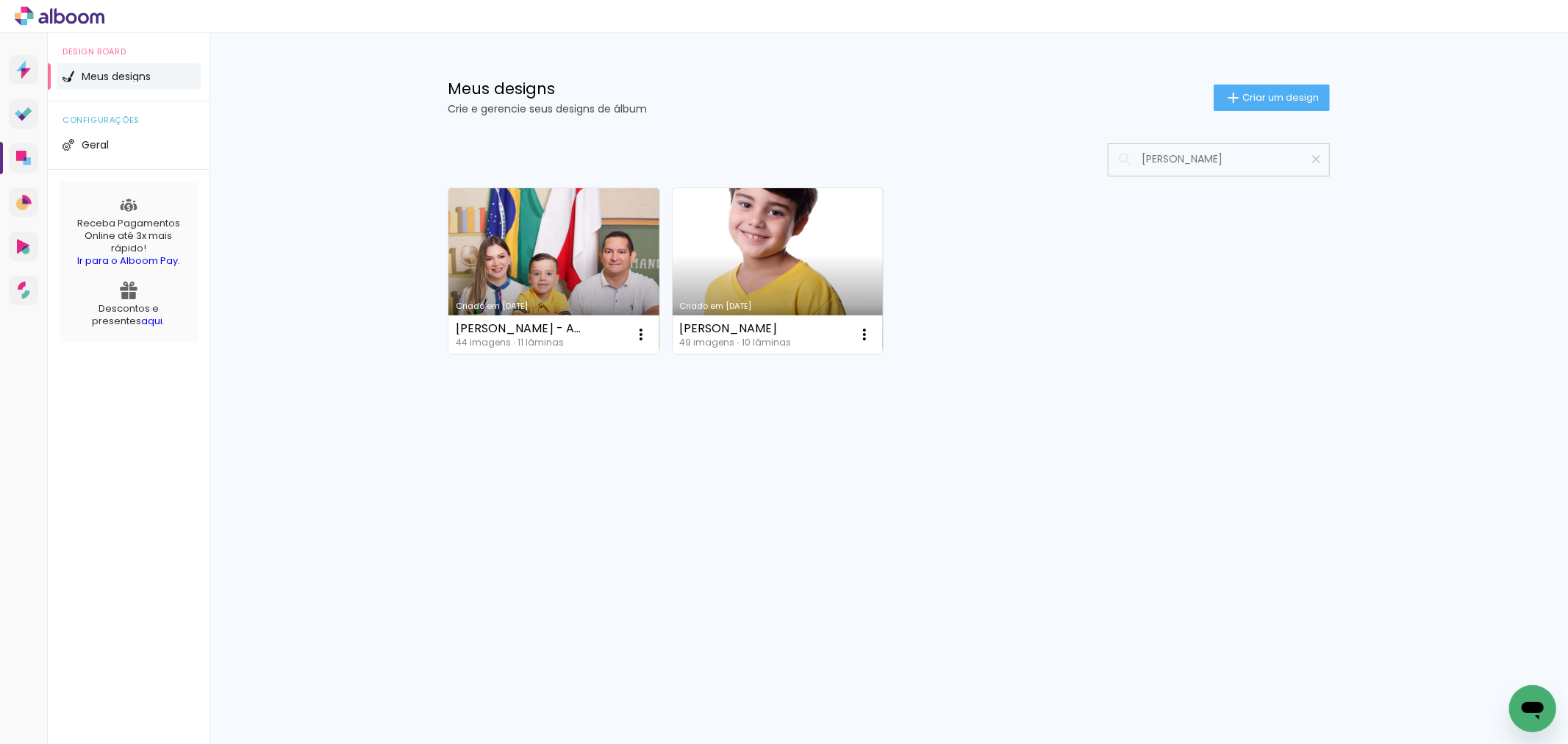
click at [1309, 159] on iron-icon at bounding box center [1316, 159] width 14 height 14
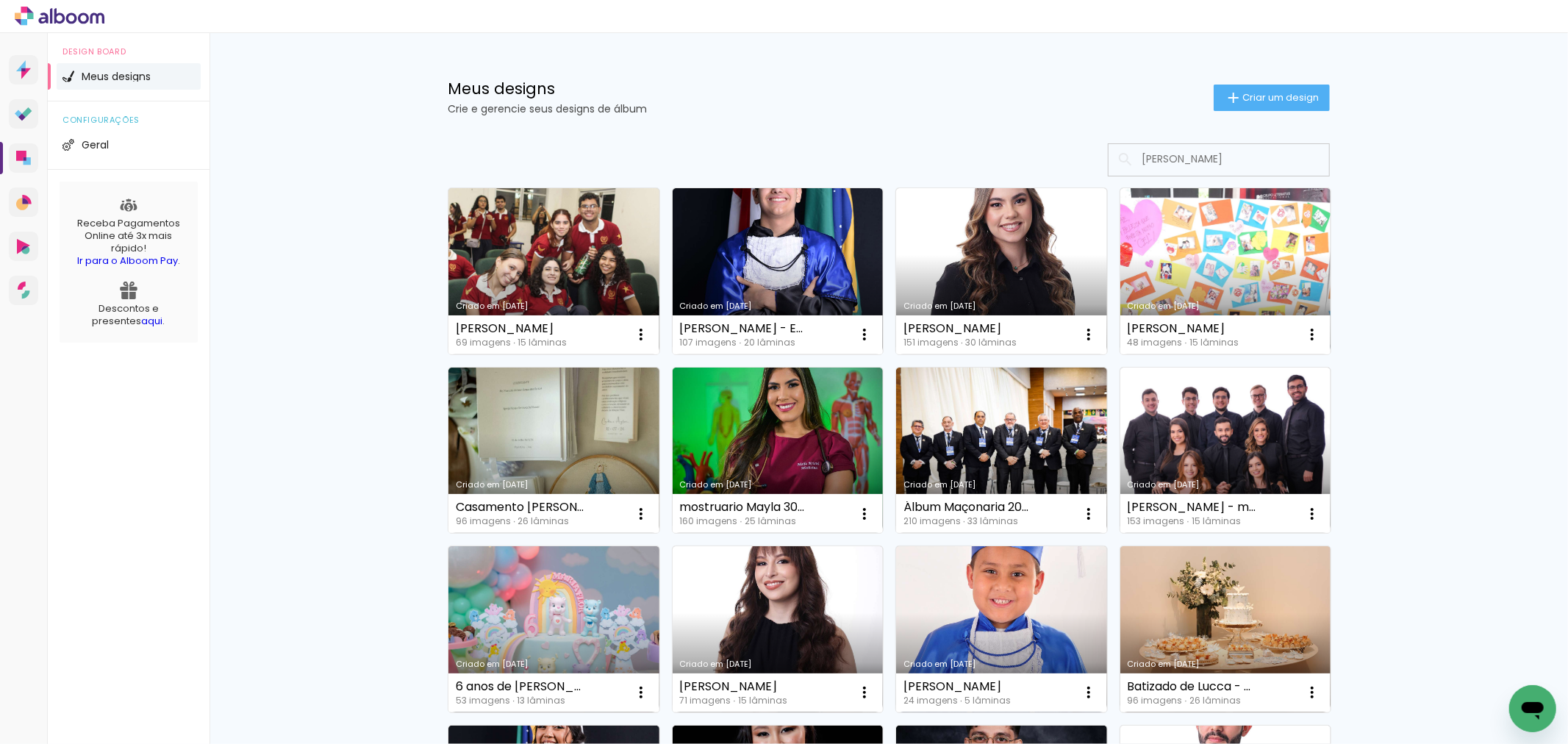
click at [1241, 155] on input "valentin" at bounding box center [1239, 159] width 210 height 30
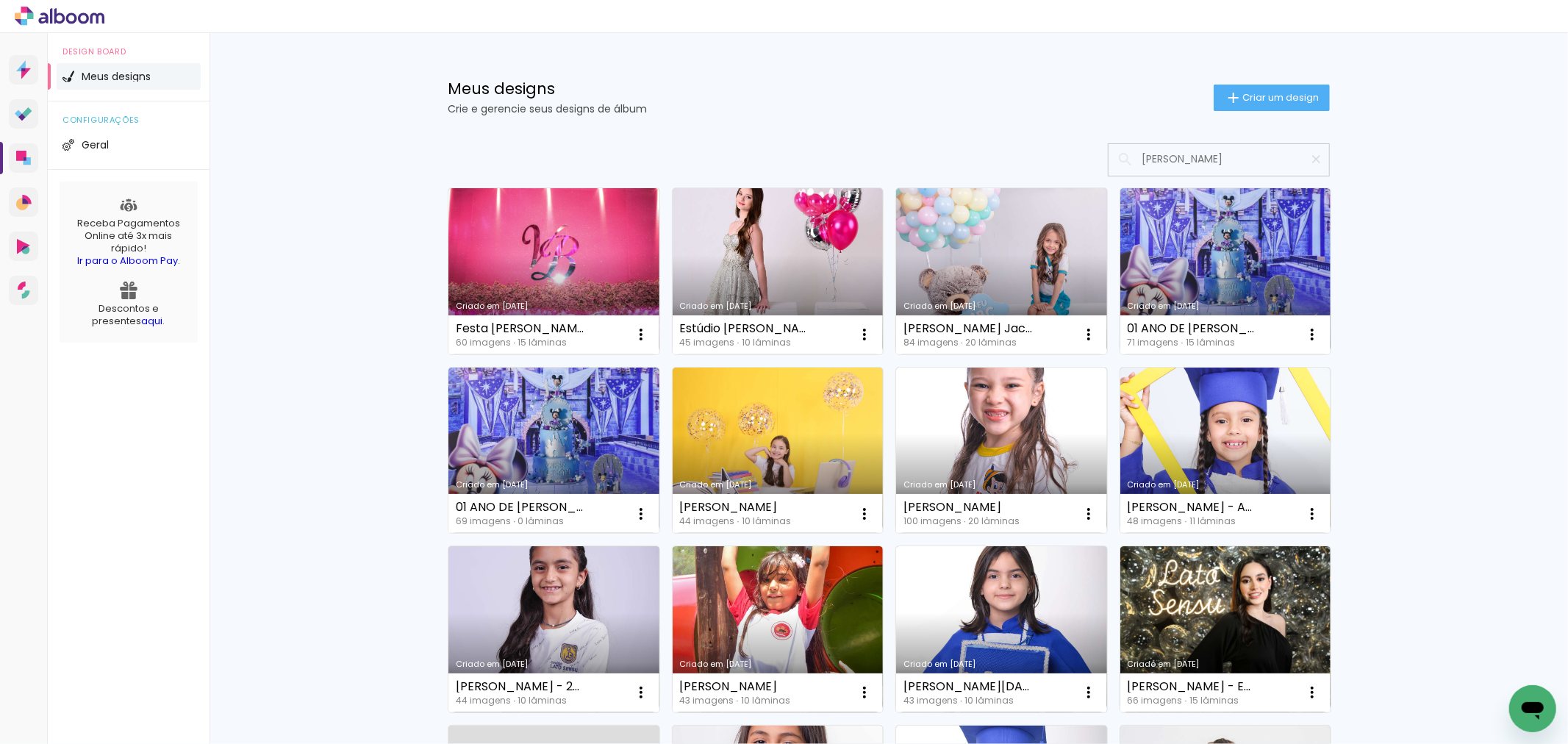
type input "valentin"
type paper-input "valentin"
click at [1224, 164] on input "valentin" at bounding box center [1226, 159] width 184 height 30
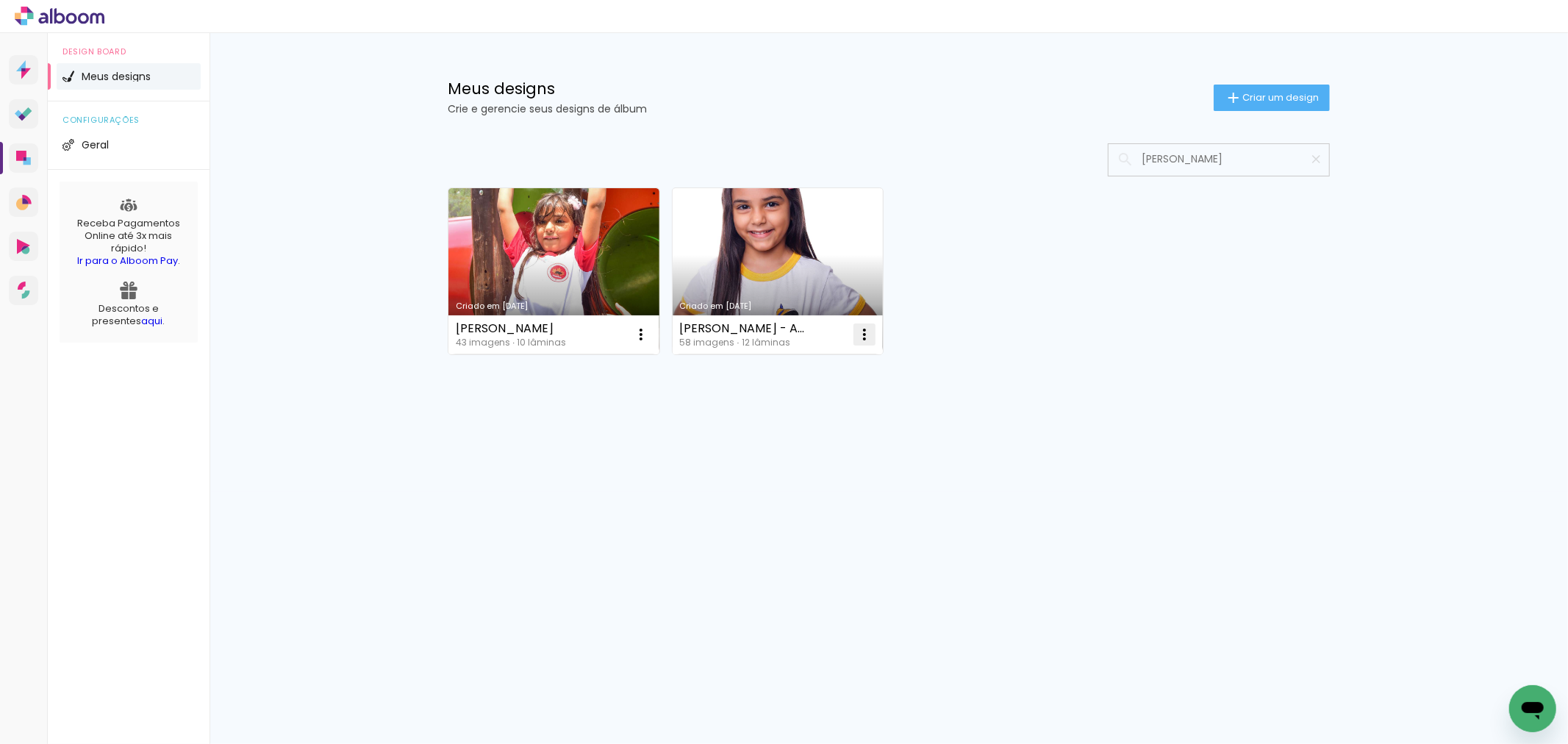
type input "valentina rod"
type paper-input "valentina rod"
click at [862, 339] on iron-icon at bounding box center [864, 335] width 18 height 18
click at [790, 429] on span "Excluir" at bounding box center [782, 431] width 32 height 10
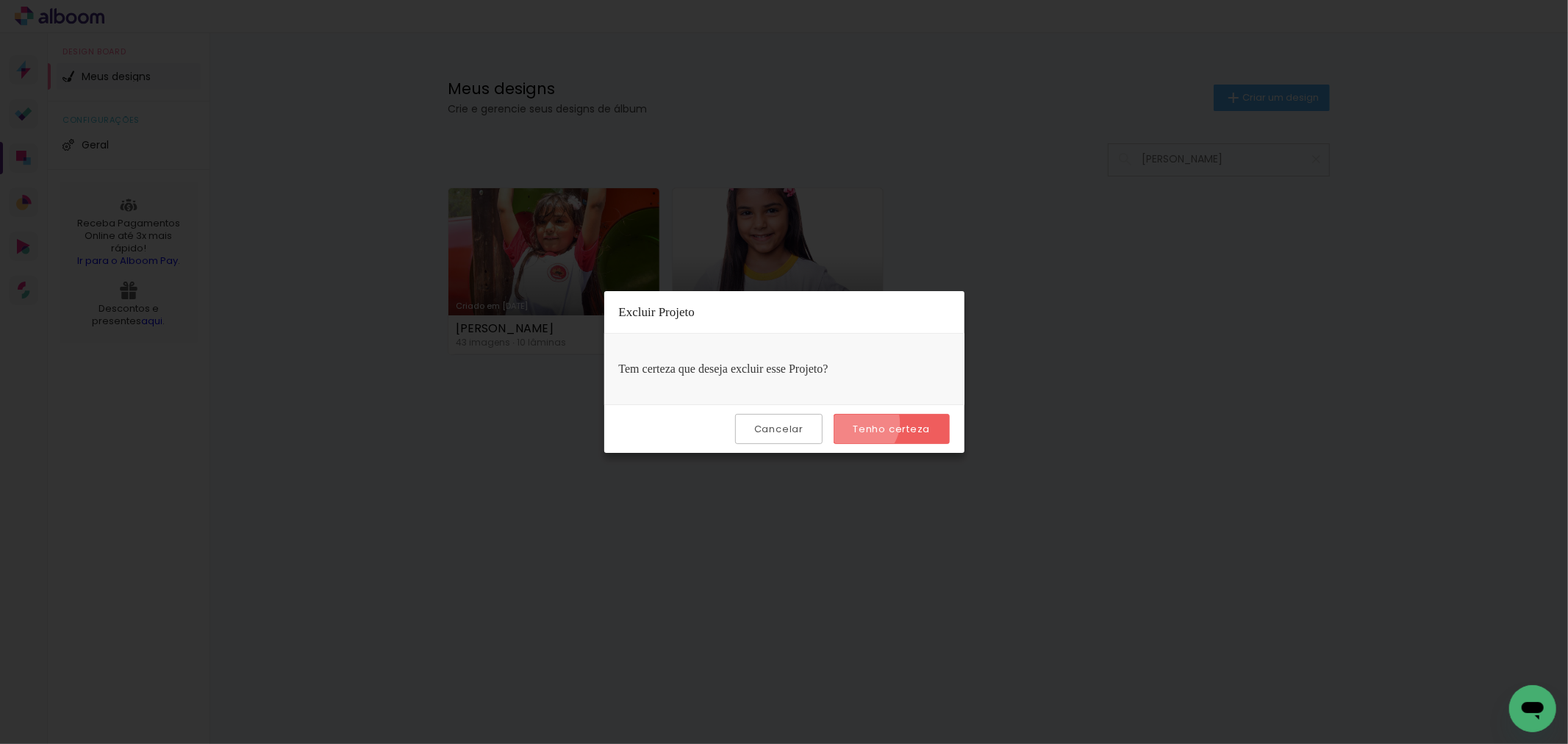
click at [0, 0] on slot "Tenho certeza" at bounding box center [0, 0] width 0 height 0
click at [419, 523] on iron-overlay-backdrop at bounding box center [784, 372] width 1568 height 744
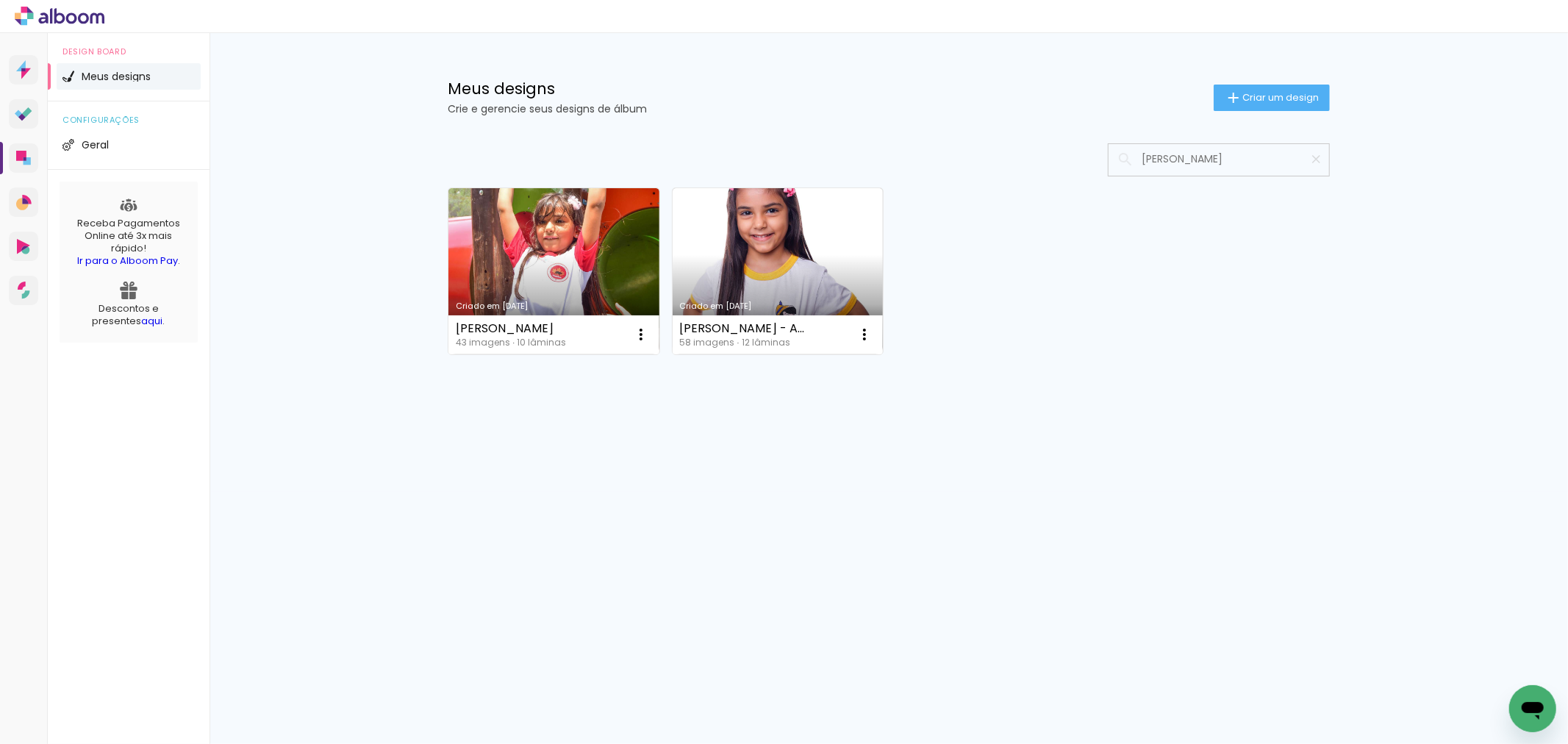
click at [660, 131] on div "Criado em 09/10/24 Valentina Rodrigues Brio de Souza 43 imagens ∙ 10 lâminas Ab…" at bounding box center [888, 310] width 955 height 363
click at [647, 332] on iron-icon at bounding box center [641, 335] width 18 height 18
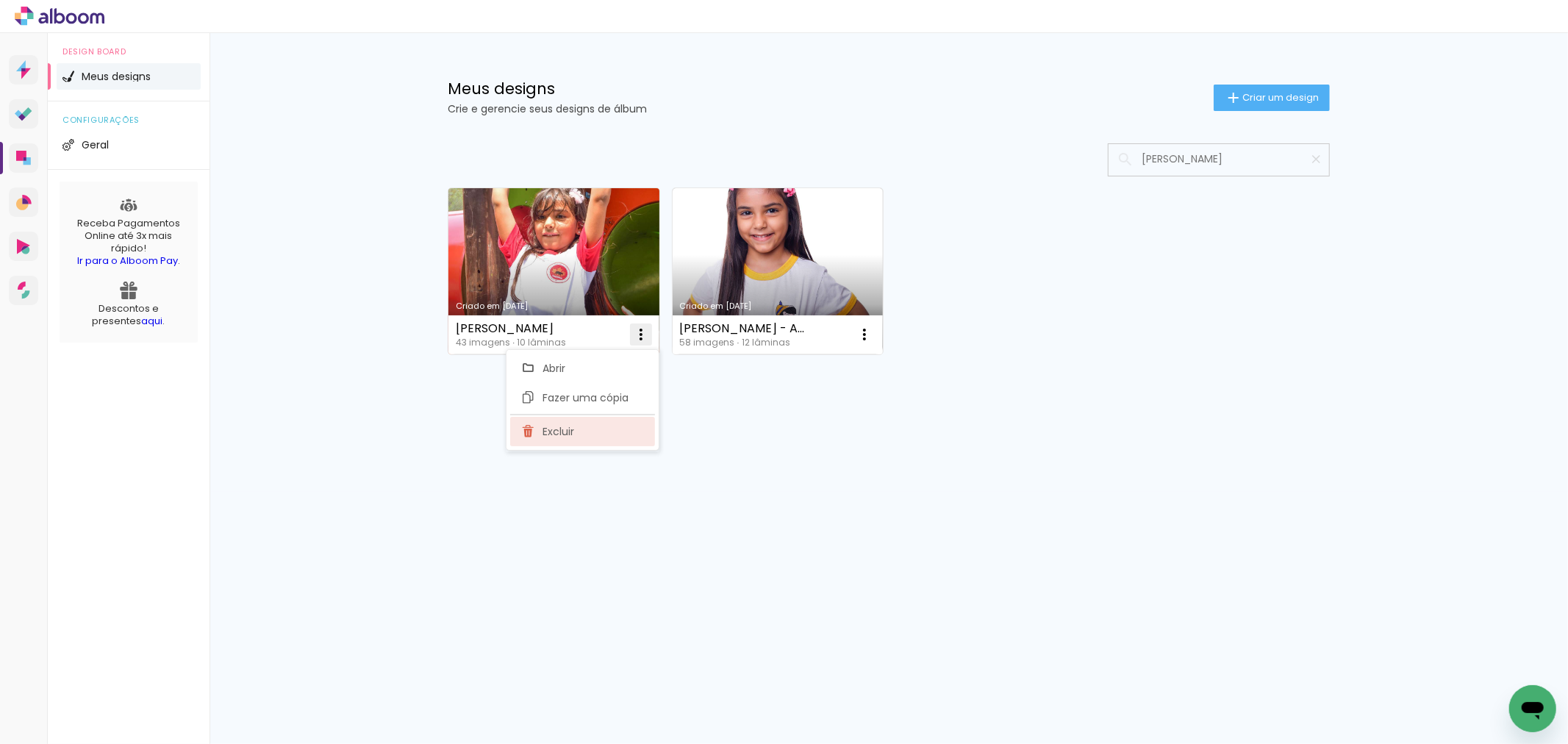
click at [602, 440] on paper-item "Excluir" at bounding box center [582, 431] width 145 height 29
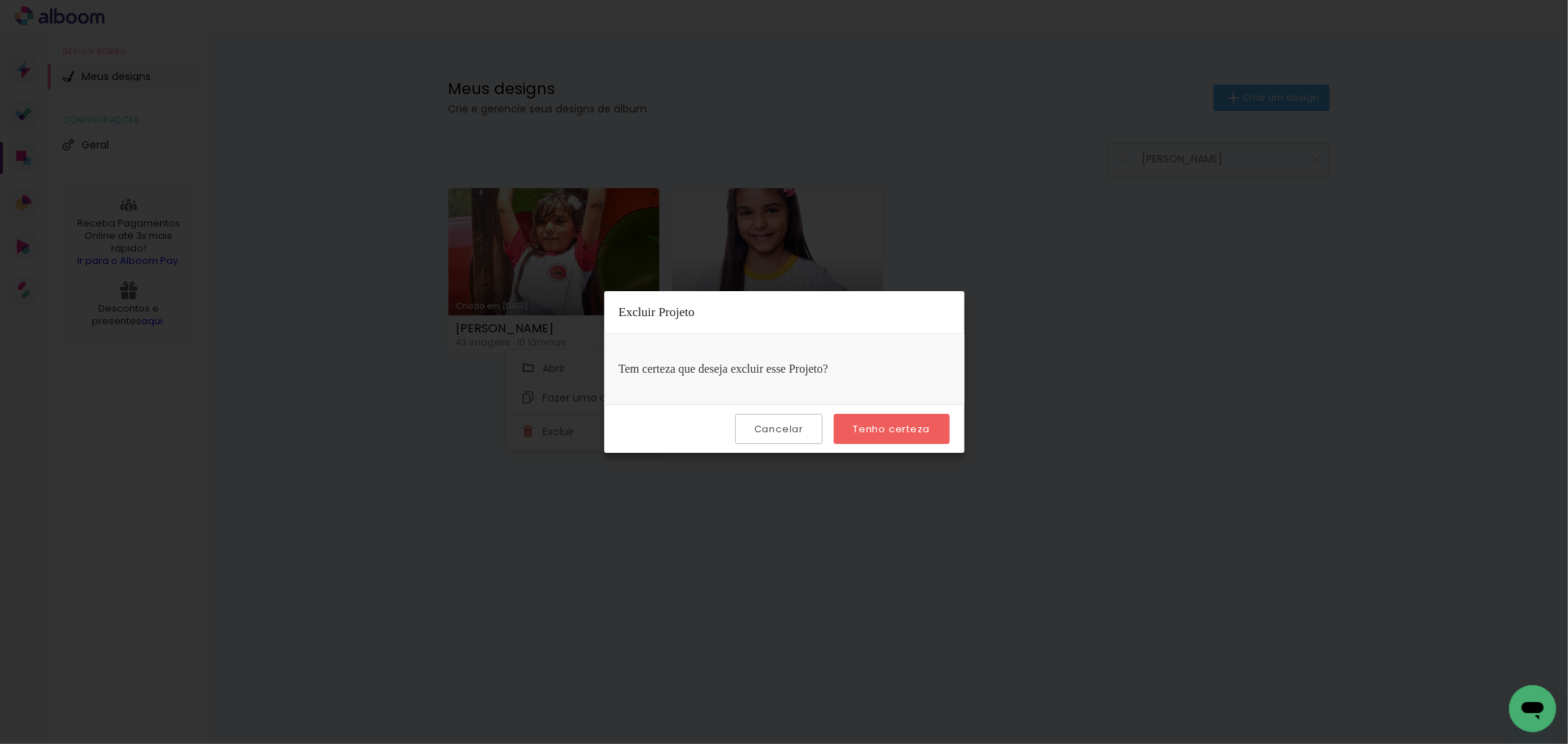
click at [0, 0] on slot "Tenho certeza" at bounding box center [0, 0] width 0 height 0
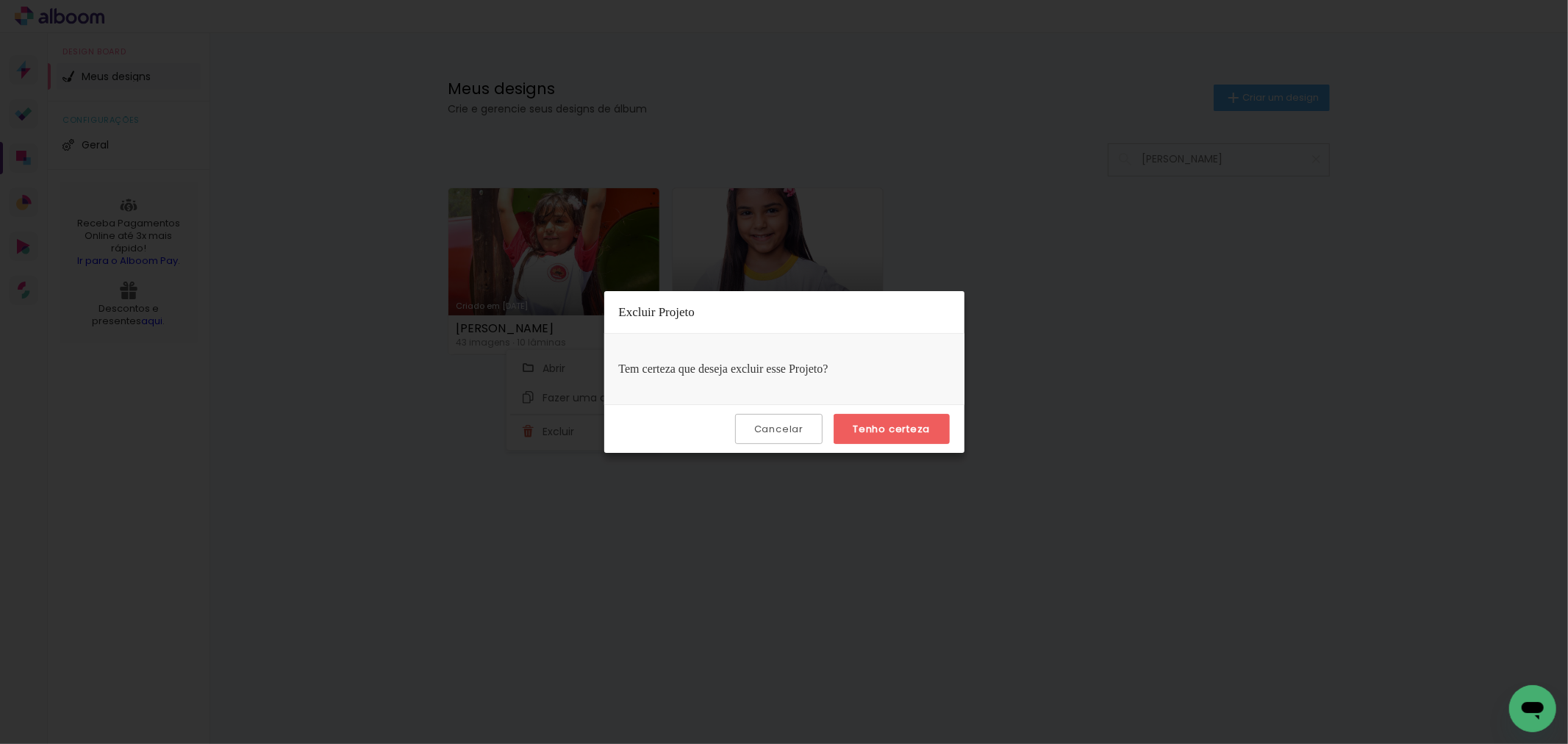
click at [0, 0] on slot "Tenho certeza" at bounding box center [0, 0] width 0 height 0
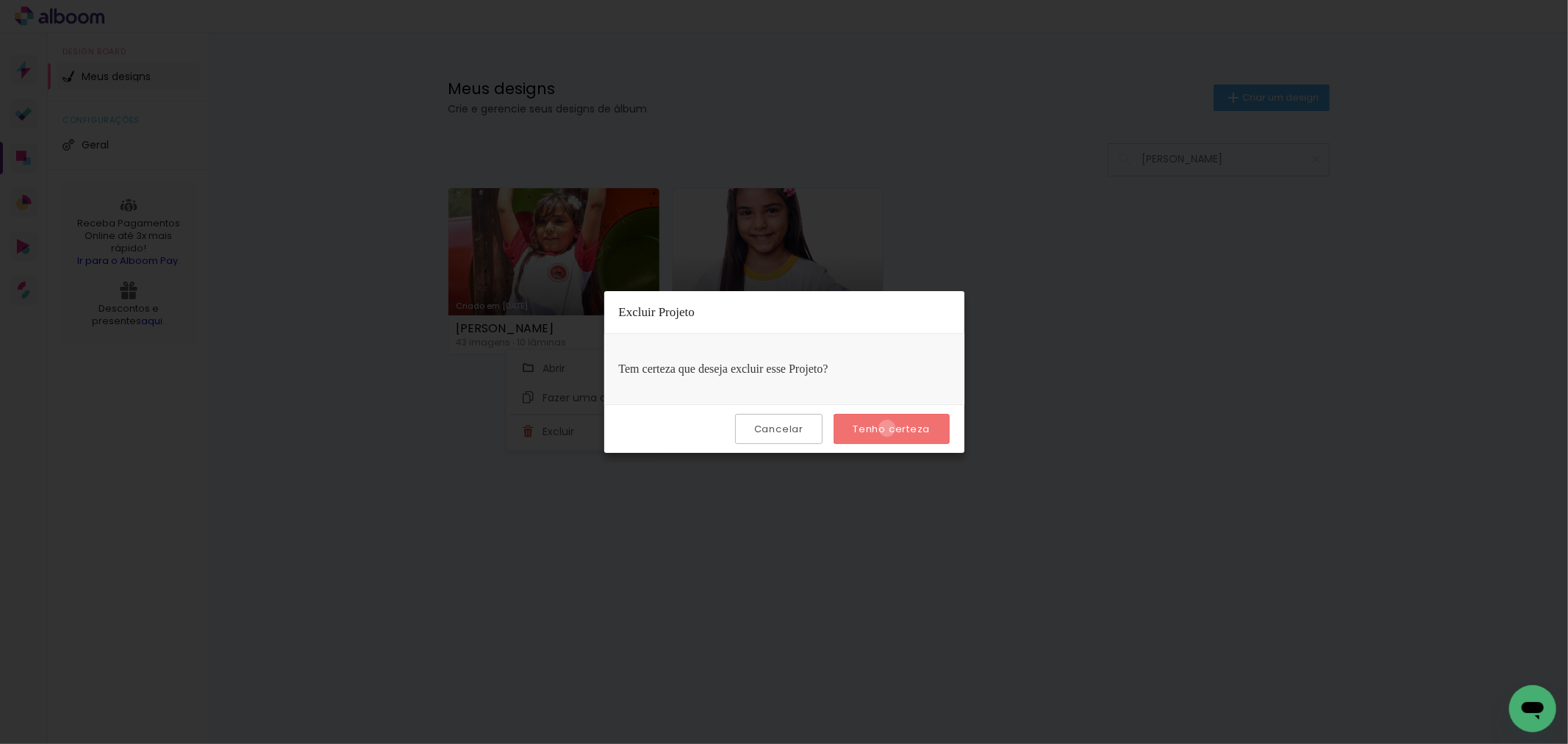
click at [0, 0] on slot "Tenho certeza" at bounding box center [0, 0] width 0 height 0
click at [0, 0] on slot "Cancelar" at bounding box center [0, 0] width 0 height 0
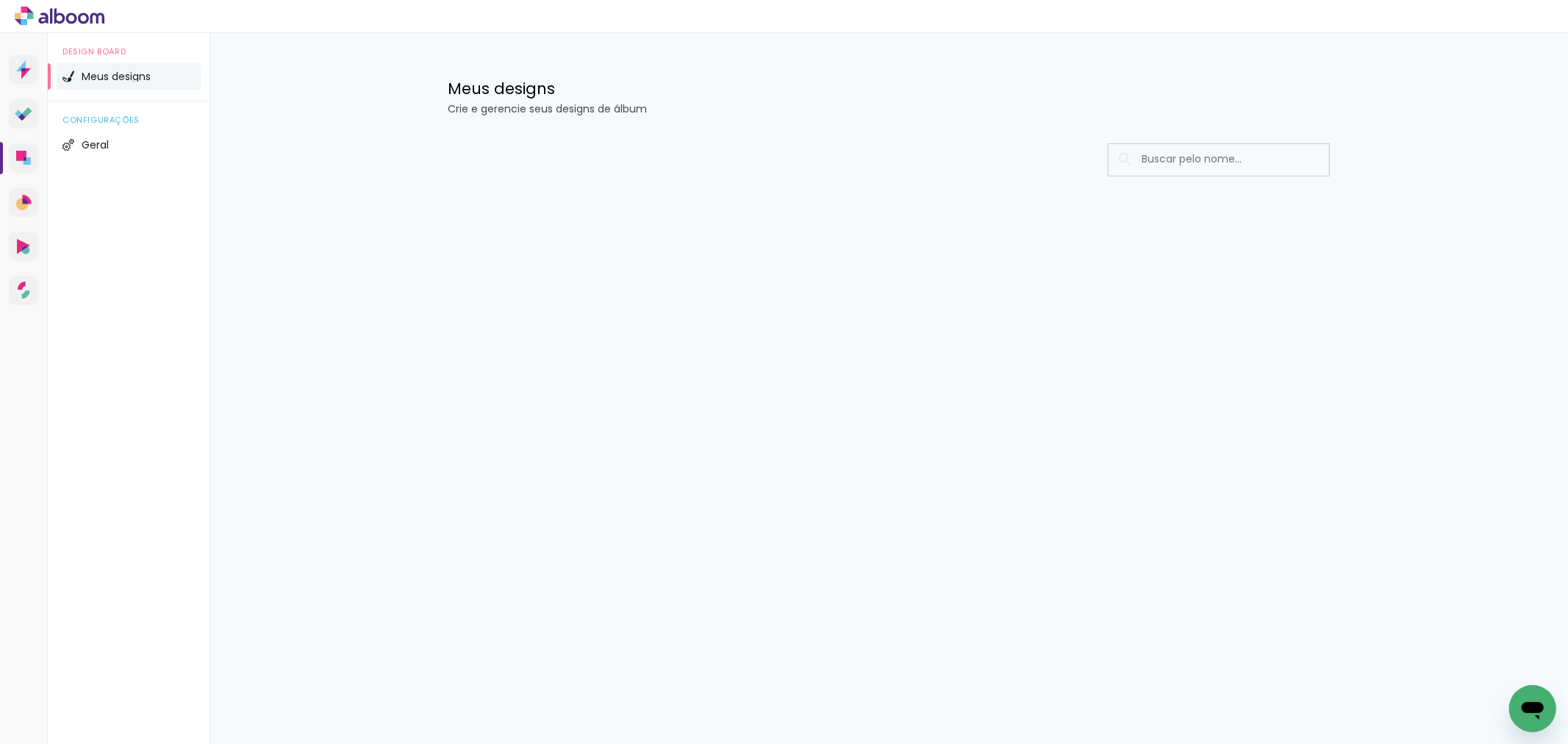
click at [609, 555] on div "Prosite Website + Landing pages Proof Sistema de seleção e venda de fotos Desig…" at bounding box center [784, 389] width 1568 height 711
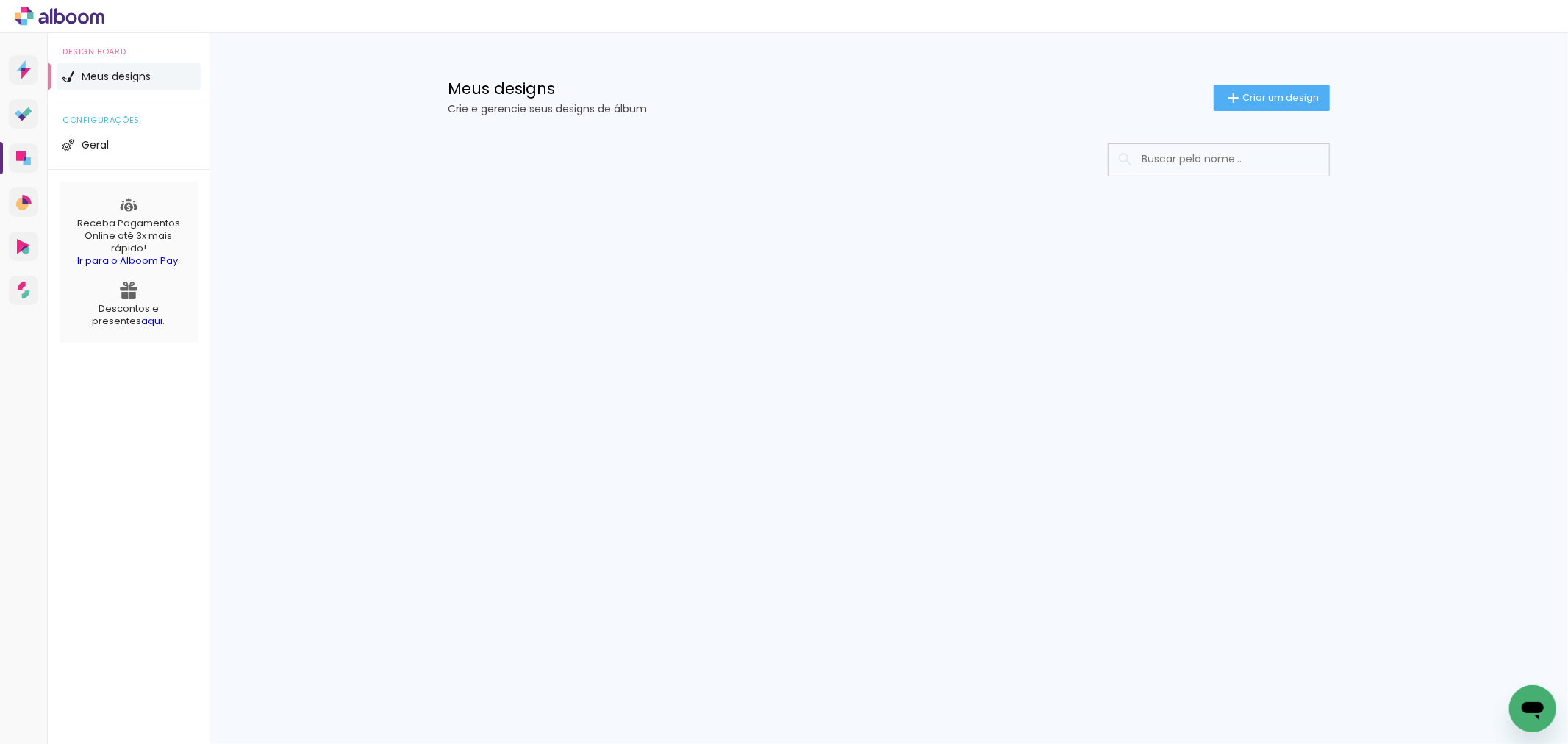
click at [679, 65] on div "Meus designs Crie e gerencie seus designs de álbum Criar um design" at bounding box center [888, 81] width 955 height 96
drag, startPoint x: 1526, startPoint y: 694, endPoint x: 1548, endPoint y: 698, distance: 22.4
click at [1548, 698] on div "Abrir janela de mensagens" at bounding box center [1531, 707] width 44 height 44
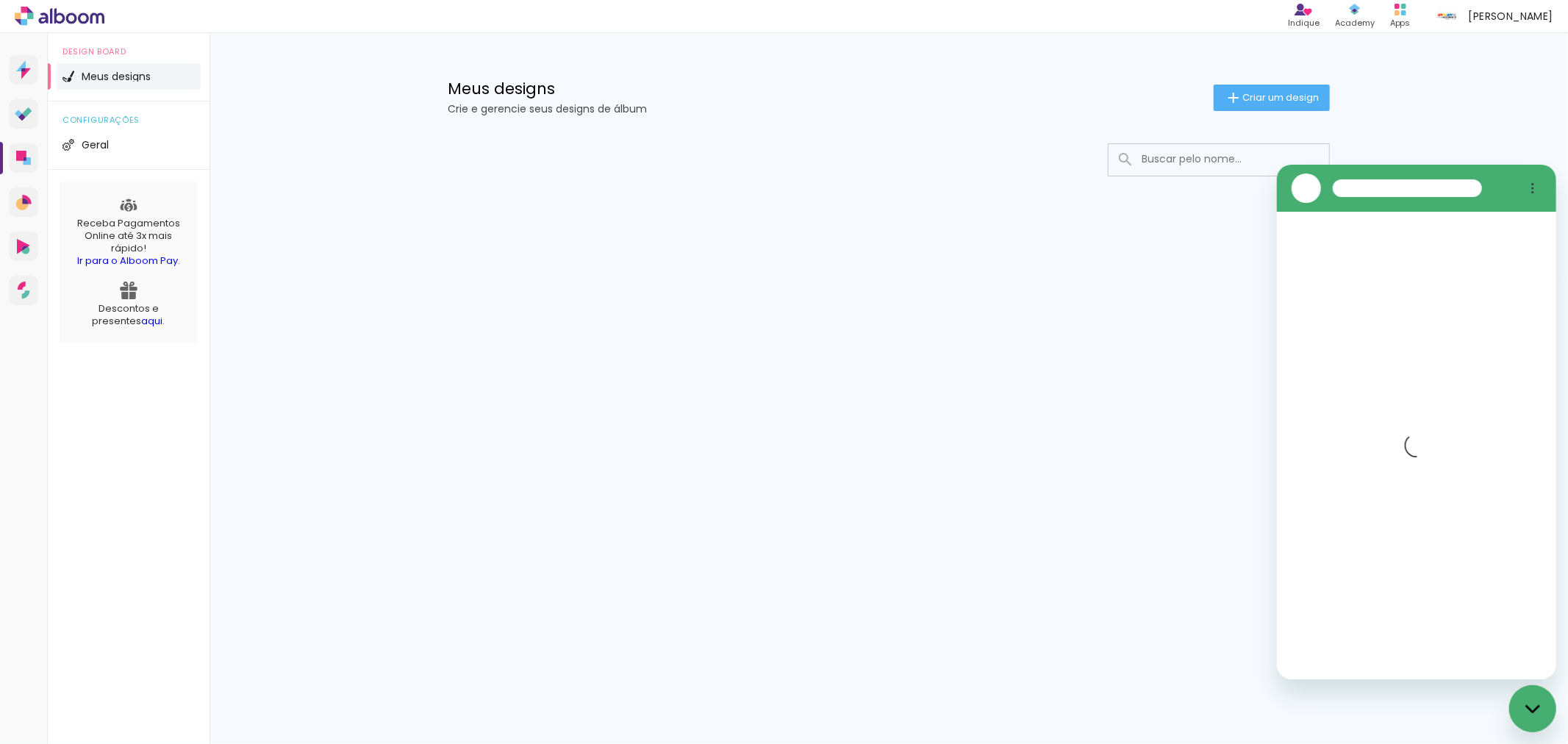
click at [1542, 695] on div "Fechar janela de mensagens" at bounding box center [1531, 707] width 44 height 44
